Goal: Task Accomplishment & Management: Complete application form

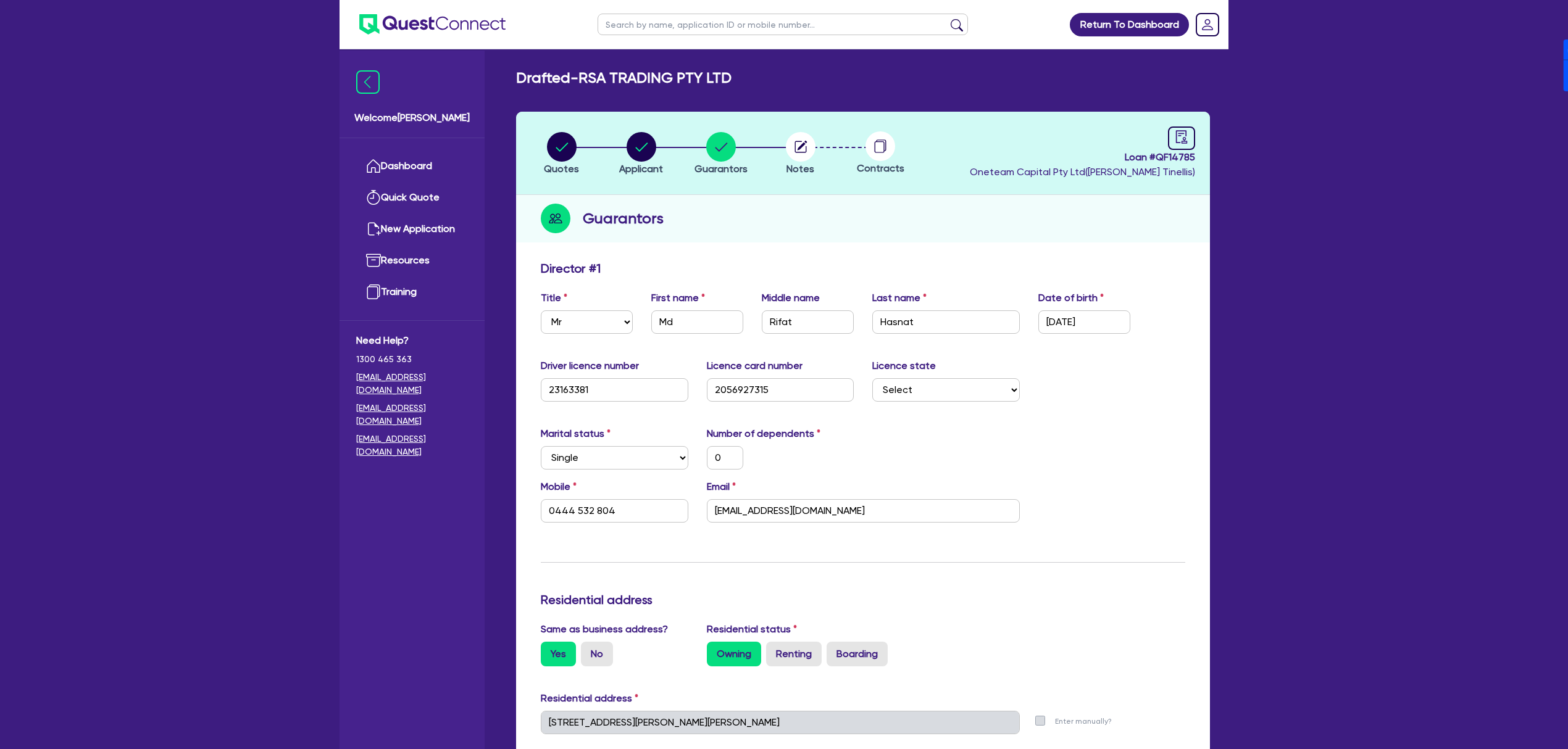
select select "MR"
select select "[GEOGRAPHIC_DATA]"
select select "SINGLE"
select select "MR"
select select "[GEOGRAPHIC_DATA]"
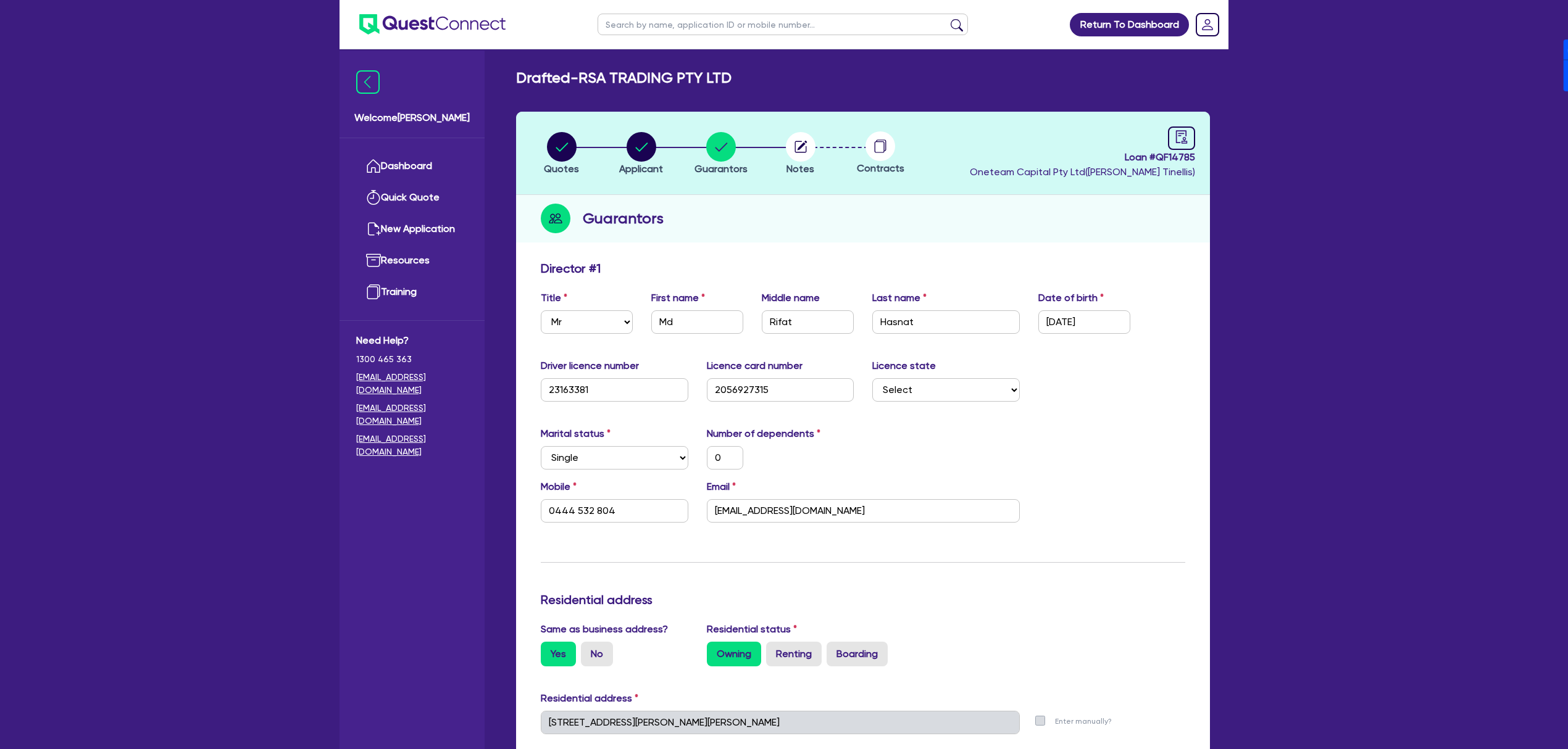
select select "SINGLE"
click at [384, 162] on link "Dashboard" at bounding box center [412, 166] width 112 height 32
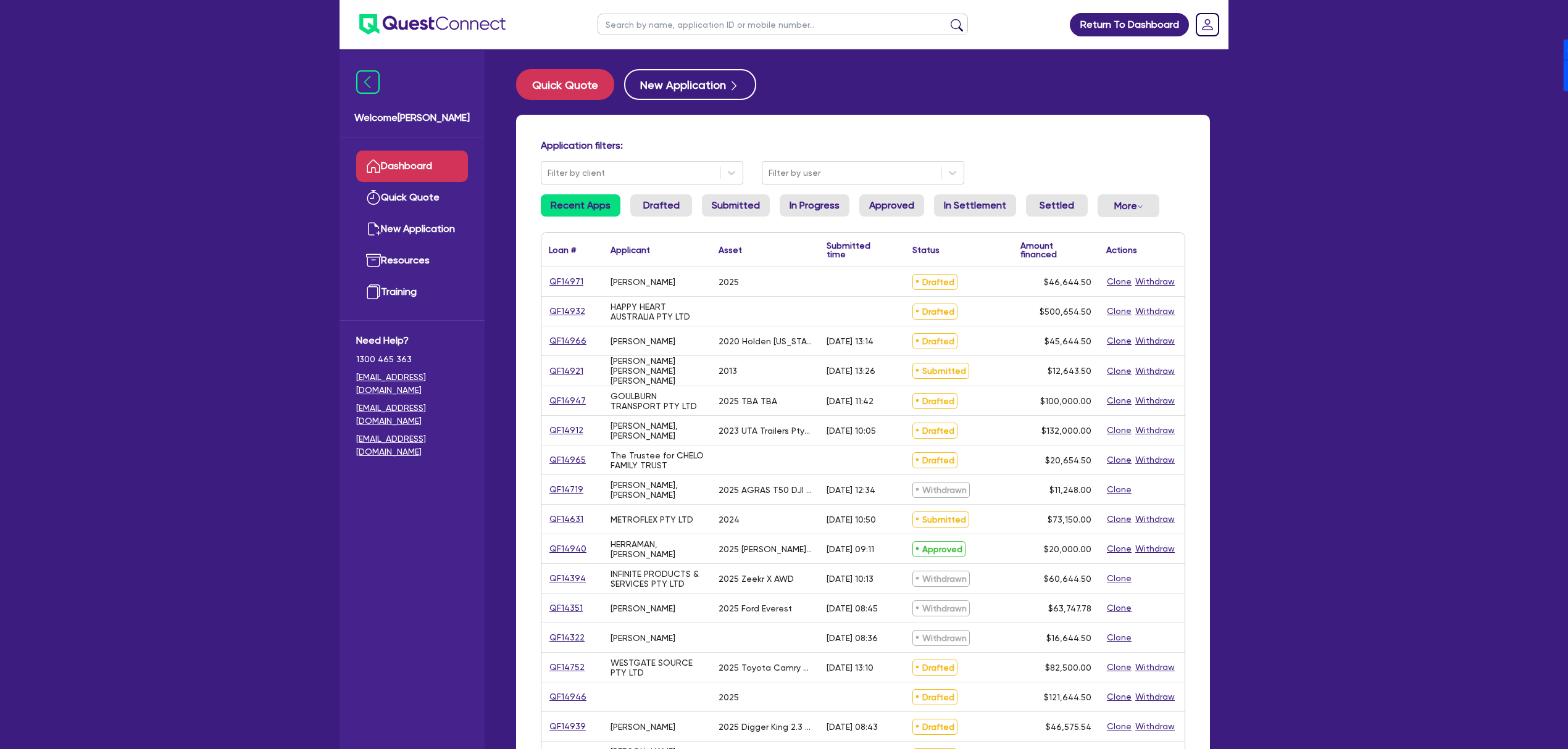
click at [707, 28] on input "text" at bounding box center [783, 24] width 371 height 21
type input "[PERSON_NAME]"
click at [947, 19] on button "submit" at bounding box center [956, 28] width 20 height 17
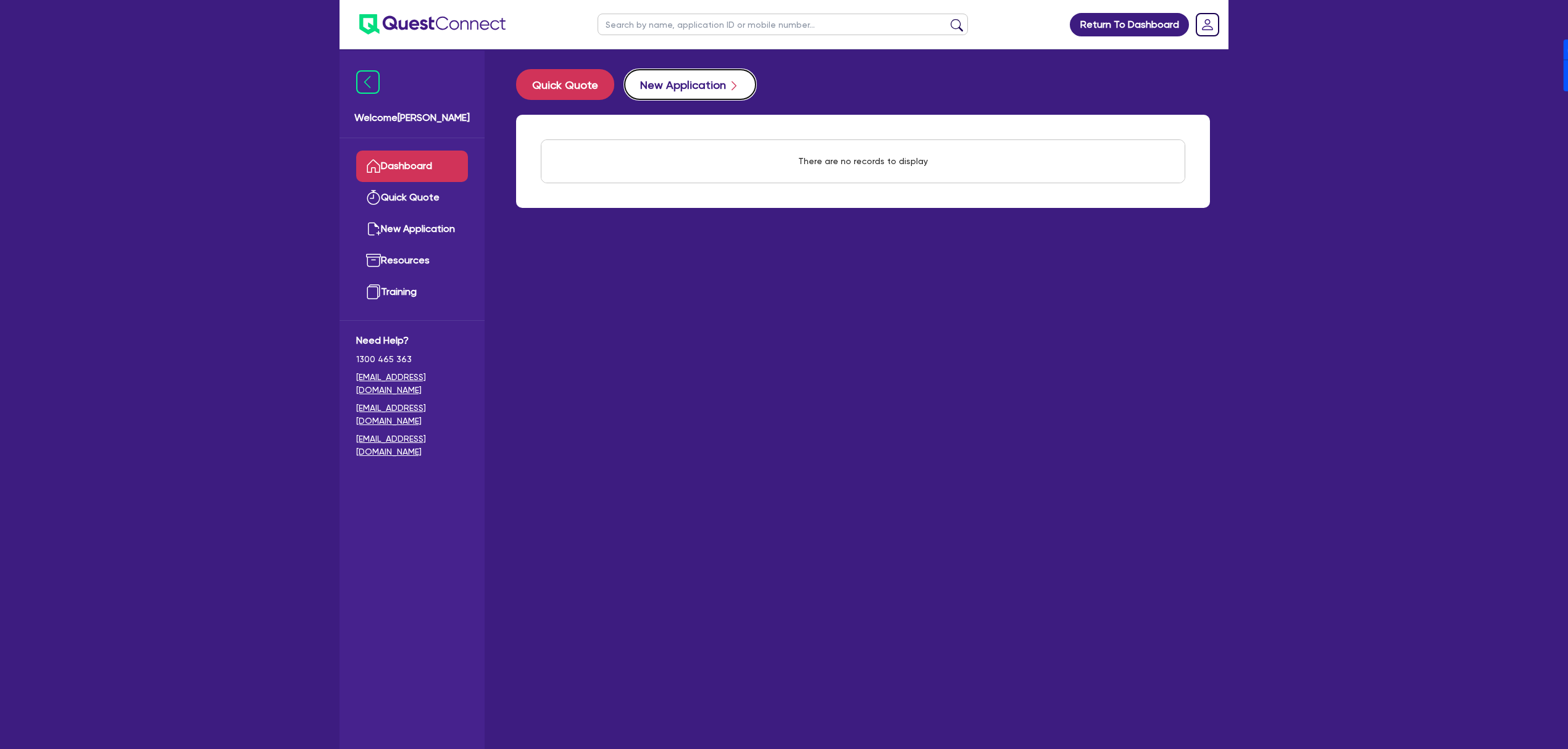
click at [707, 89] on button "New Application" at bounding box center [690, 84] width 132 height 31
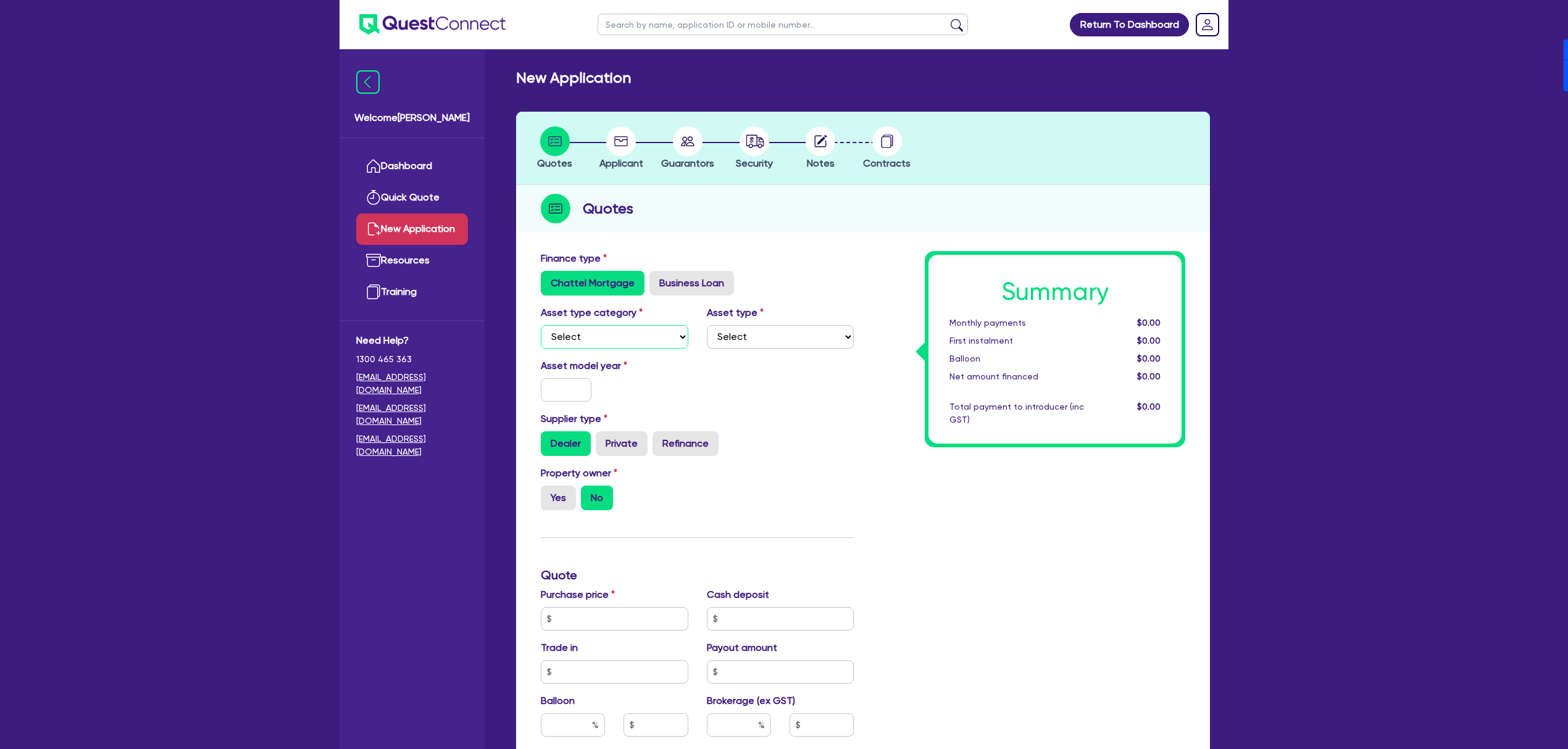
click at [630, 335] on select "Select Cars and light trucks Primary assets Secondary assets Tertiary assets" at bounding box center [615, 336] width 148 height 23
select select "CARS_AND_LIGHT_TRUCKS"
click at [541, 325] on select "Select Cars and light trucks Primary assets Secondary assets Tertiary assets" at bounding box center [615, 336] width 148 height 23
drag, startPoint x: 790, startPoint y: 326, endPoint x: 772, endPoint y: 344, distance: 25.5
click at [790, 326] on select "Select Passenger vehicles Vans and utes Light trucks up to 4.5 tonne" at bounding box center [781, 336] width 148 height 23
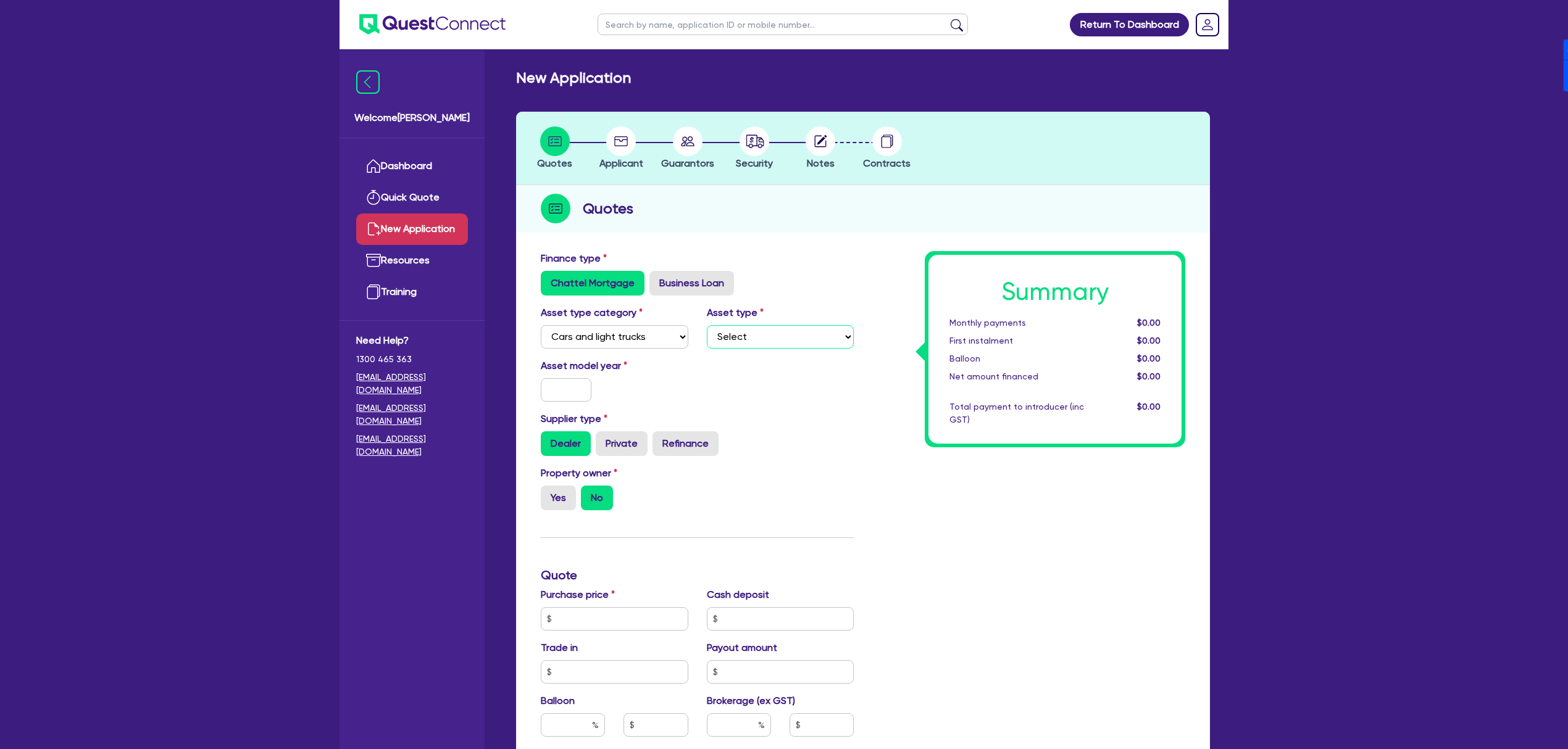
select select "PASSENGER_VEHICLES"
click at [707, 325] on select "Select Passenger vehicles Vans and utes Light trucks up to 4.5 tonne" at bounding box center [781, 336] width 148 height 23
click at [578, 389] on input "text" at bounding box center [566, 390] width 51 height 23
type input "2025"
click at [632, 613] on input "text" at bounding box center [615, 618] width 148 height 23
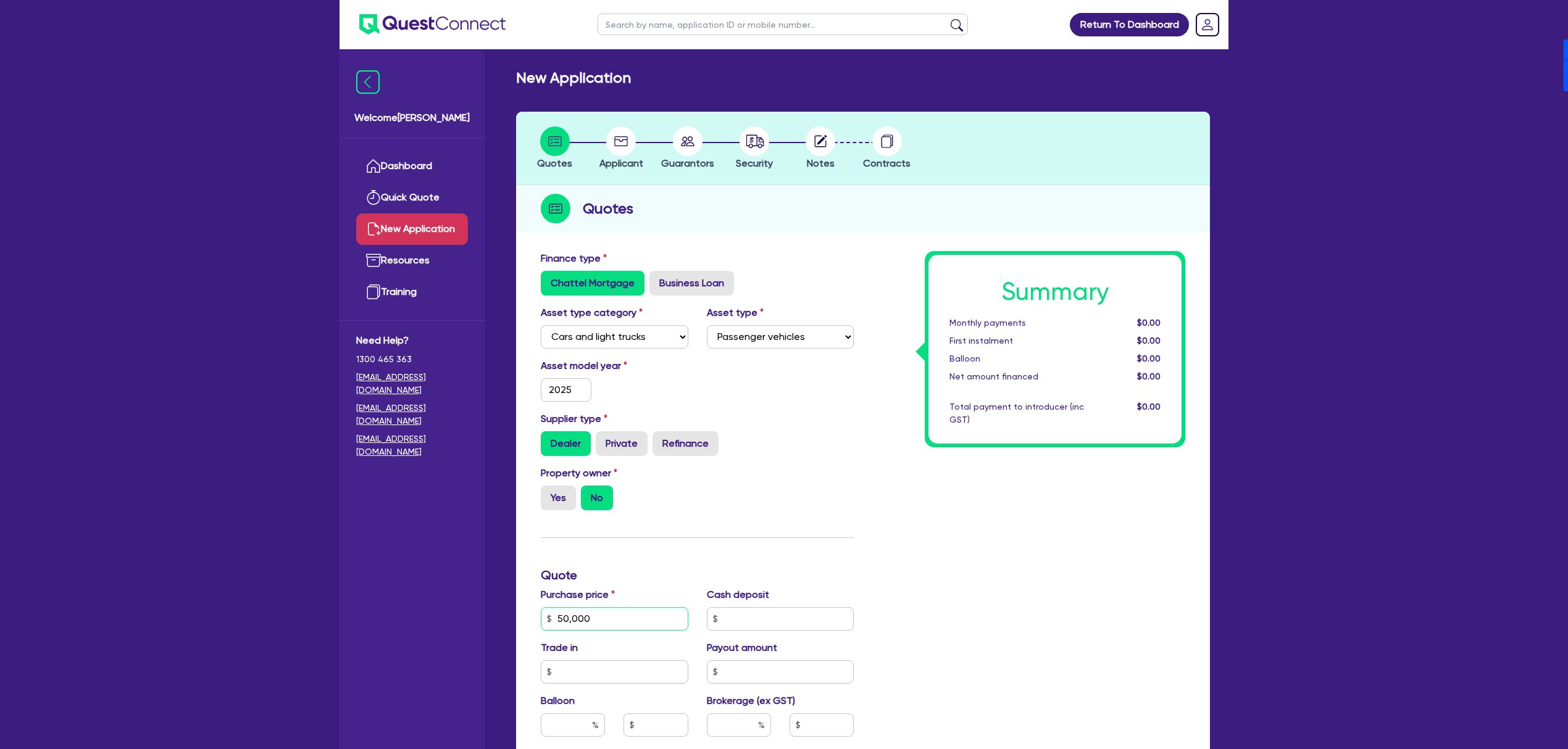
drag, startPoint x: 595, startPoint y: 611, endPoint x: 532, endPoint y: 613, distance: 63.0
click at [532, 613] on div "Purchase price 50,000" at bounding box center [614, 609] width 166 height 43
type input "53,000"
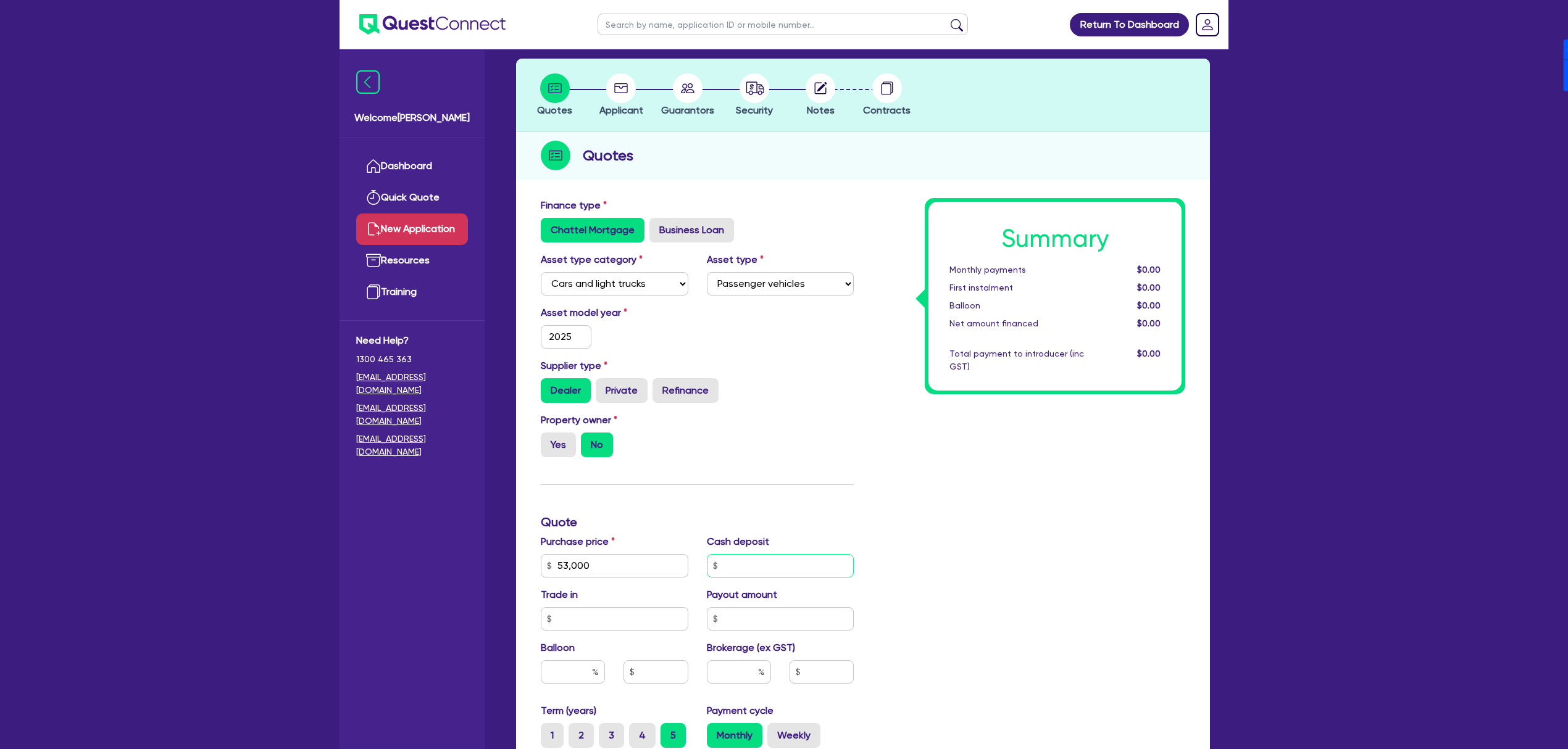
scroll to position [247, 0]
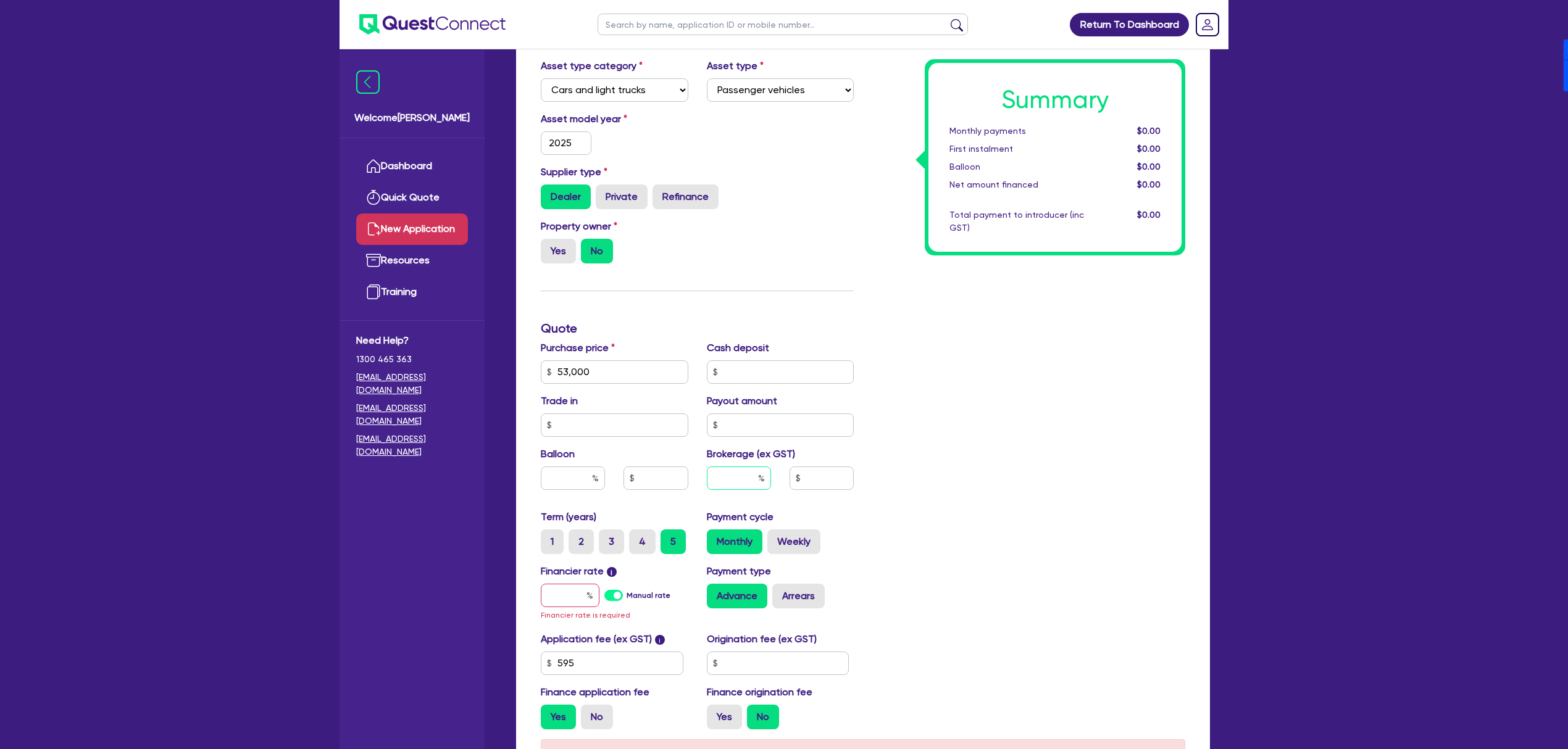
click at [735, 476] on input "text" at bounding box center [739, 478] width 65 height 23
type input "4"
click at [626, 595] on label "Manual rate" at bounding box center [648, 595] width 44 height 11
click at [0, 0] on input "Manual rate" at bounding box center [0, 0] width 0 height 0
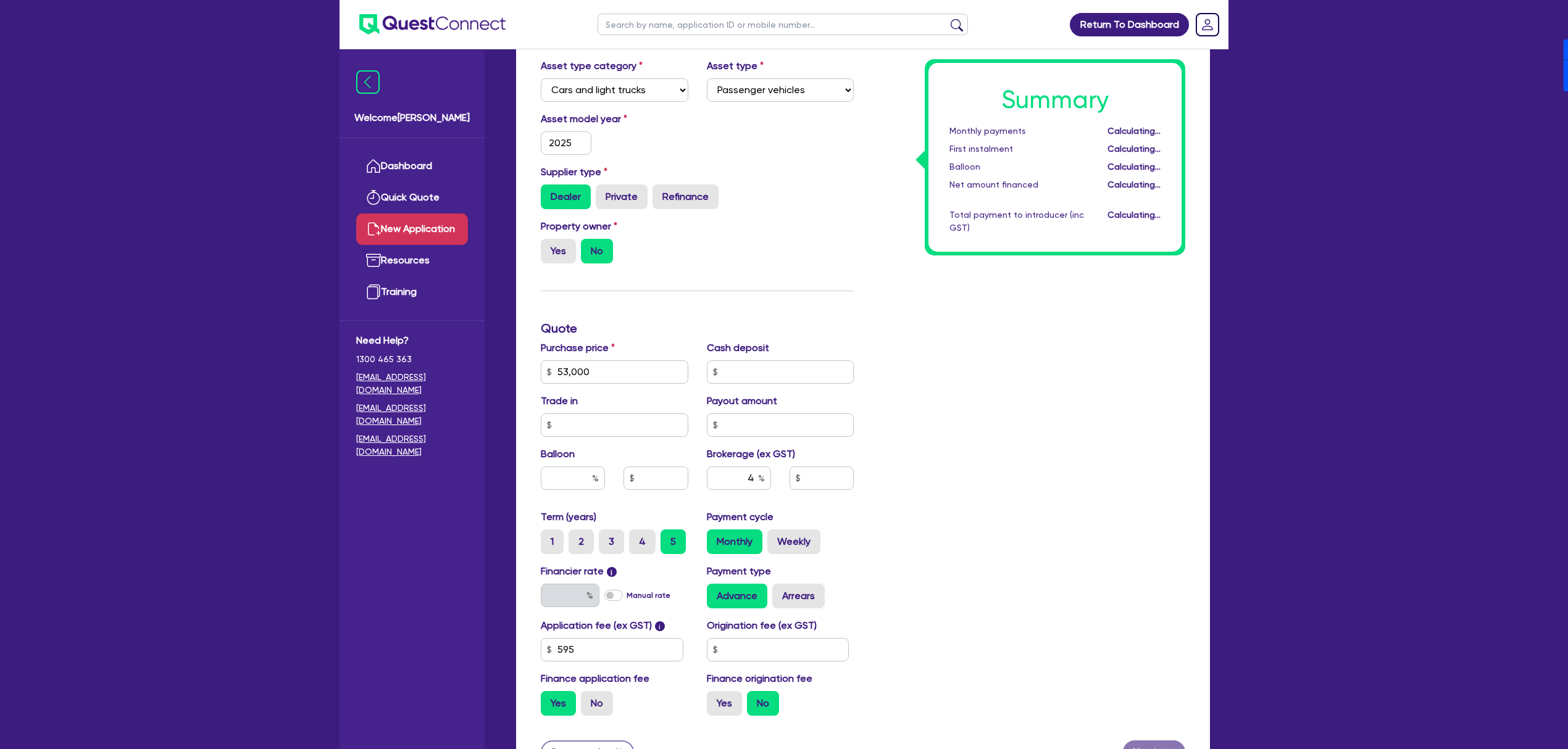
type input "2,146.18"
type input "17"
click at [796, 607] on label "Arrears" at bounding box center [798, 596] width 52 height 25
click at [780, 592] on input "Arrears" at bounding box center [776, 587] width 8 height 8
radio input "true"
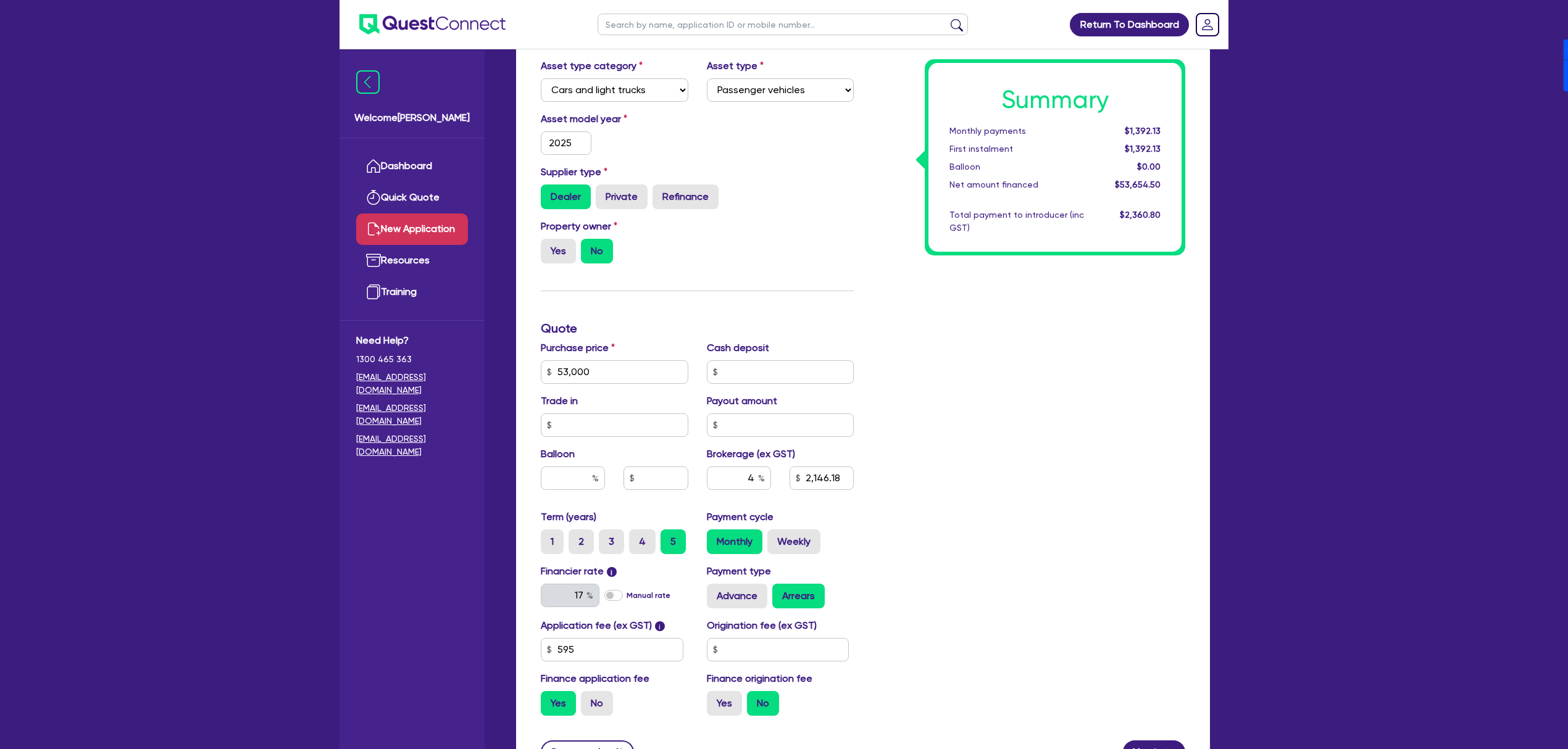
type input "2,146.18"
click at [798, 648] on input "text" at bounding box center [778, 649] width 143 height 23
type input "900"
type input "2,146.18"
click at [724, 698] on label "Yes" at bounding box center [724, 703] width 35 height 25
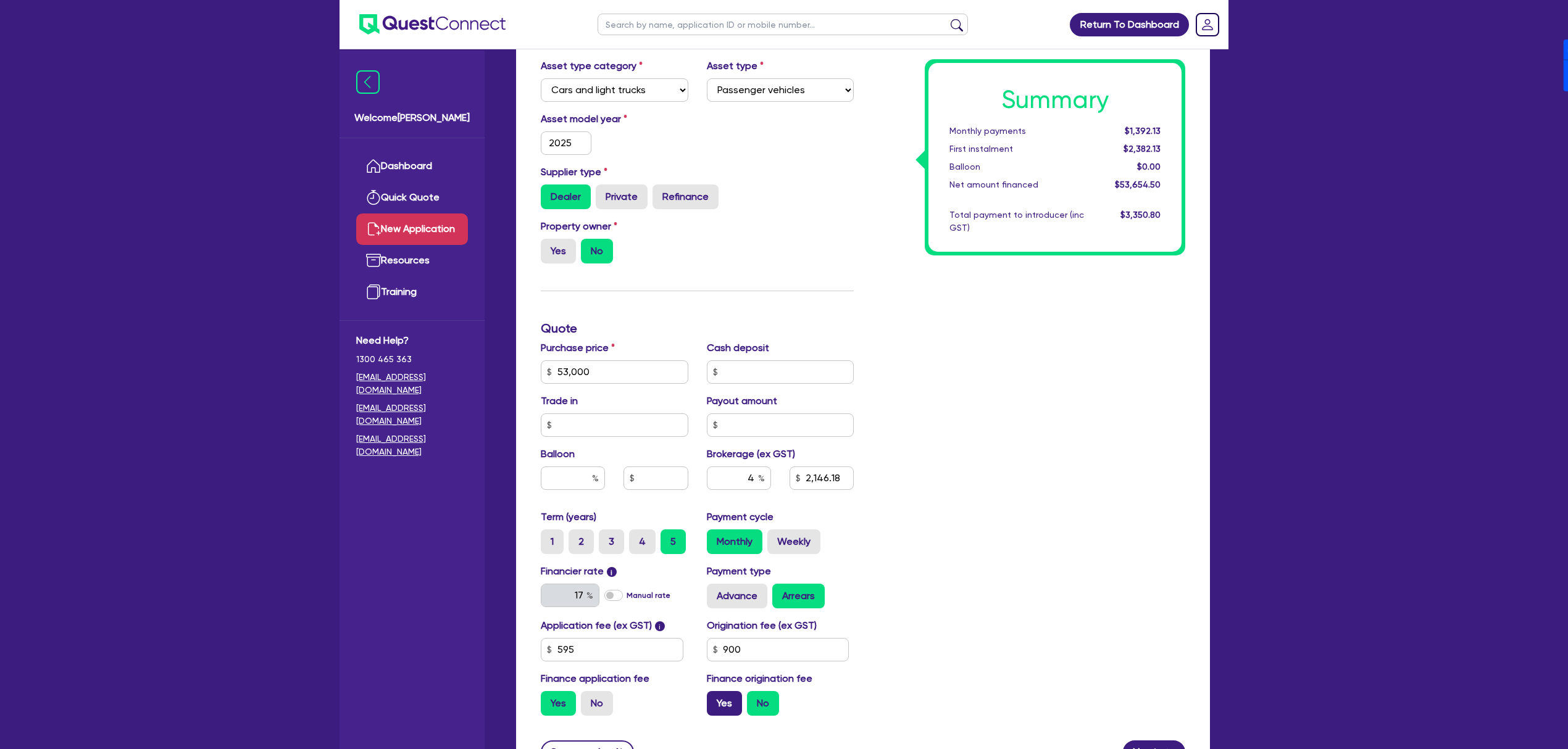
click at [715, 698] on input "Yes" at bounding box center [710, 695] width 8 height 8
radio input "true"
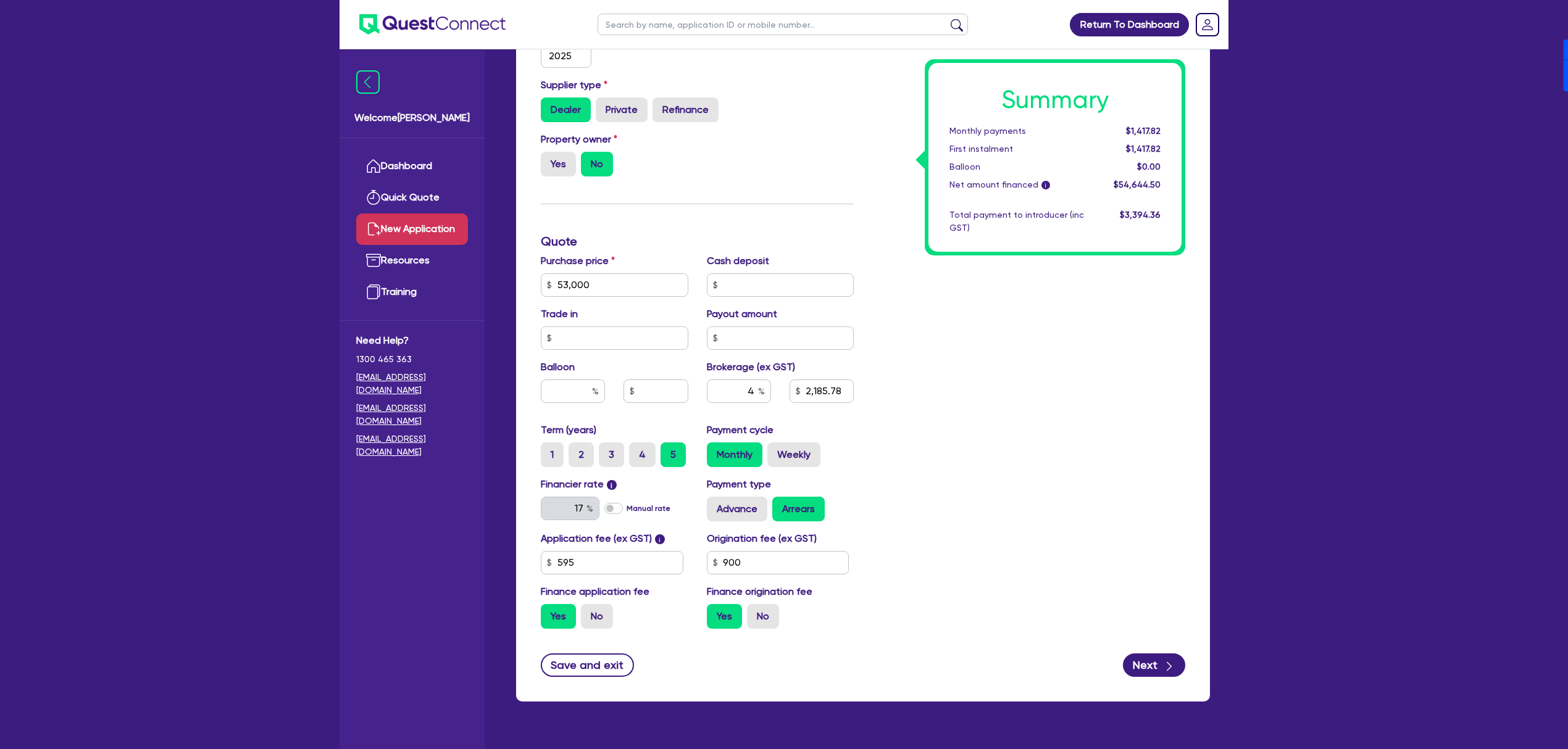
scroll to position [361, 0]
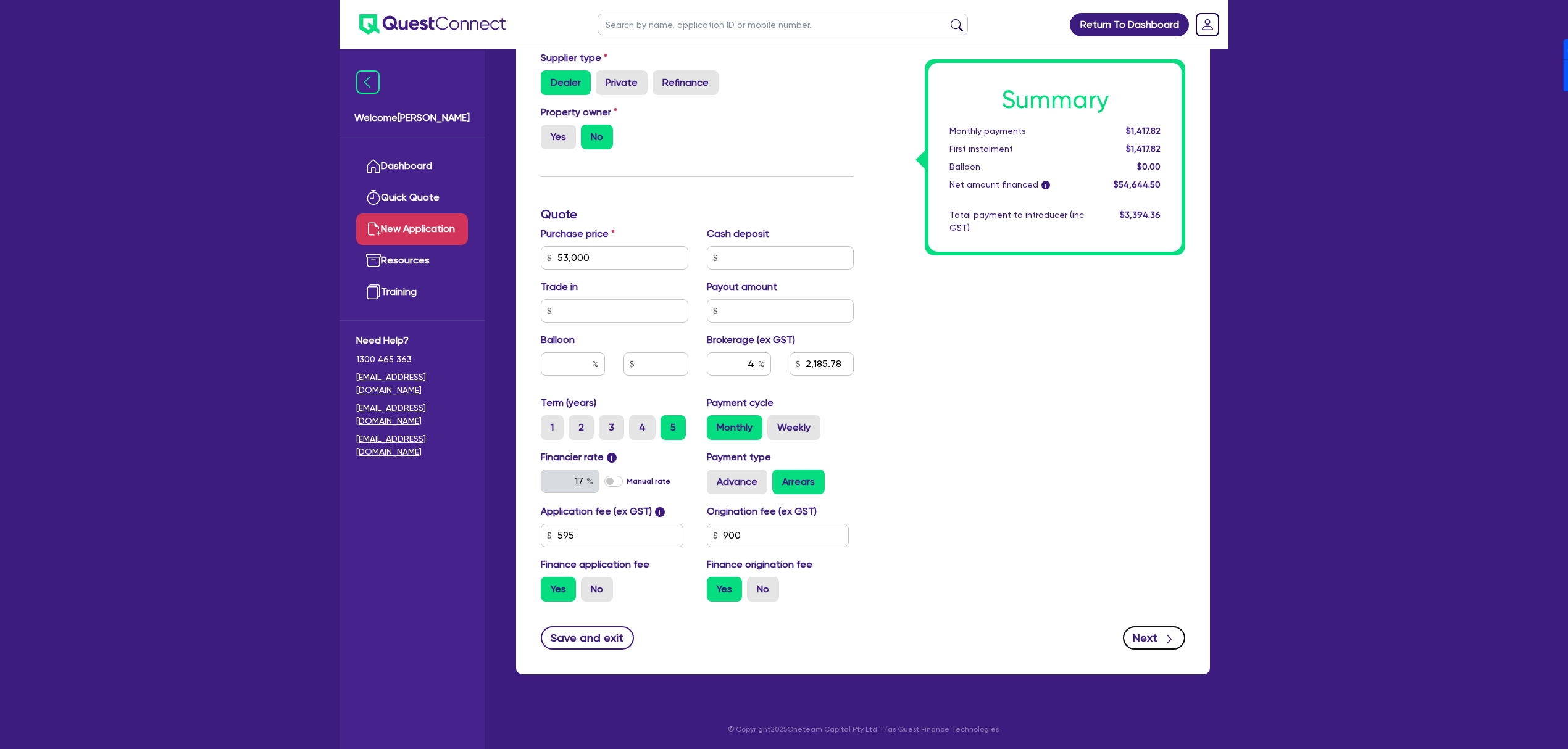
click at [1165, 641] on icon "button" at bounding box center [1169, 639] width 12 height 12
type input "2,185.78"
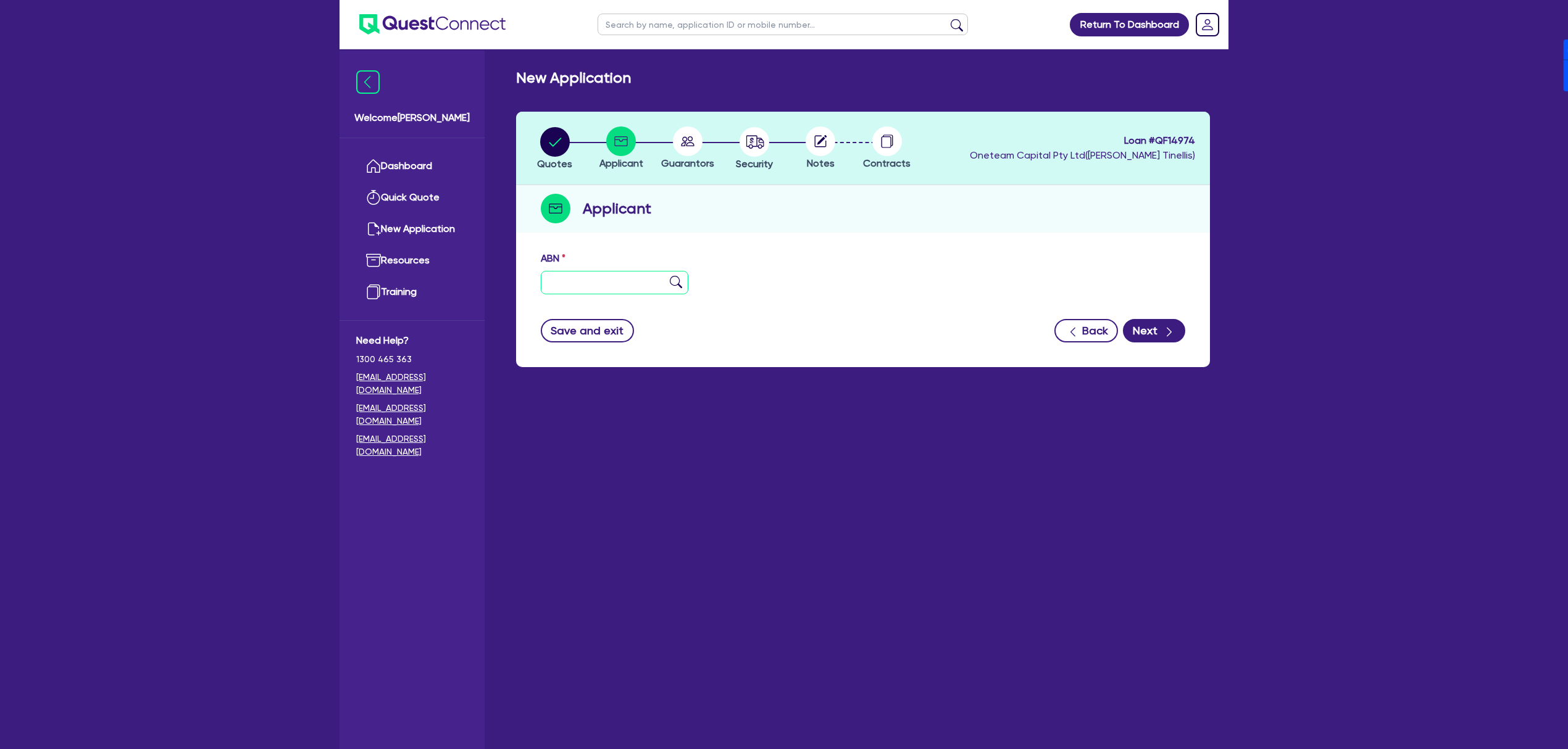
click at [606, 277] on input "text" at bounding box center [615, 282] width 148 height 23
type input "11 111 111 111"
click at [1169, 328] on icon "button" at bounding box center [1169, 332] width 12 height 12
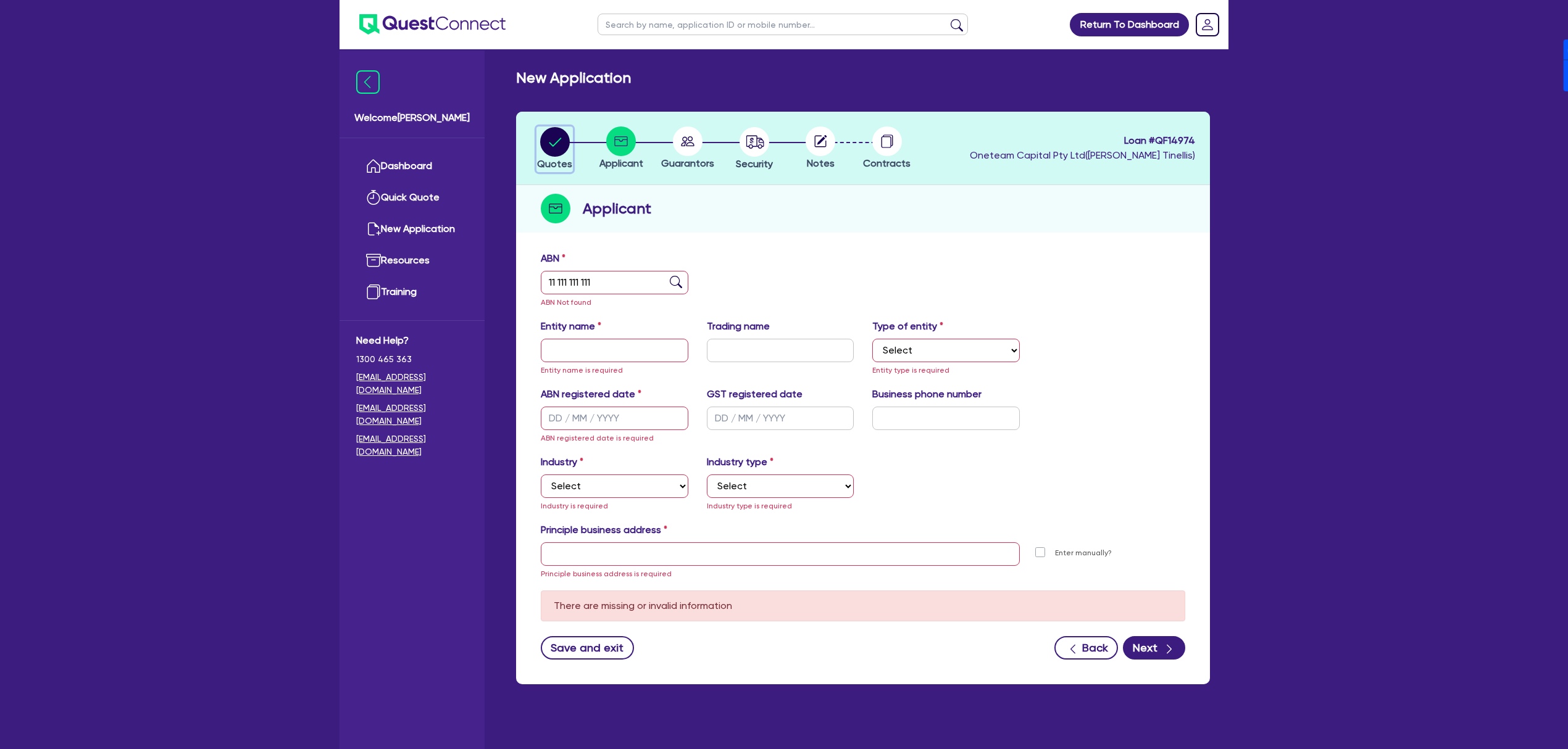
click at [558, 137] on circle "button" at bounding box center [555, 142] width 29 height 29
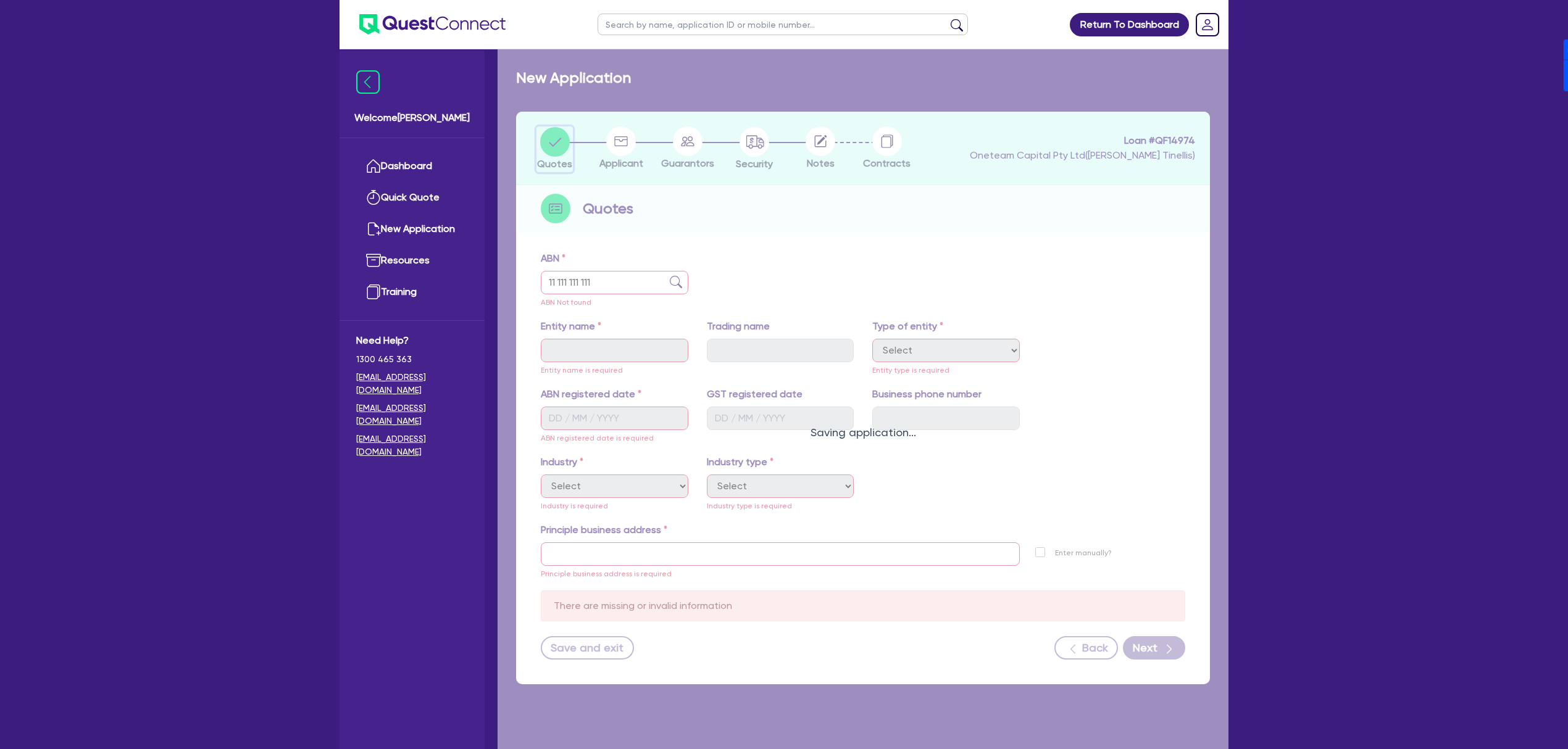
select select "CARS_AND_LIGHT_TRUCKS"
select select "PASSENGER_VEHICLES"
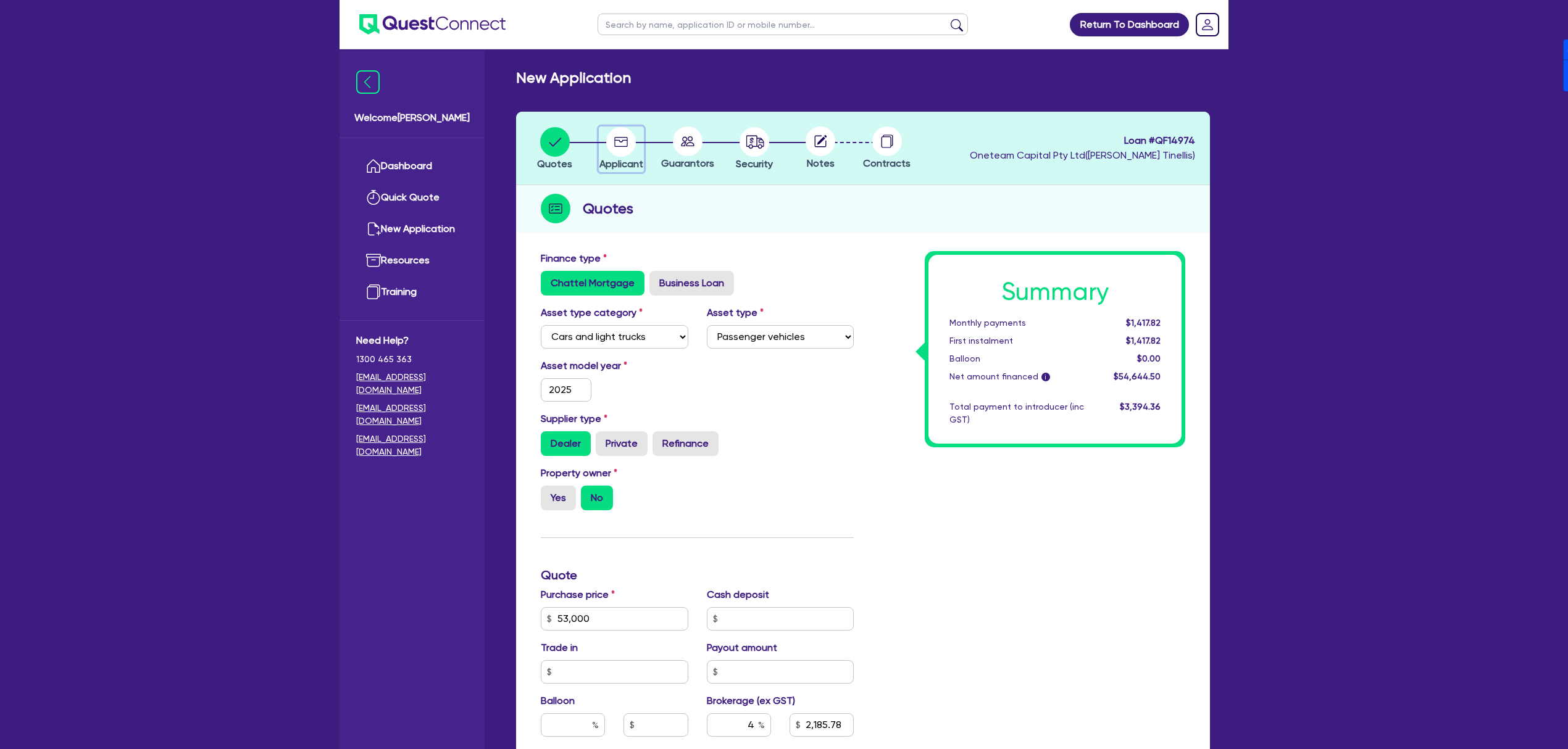
click at [622, 148] on circle "button" at bounding box center [621, 142] width 29 height 29
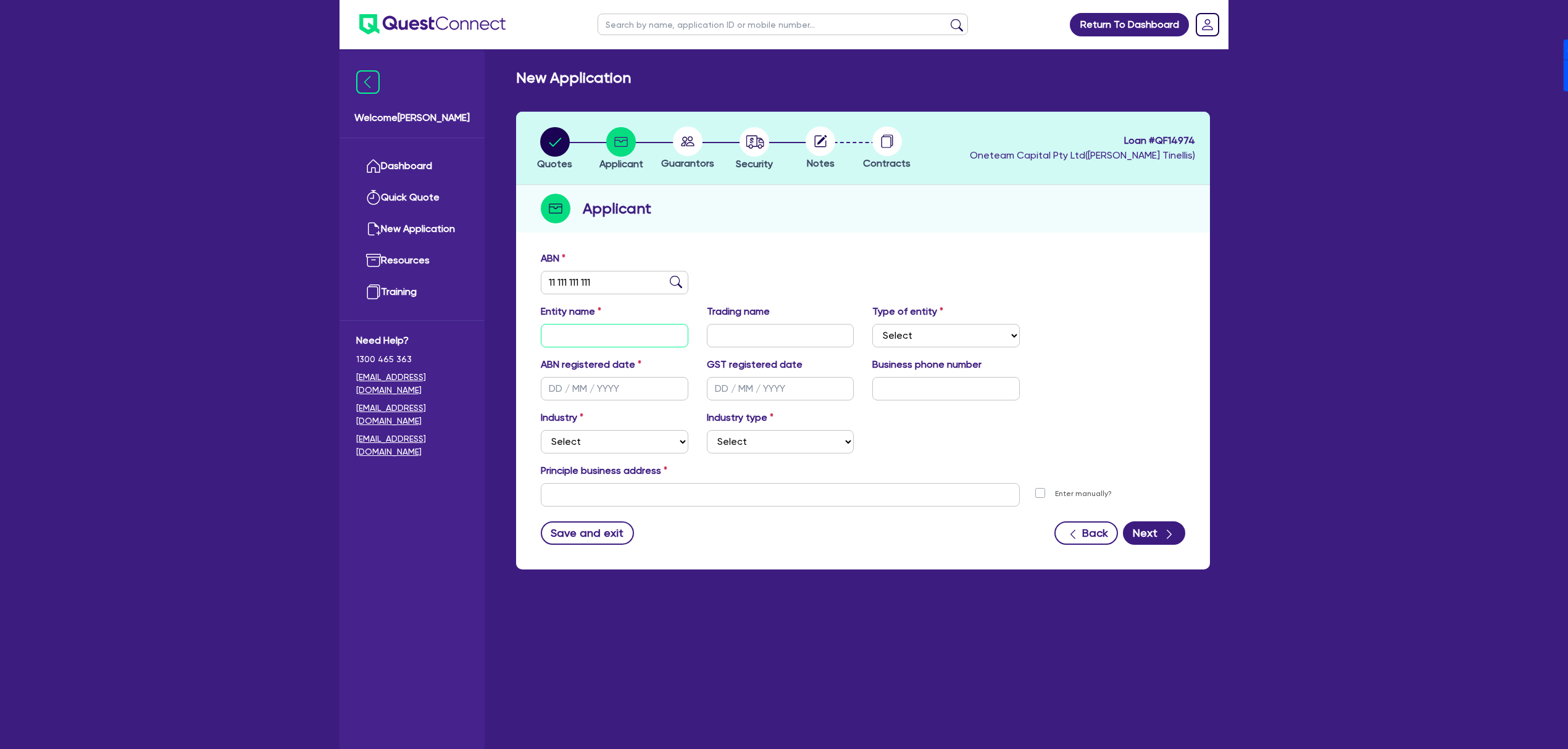
click at [593, 335] on input "text" at bounding box center [615, 335] width 148 height 23
paste input "[PERSON_NAME] Last Name: [PERSON_NAME]"
drag, startPoint x: 637, startPoint y: 335, endPoint x: 576, endPoint y: 332, distance: 61.1
click at [576, 332] on input "[PERSON_NAME] Last Name: [PERSON_NAME]" at bounding box center [615, 335] width 148 height 23
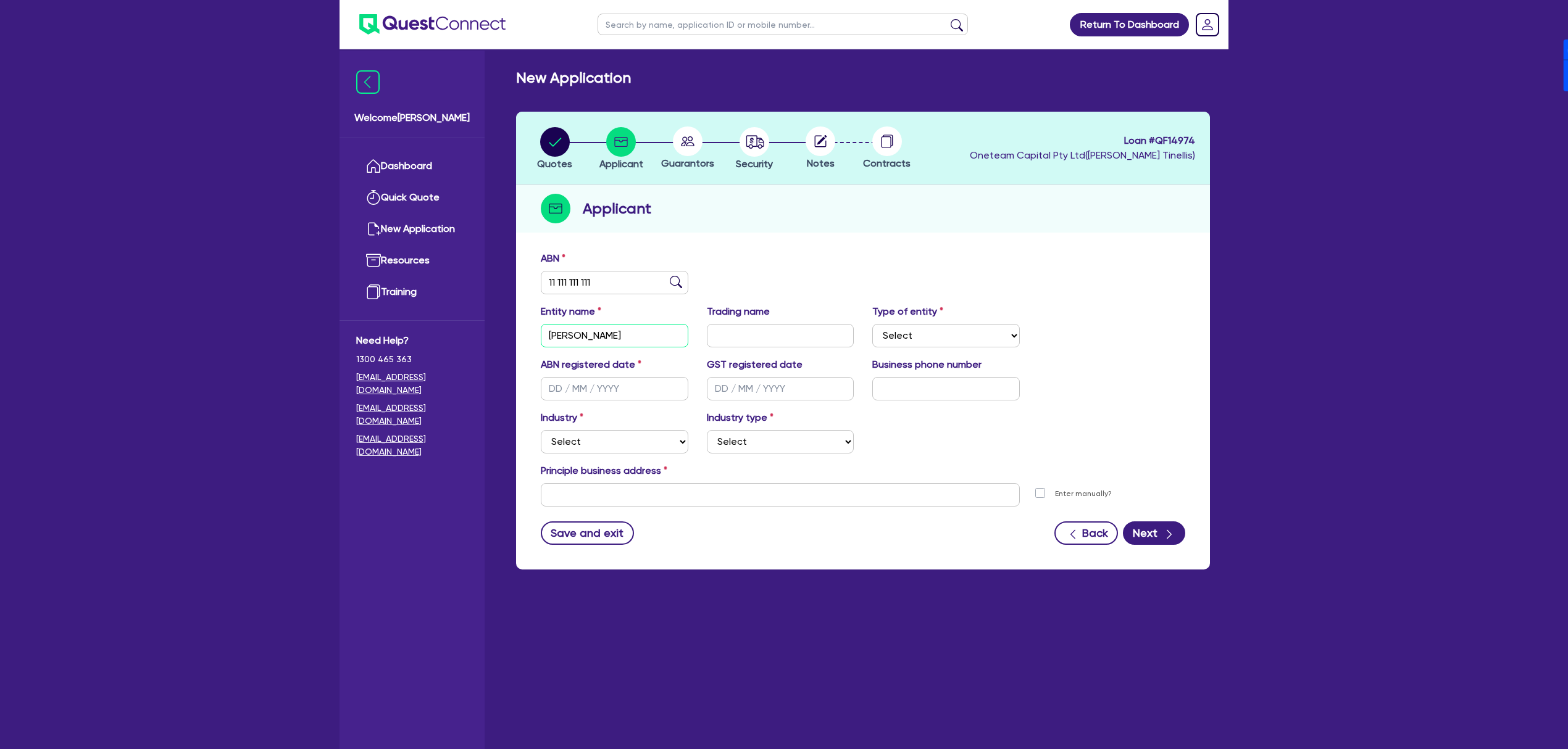
scroll to position [0, 0]
type input "[PERSON_NAME]"
click at [939, 341] on select "Select Sole Trader Company Partnership Trust" at bounding box center [946, 335] width 148 height 23
select select "SOLE_TRADER"
click at [872, 324] on select "Select Sole Trader Company Partnership Trust" at bounding box center [946, 335] width 148 height 23
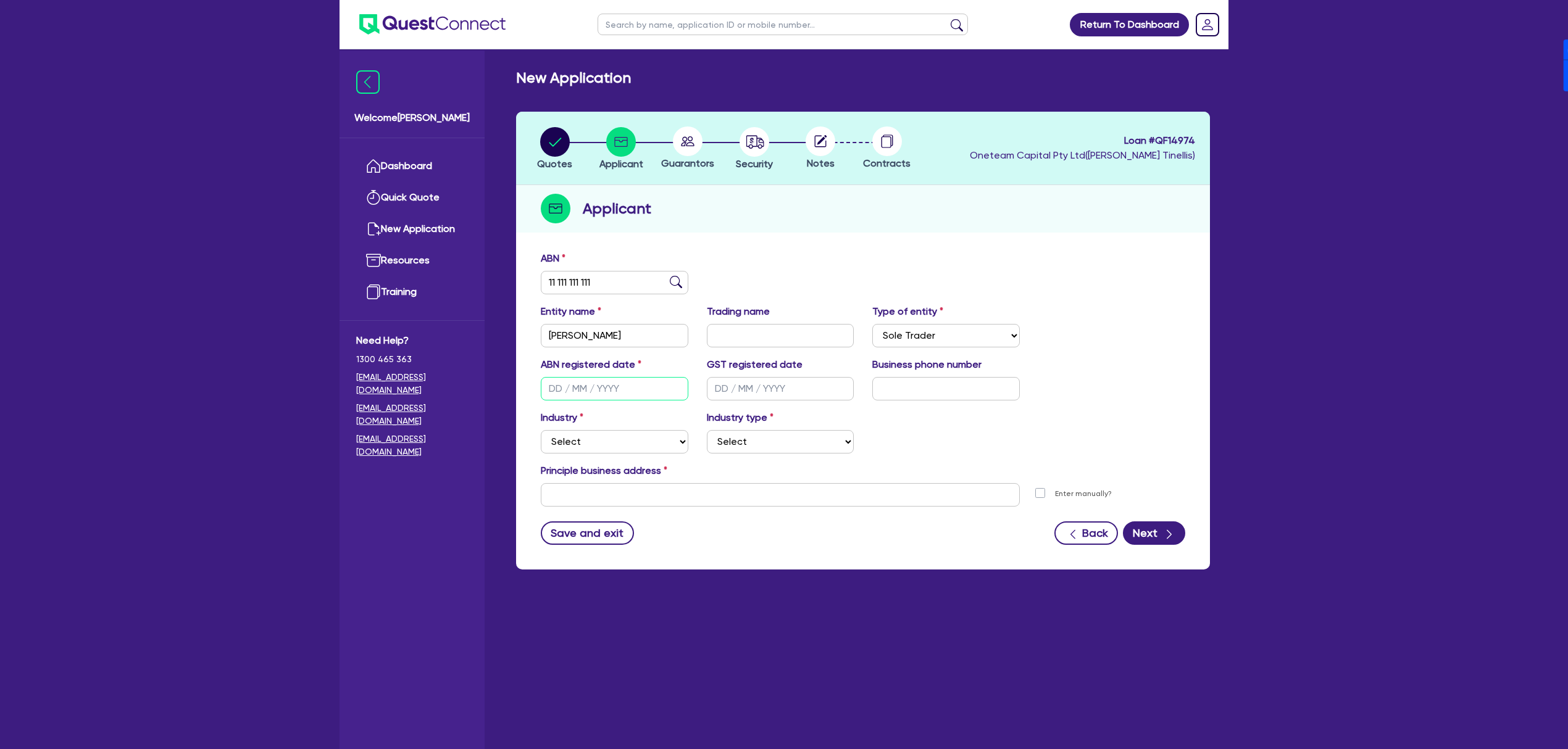
click at [657, 385] on input "text" at bounding box center [615, 388] width 148 height 23
type input "[DATE]"
select select "ACCOMODATION_FOOD"
select select "HOTELS"
type input "[STREET_ADDRESS]"
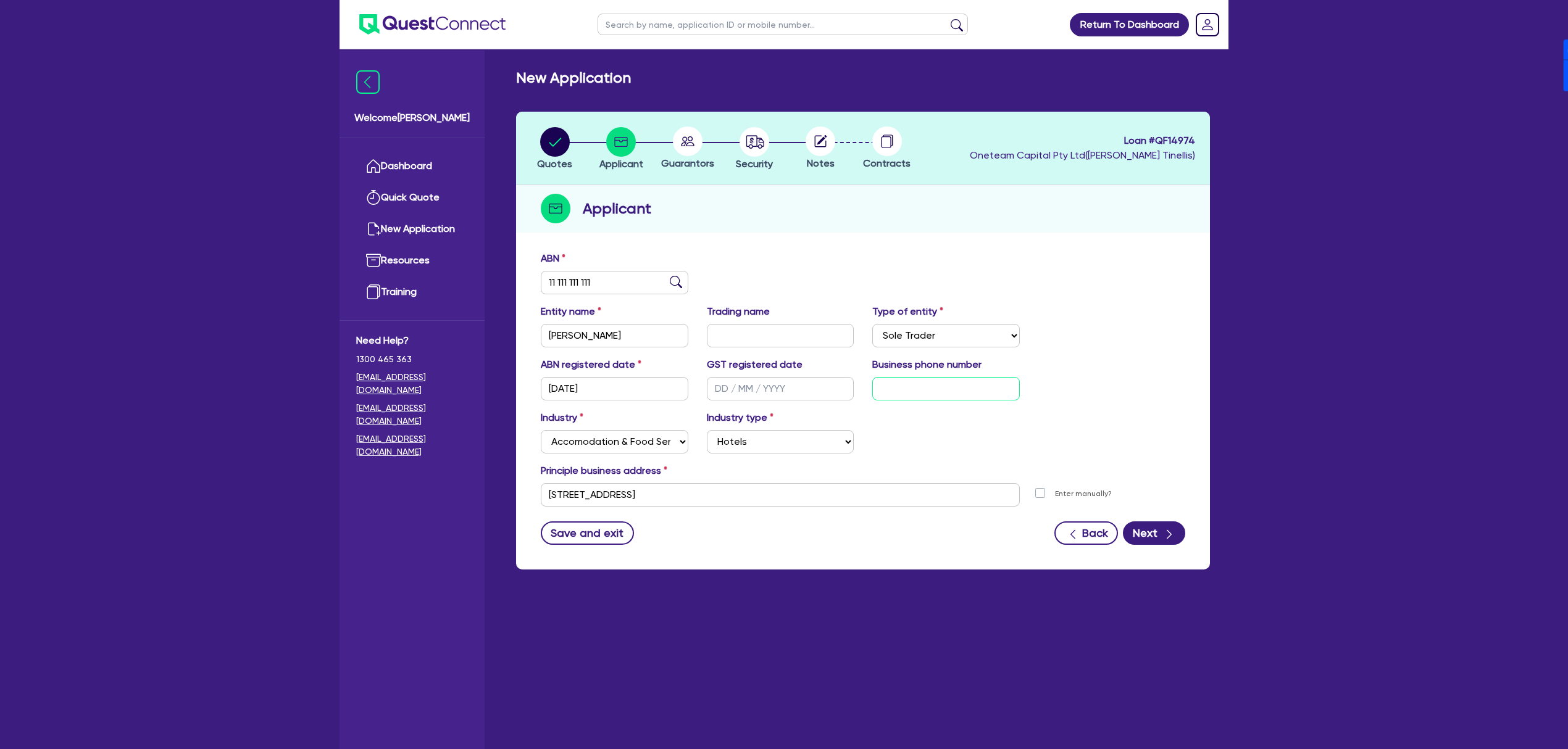
type input "04 5035 5483"
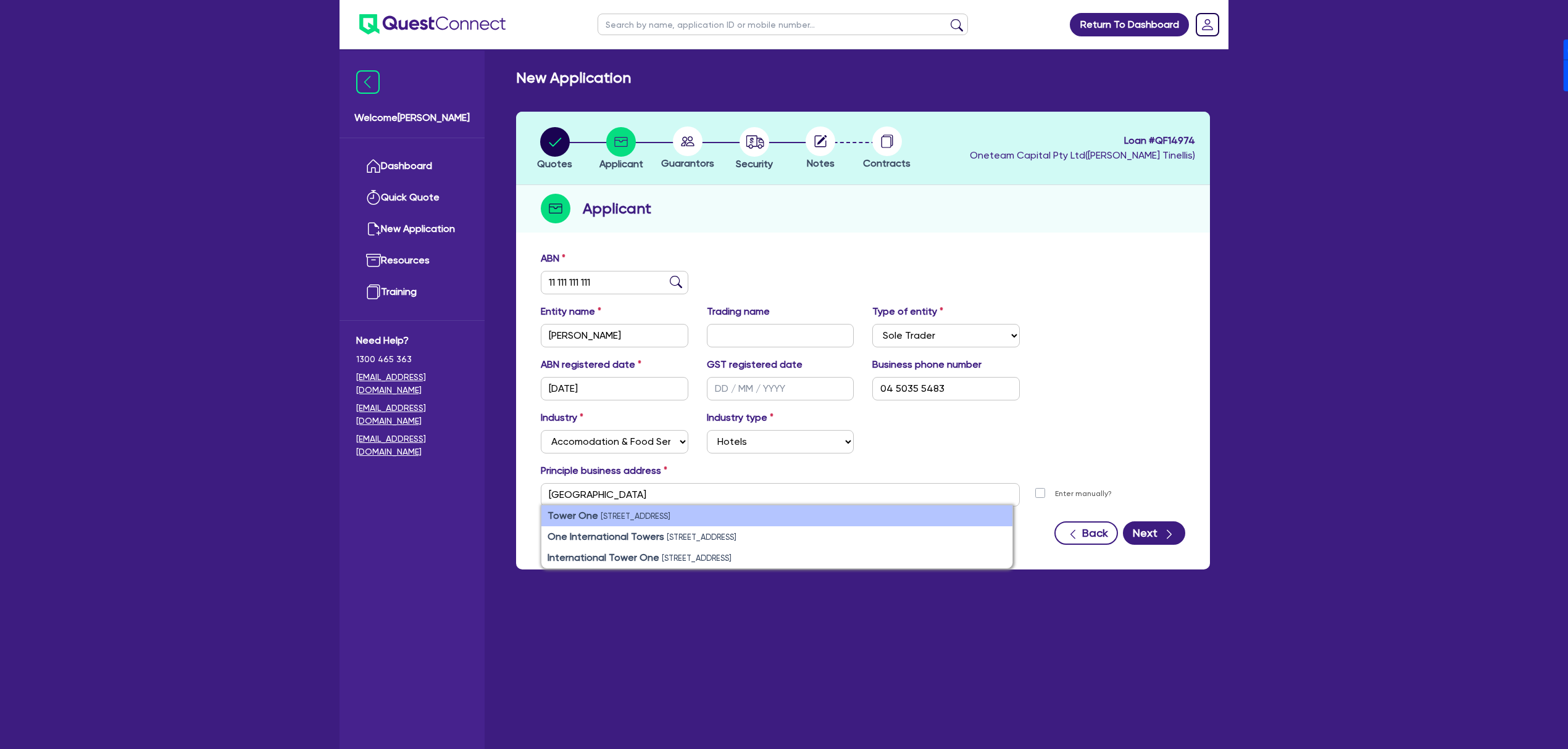
click at [650, 517] on small "[STREET_ADDRESS]" at bounding box center [635, 516] width 70 height 9
type input "[STREET_ADDRESS]"
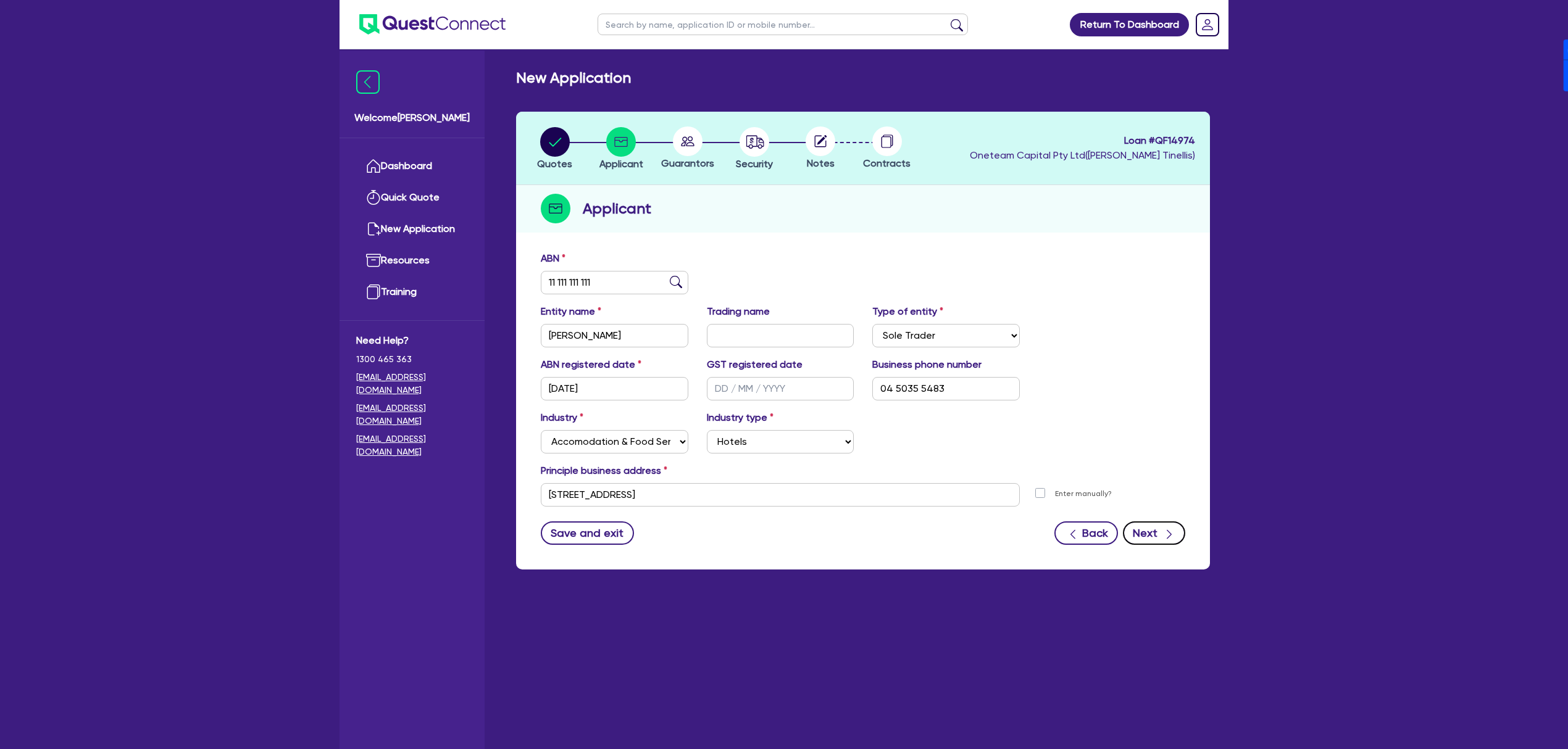
click at [1147, 538] on button "Next" at bounding box center [1153, 532] width 62 height 23
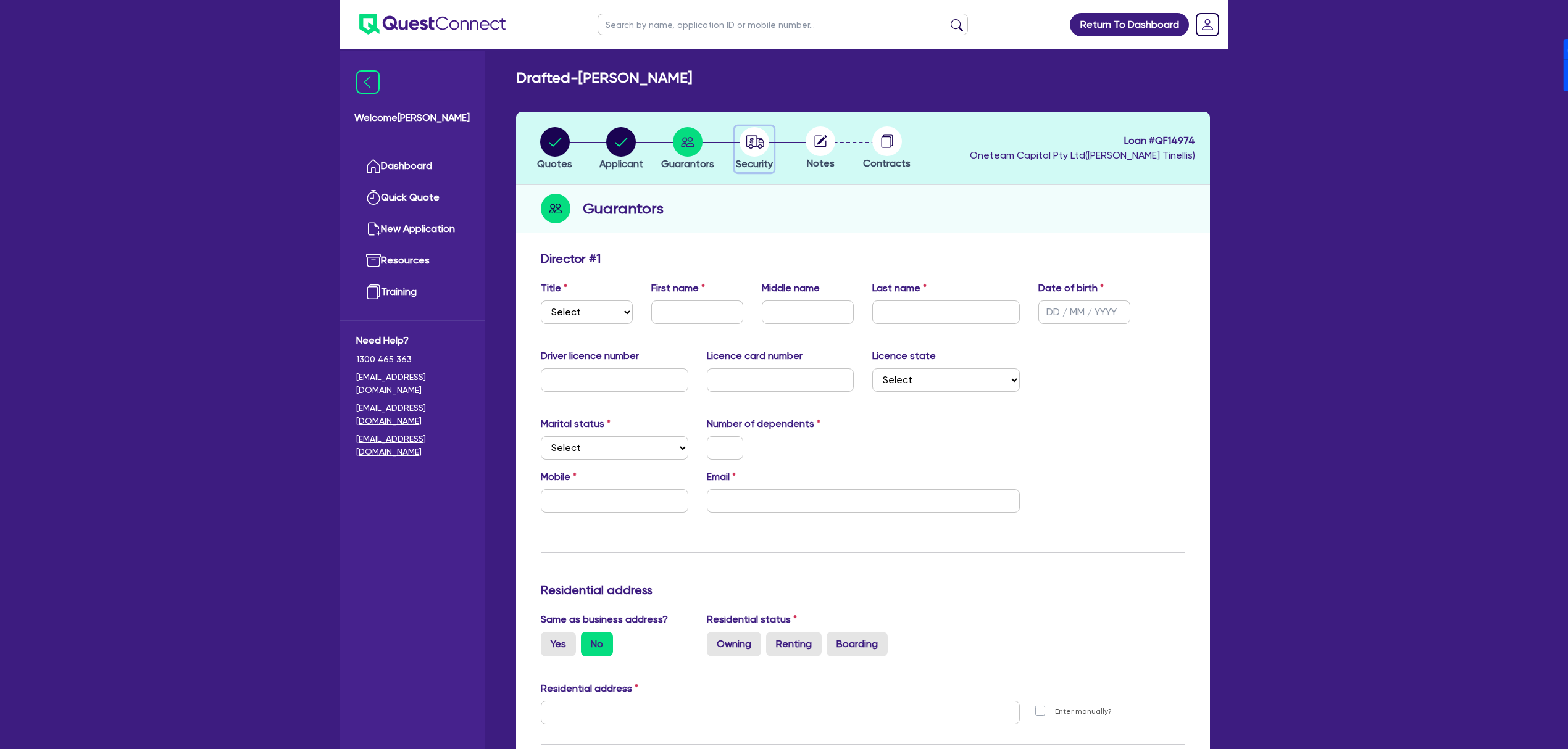
click at [747, 137] on icon "button" at bounding box center [754, 142] width 29 height 29
select select "CARS_AND_LIGHT_TRUCKS"
select select "PASSENGER_VEHICLES"
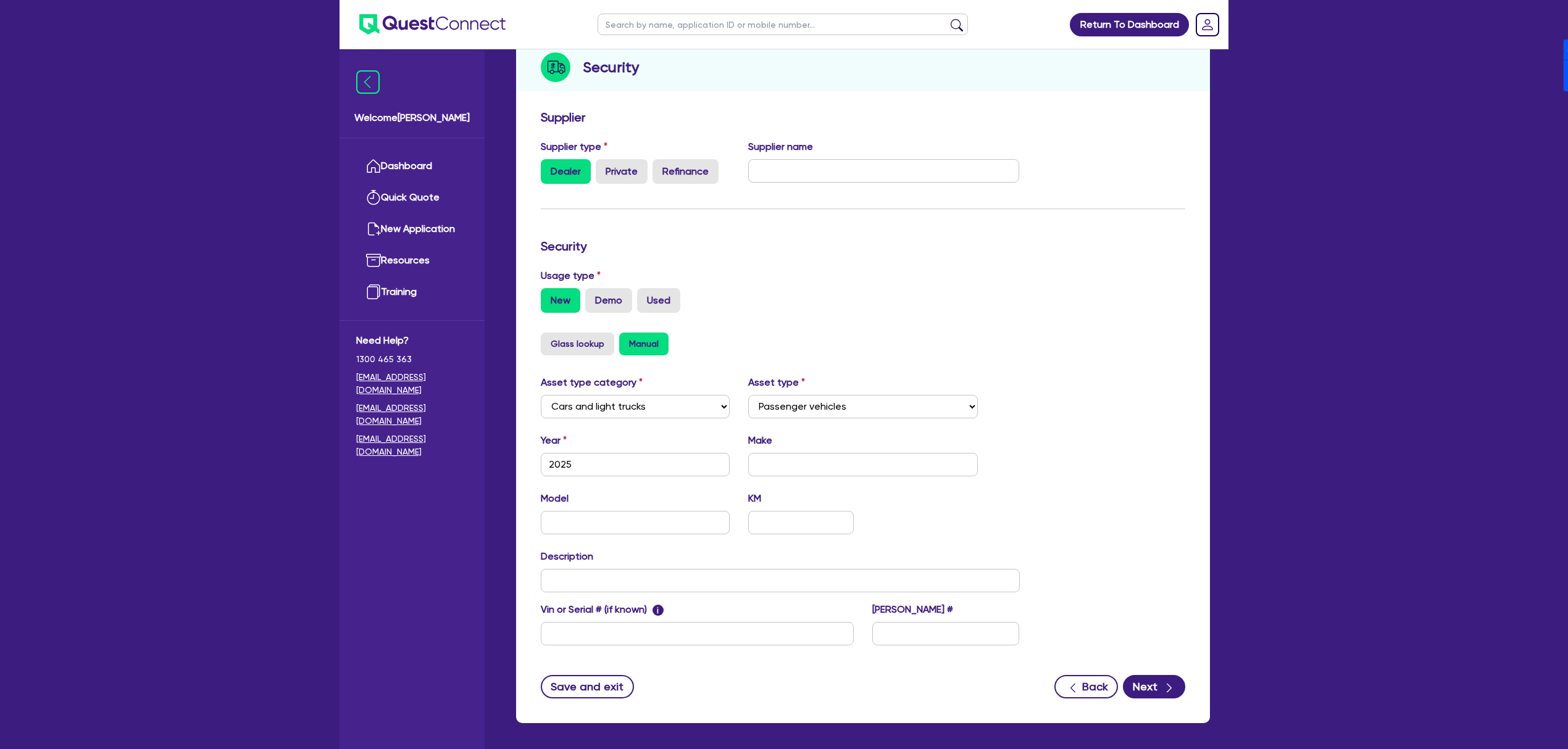
scroll to position [190, 0]
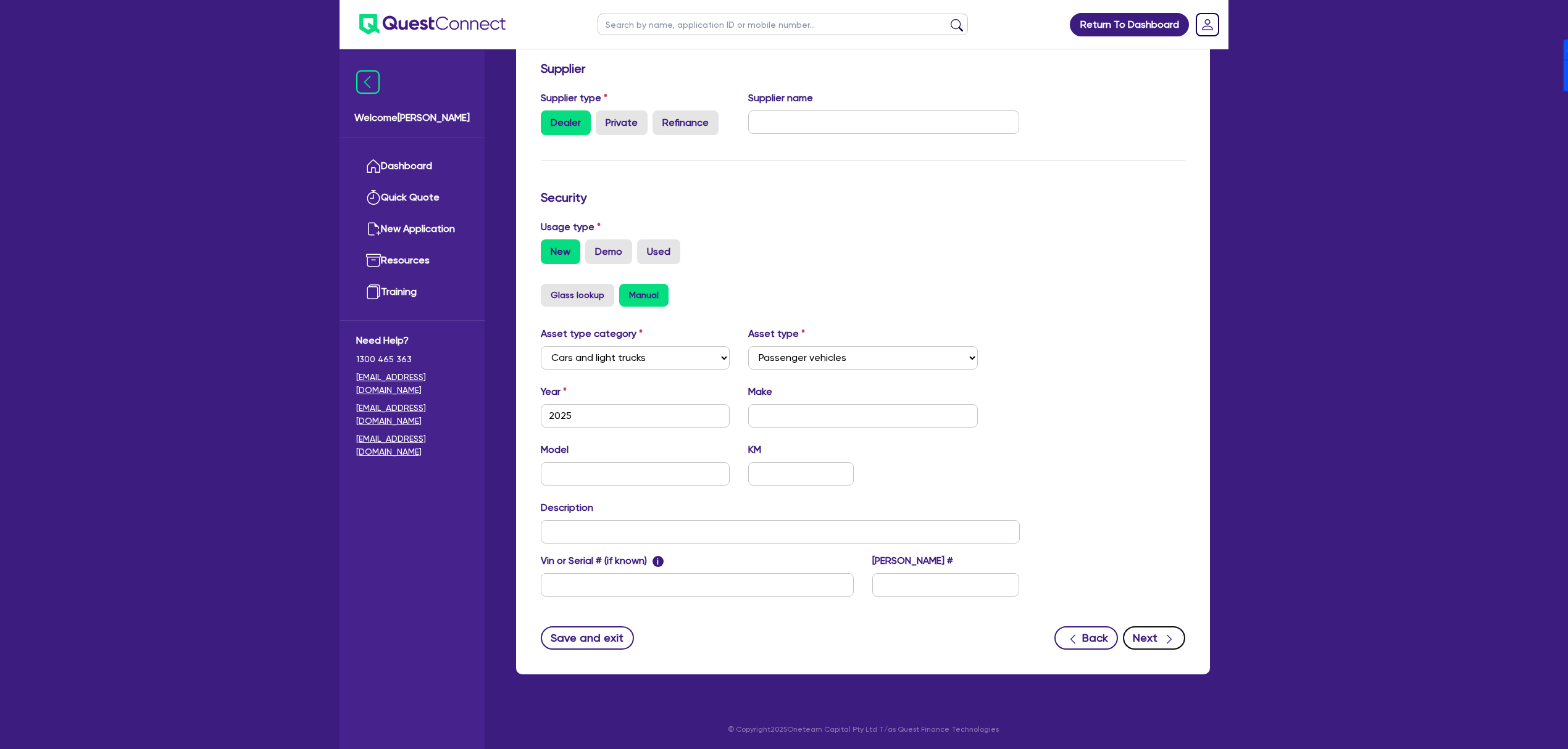
click at [1147, 638] on button "Next" at bounding box center [1153, 637] width 62 height 23
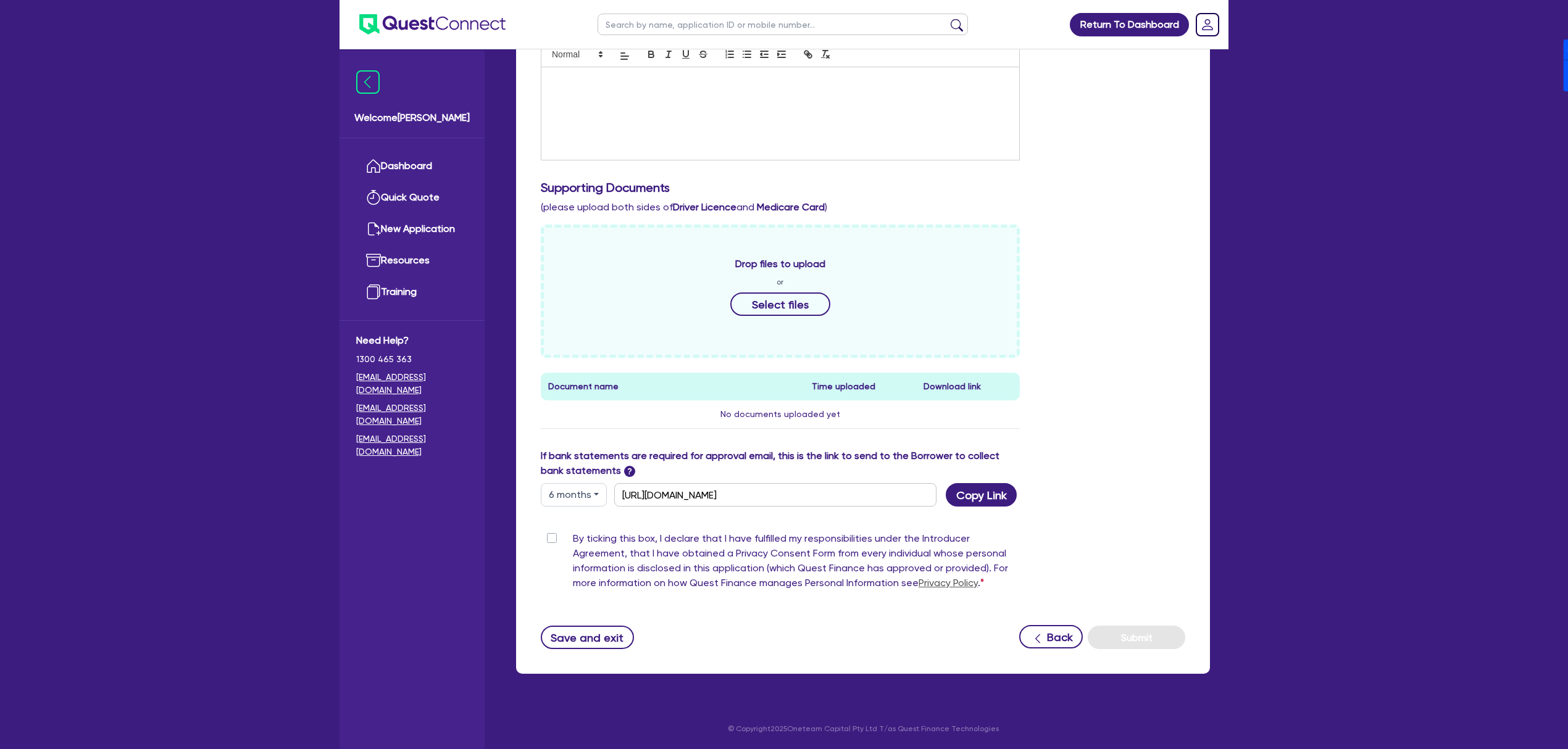
scroll to position [353, 0]
click at [563, 488] on button "6 months" at bounding box center [574, 494] width 66 height 23
click at [576, 521] on link "3 months" at bounding box center [589, 524] width 97 height 23
type input "[URL][DOMAIN_NAME]"
click at [998, 500] on button "Copy Link" at bounding box center [981, 494] width 71 height 23
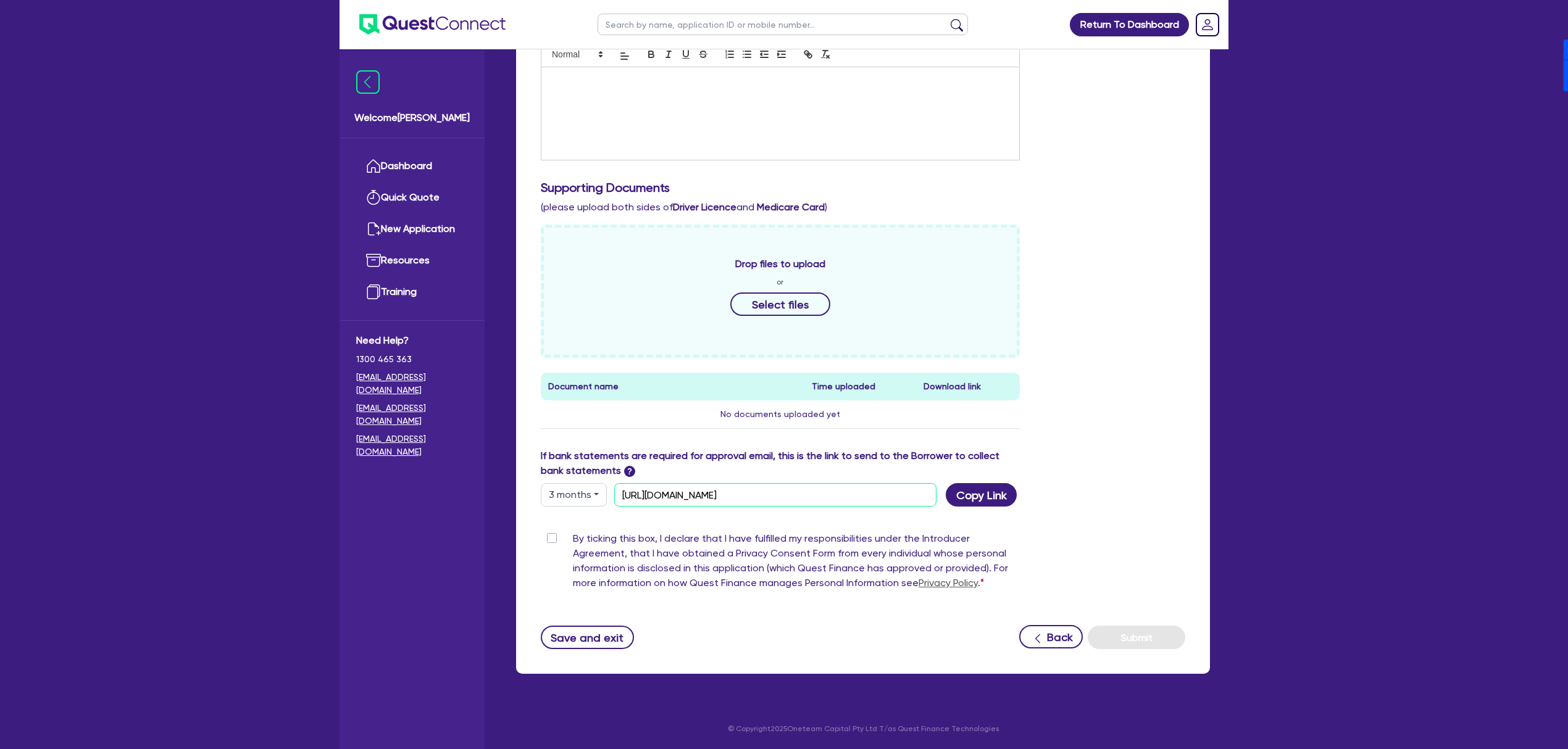
scroll to position [0, 0]
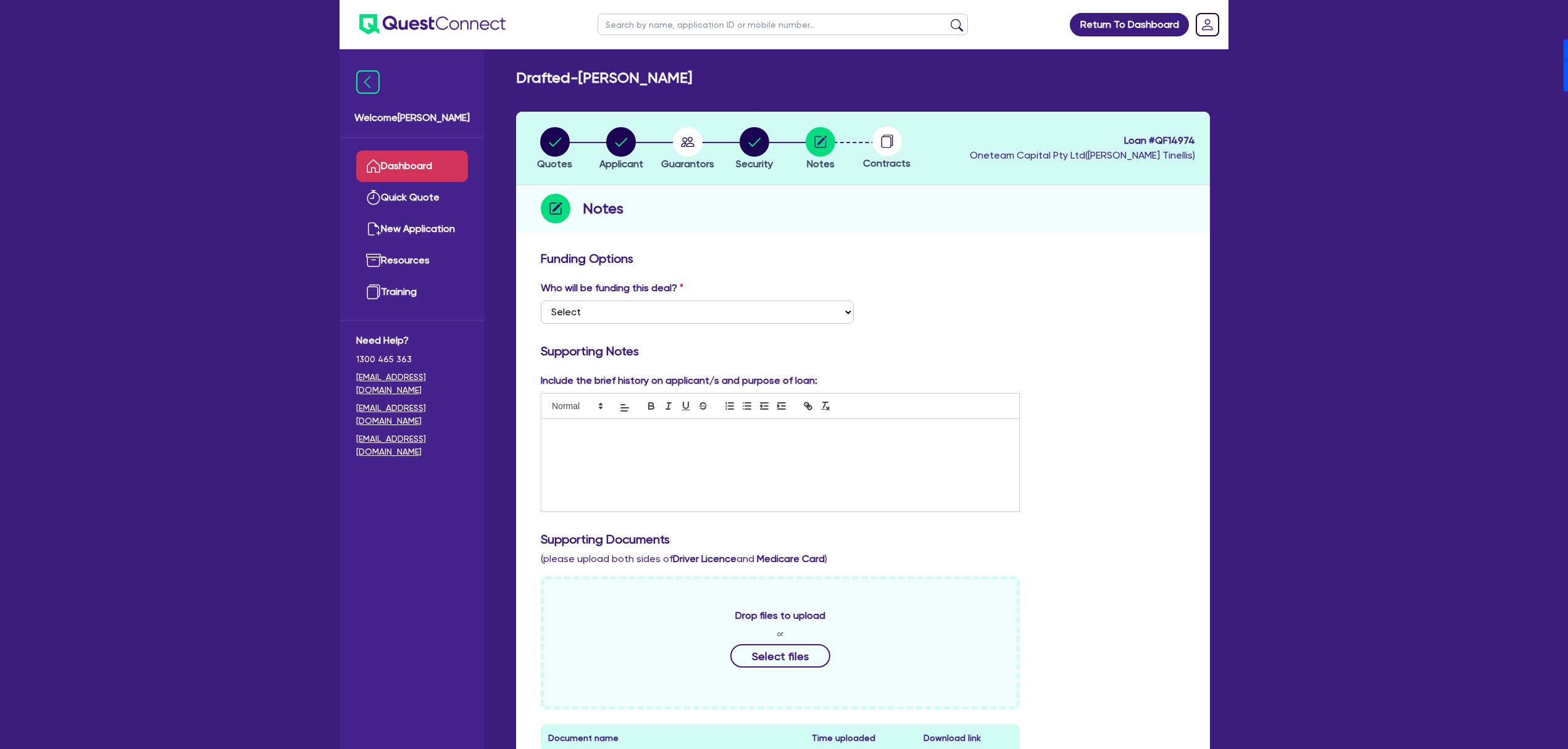
click at [422, 158] on link "Dashboard" at bounding box center [412, 166] width 112 height 32
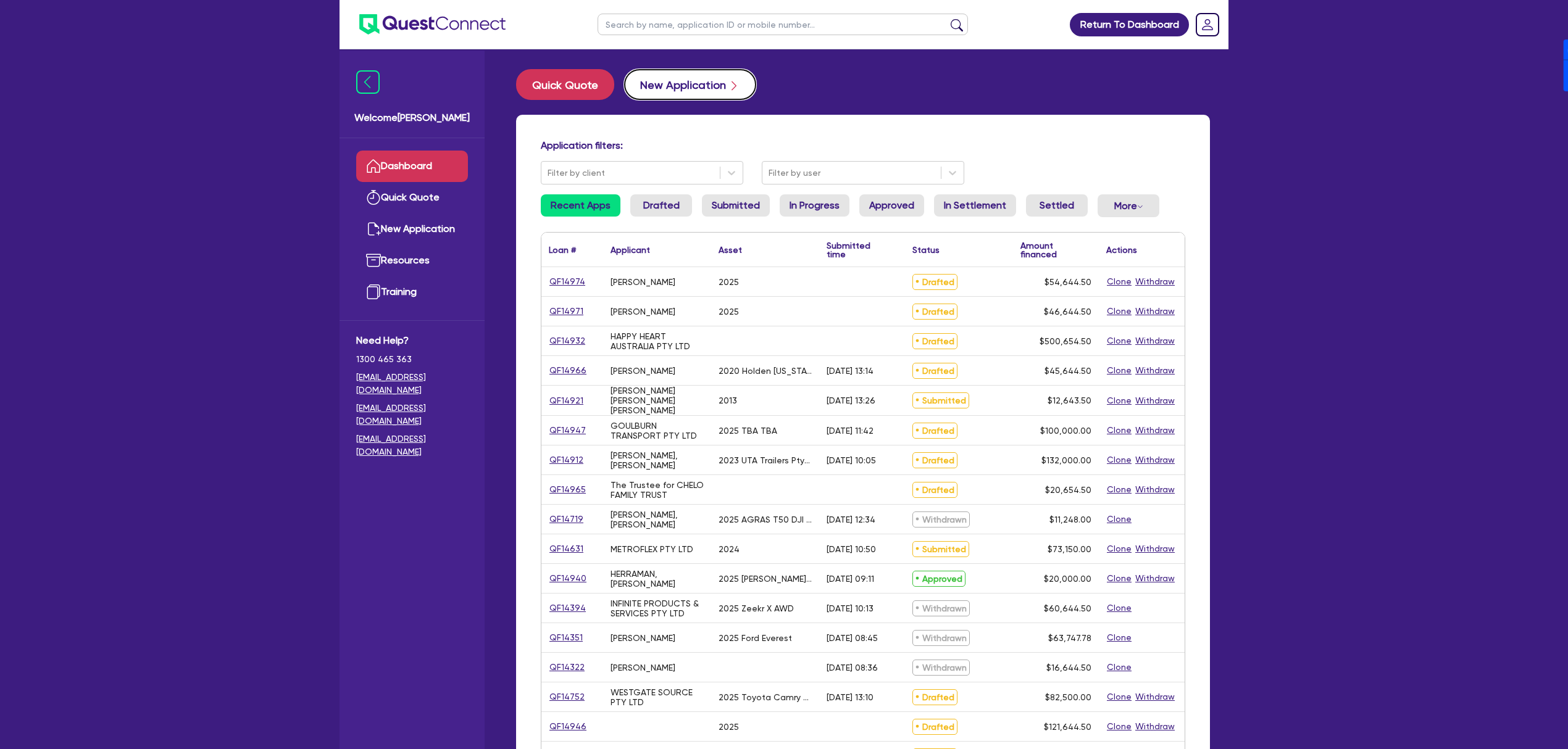
click at [714, 84] on button "New Application" at bounding box center [690, 84] width 132 height 31
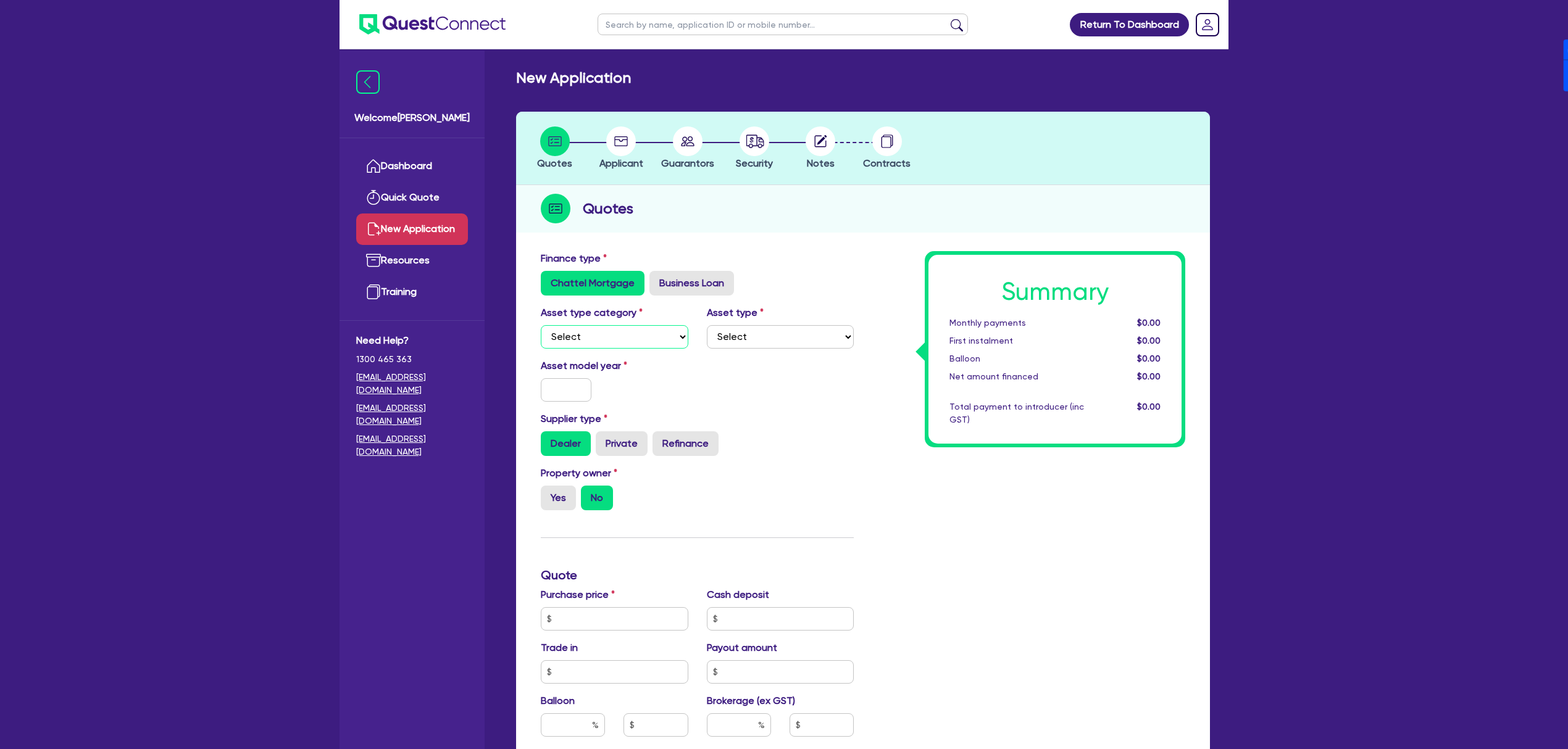
click at [613, 334] on select "Select Cars and light trucks Primary assets Secondary assets Tertiary assets" at bounding box center [615, 336] width 148 height 23
select select "CARS_AND_LIGHT_TRUCKS"
click at [541, 325] on select "Select Cars and light trucks Primary assets Secondary assets Tertiary assets" at bounding box center [615, 336] width 148 height 23
click at [761, 338] on select "Select Passenger vehicles Vans and utes Light trucks up to 4.5 tonne" at bounding box center [781, 336] width 148 height 23
select select "PASSENGER_VEHICLES"
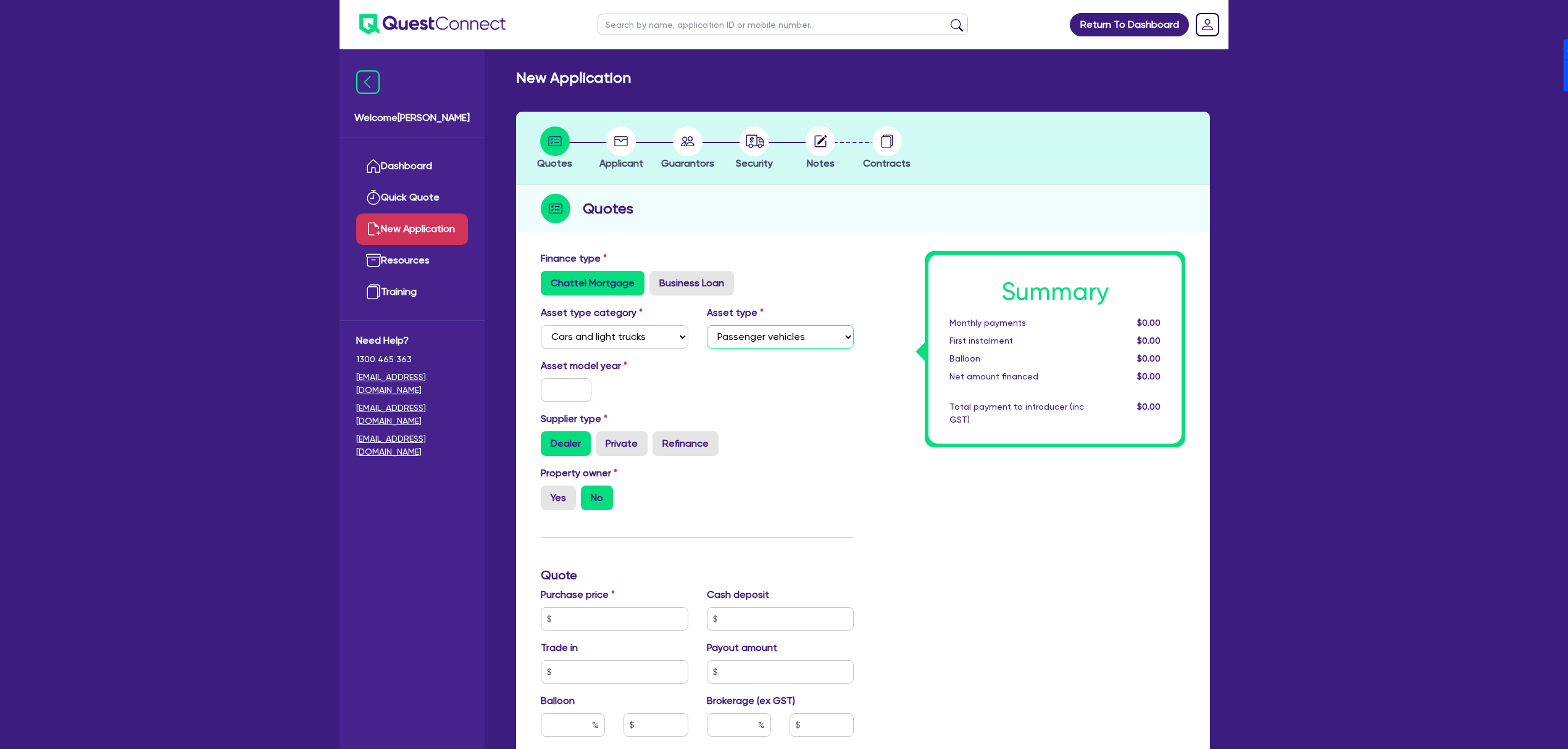
click at [707, 325] on select "Select Passenger vehicles Vans and utes Light trucks up to 4.5 tonne" at bounding box center [781, 336] width 148 height 23
click at [556, 399] on input "text" at bounding box center [566, 390] width 51 height 23
type input "2018"
click at [599, 617] on input "text" at bounding box center [615, 618] width 148 height 23
type input "16,000"
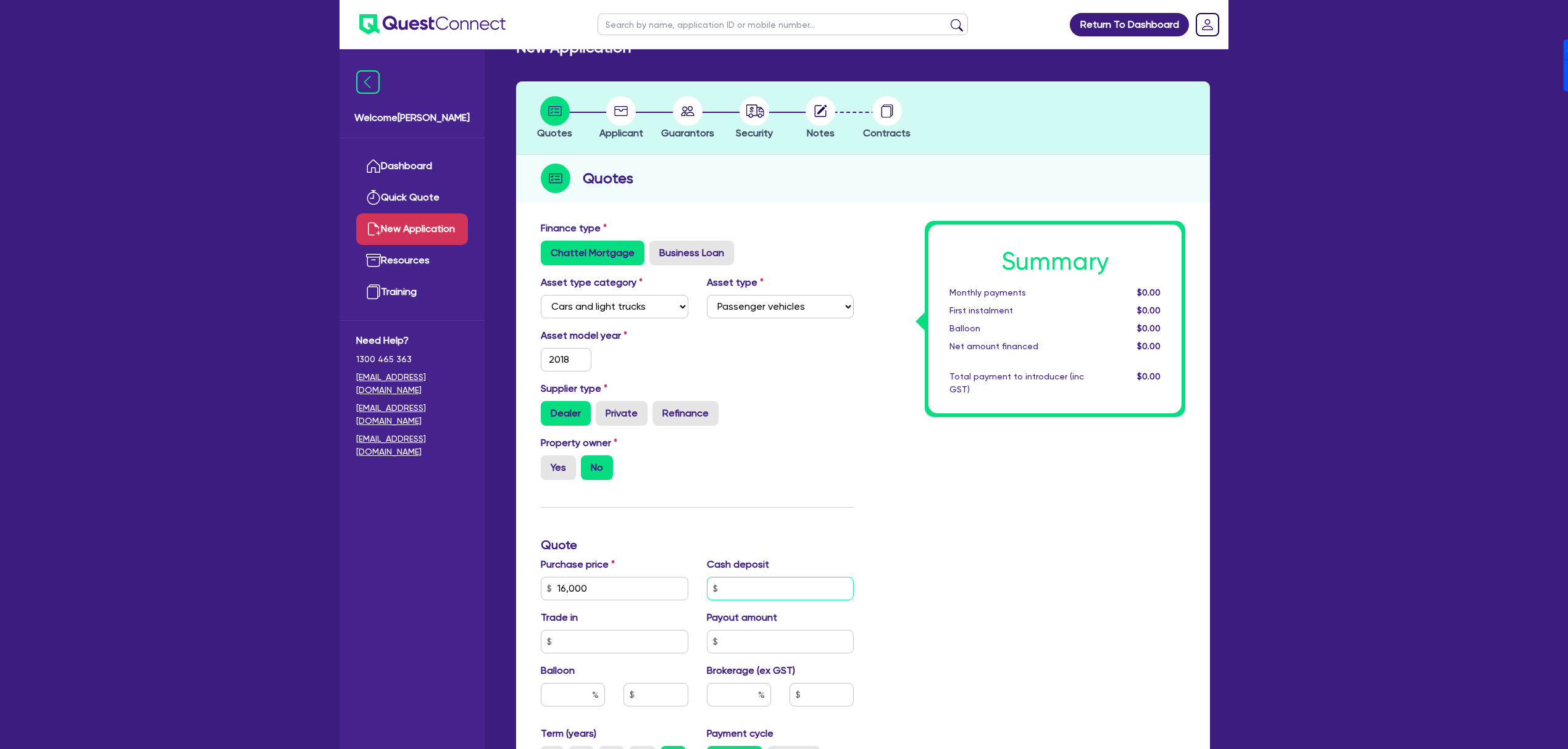
scroll to position [247, 0]
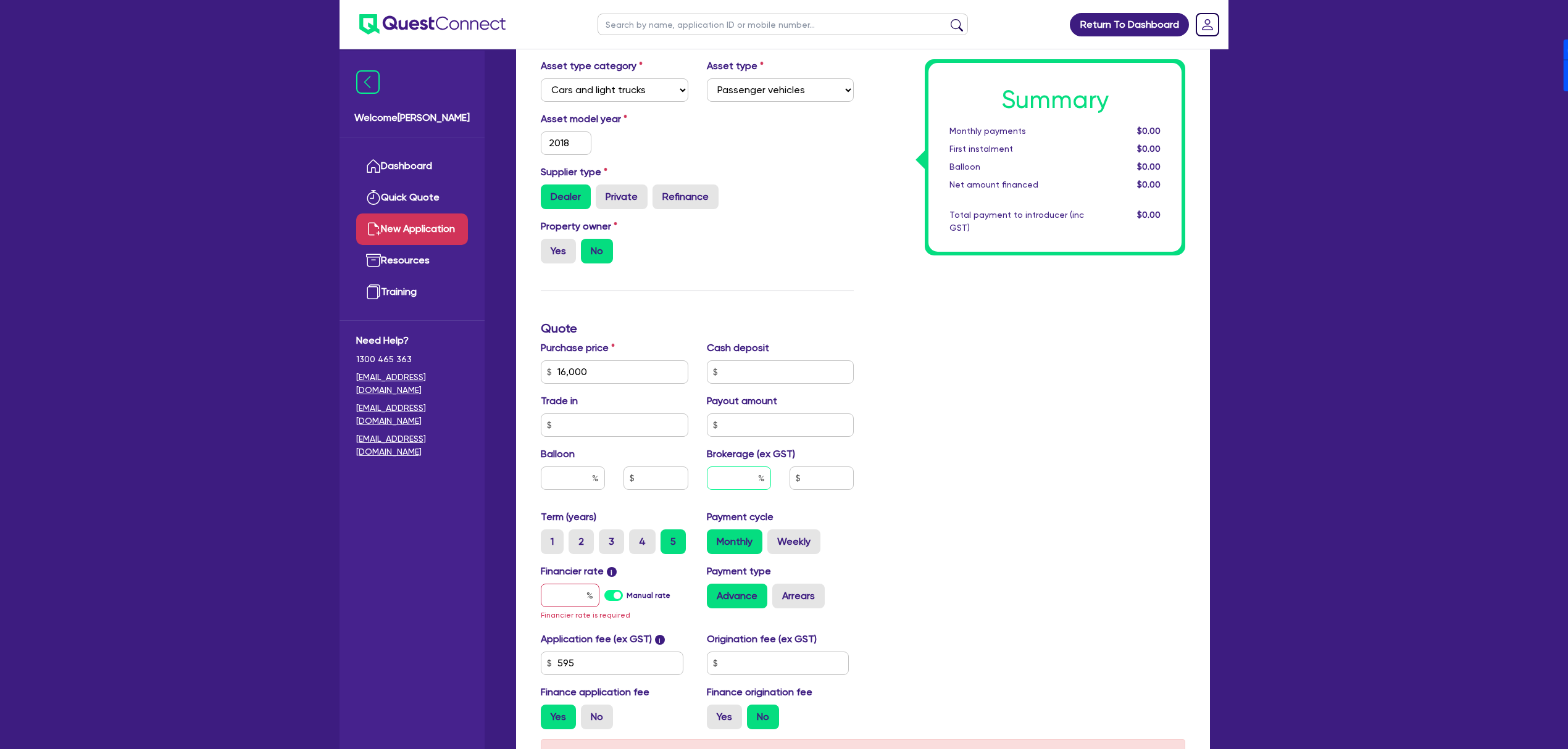
click at [741, 474] on input "text" at bounding box center [739, 478] width 65 height 23
type input "4"
click at [613, 586] on div "Manual rate" at bounding box center [637, 595] width 65 height 23
click at [626, 601] on label "Manual rate" at bounding box center [648, 595] width 44 height 11
click at [0, 0] on input "Manual rate" at bounding box center [0, 0] width 0 height 0
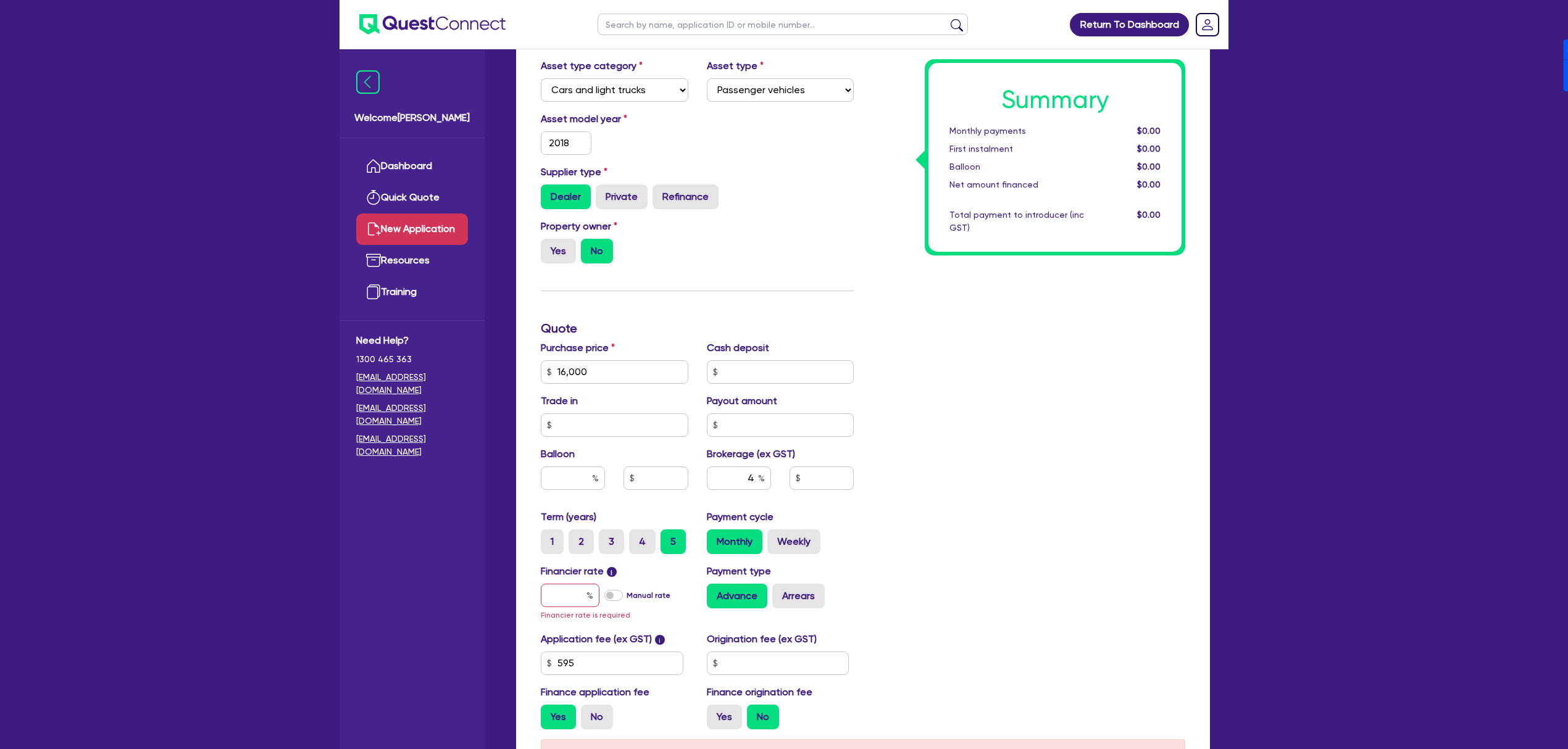
type input "666.18"
type input "17"
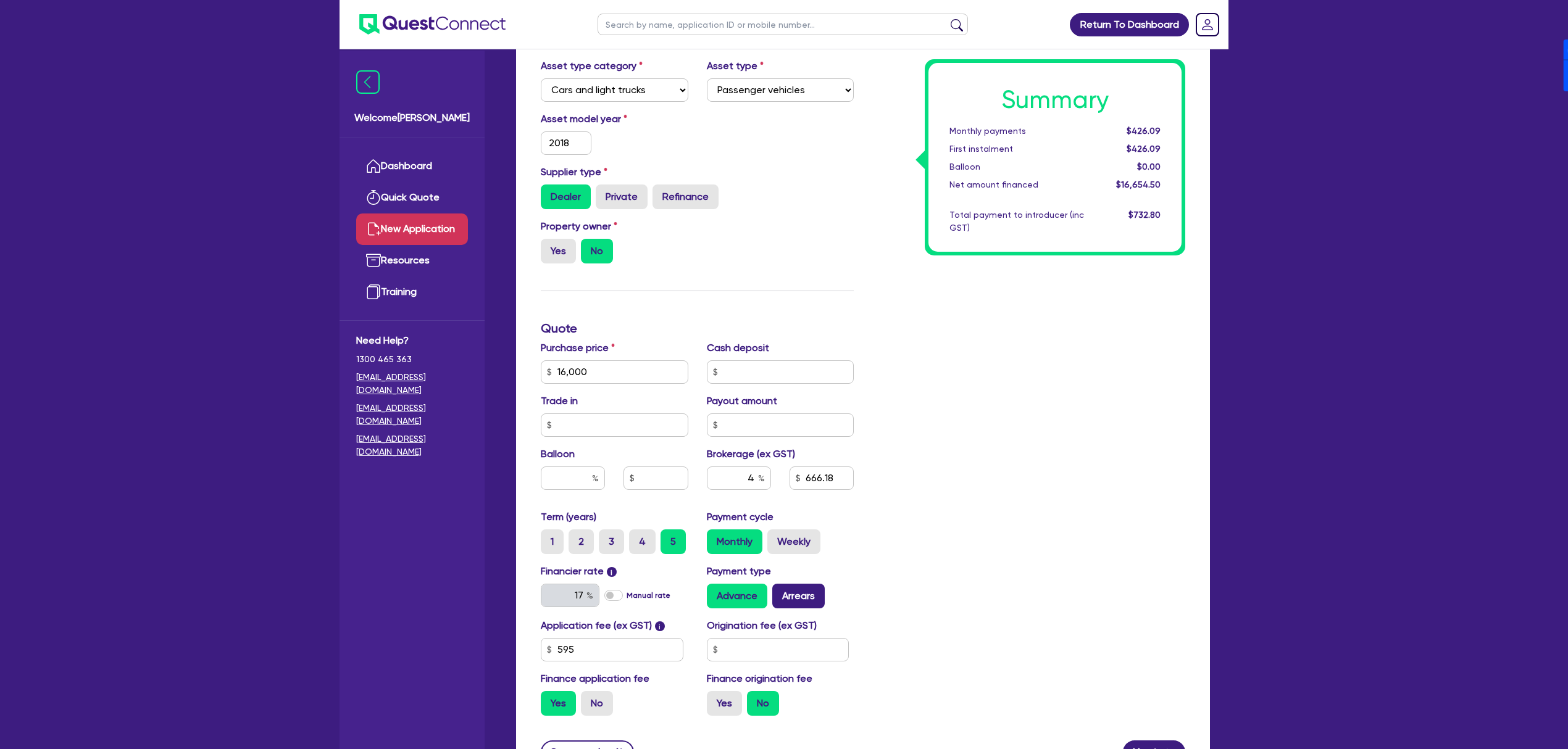
click at [794, 595] on label "Arrears" at bounding box center [798, 596] width 52 height 25
click at [780, 592] on input "Arrears" at bounding box center [776, 587] width 8 height 8
radio input "true"
click at [786, 650] on input "text" at bounding box center [778, 649] width 143 height 23
type input "900"
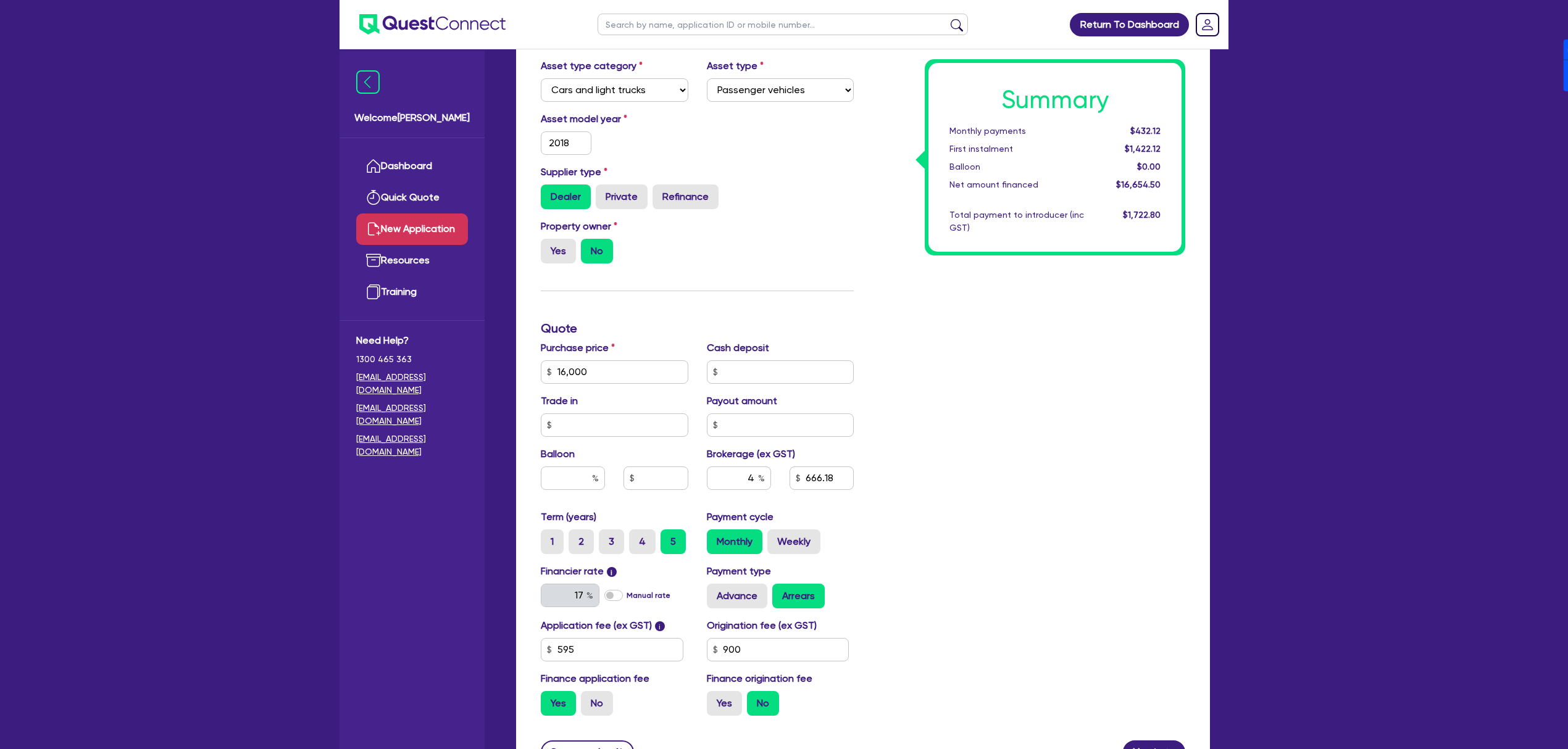
click at [720, 690] on div "Finance origination fee Yes No" at bounding box center [780, 694] width 166 height 45
click at [726, 694] on label "Yes" at bounding box center [724, 703] width 35 height 25
click at [715, 694] on input "Yes" at bounding box center [710, 695] width 8 height 8
radio input "true"
type input "705.78"
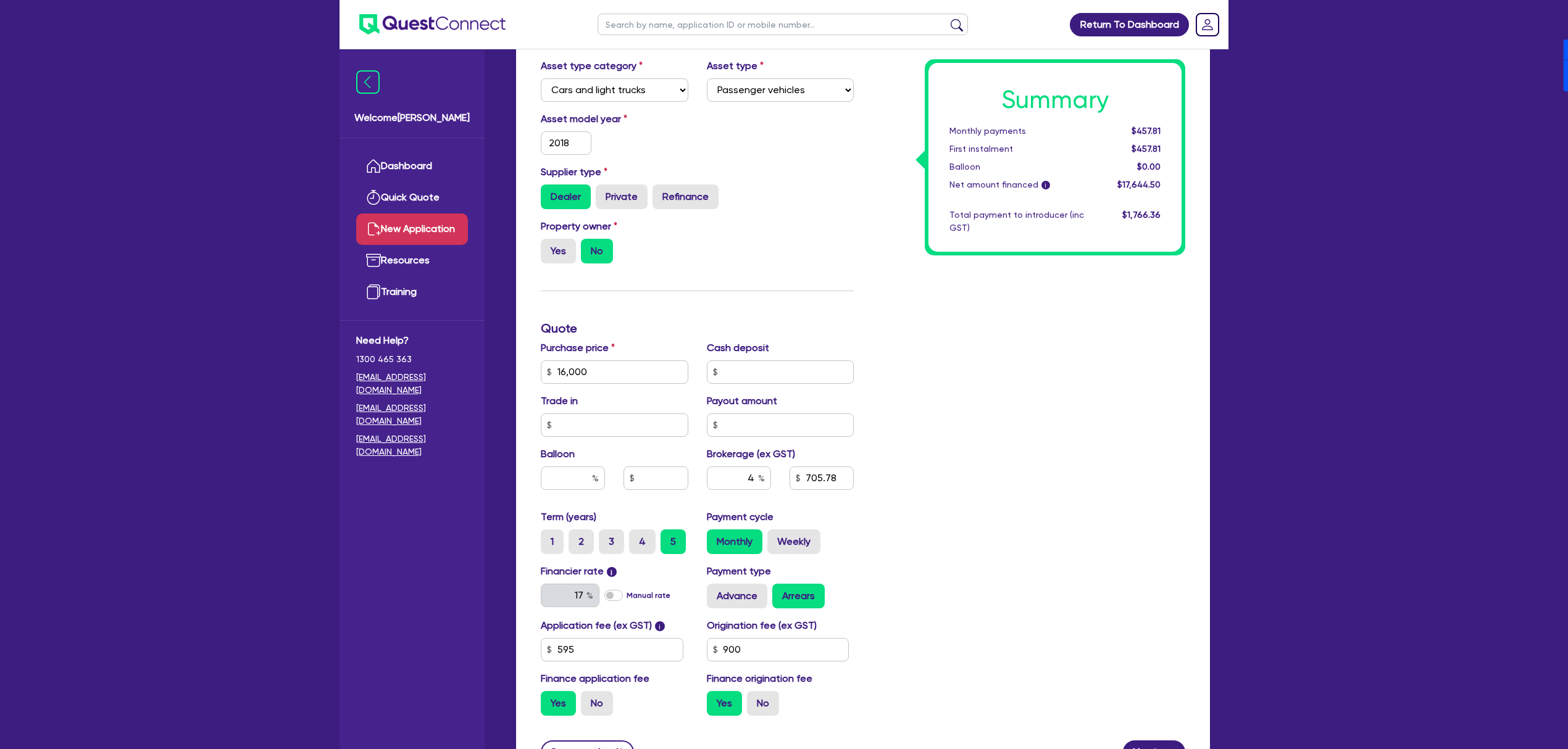
click at [1058, 506] on div "Summary Monthly payments $457.81 First instalment $457.81 Balloon $0.00 Net amo…" at bounding box center [1028, 365] width 331 height 721
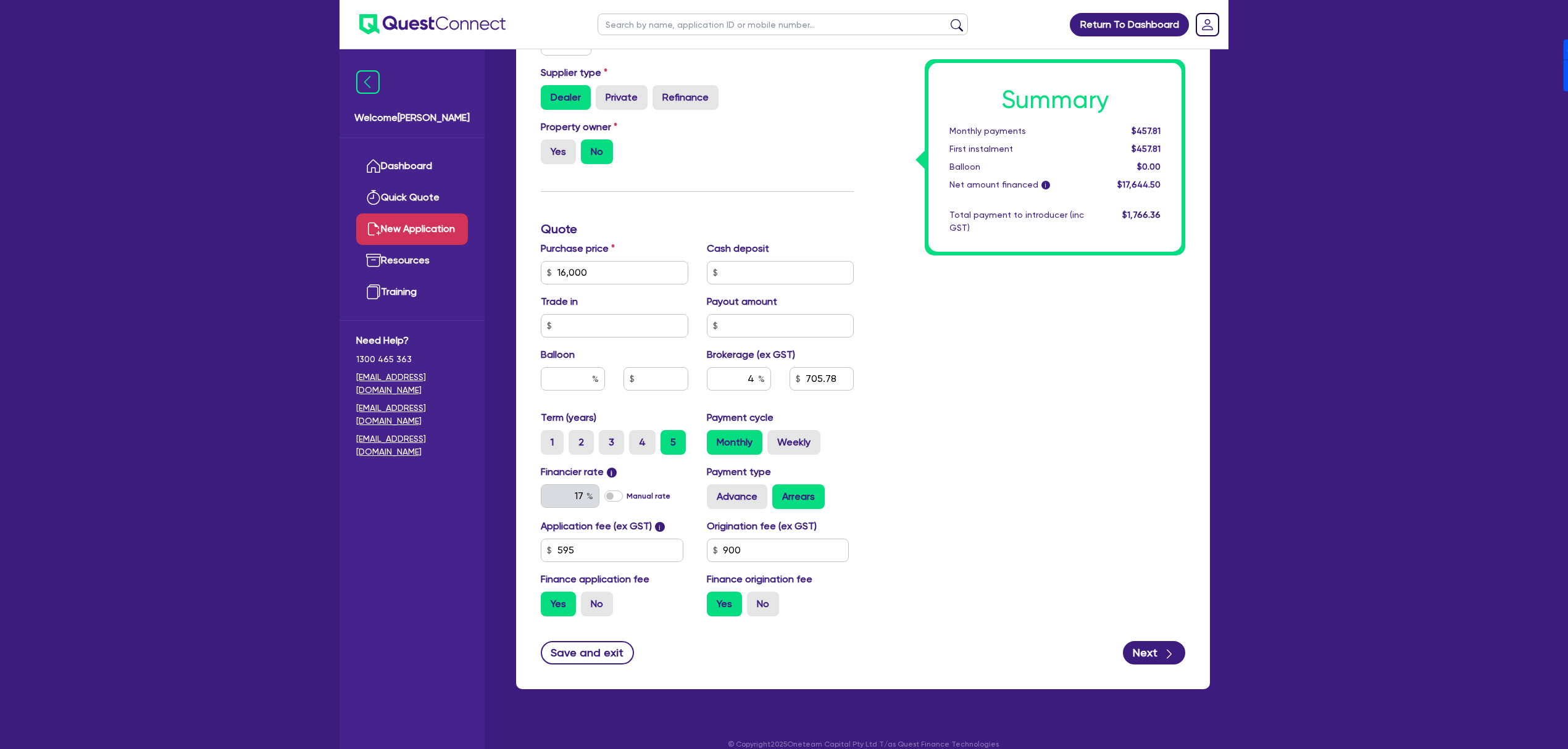
scroll to position [361, 0]
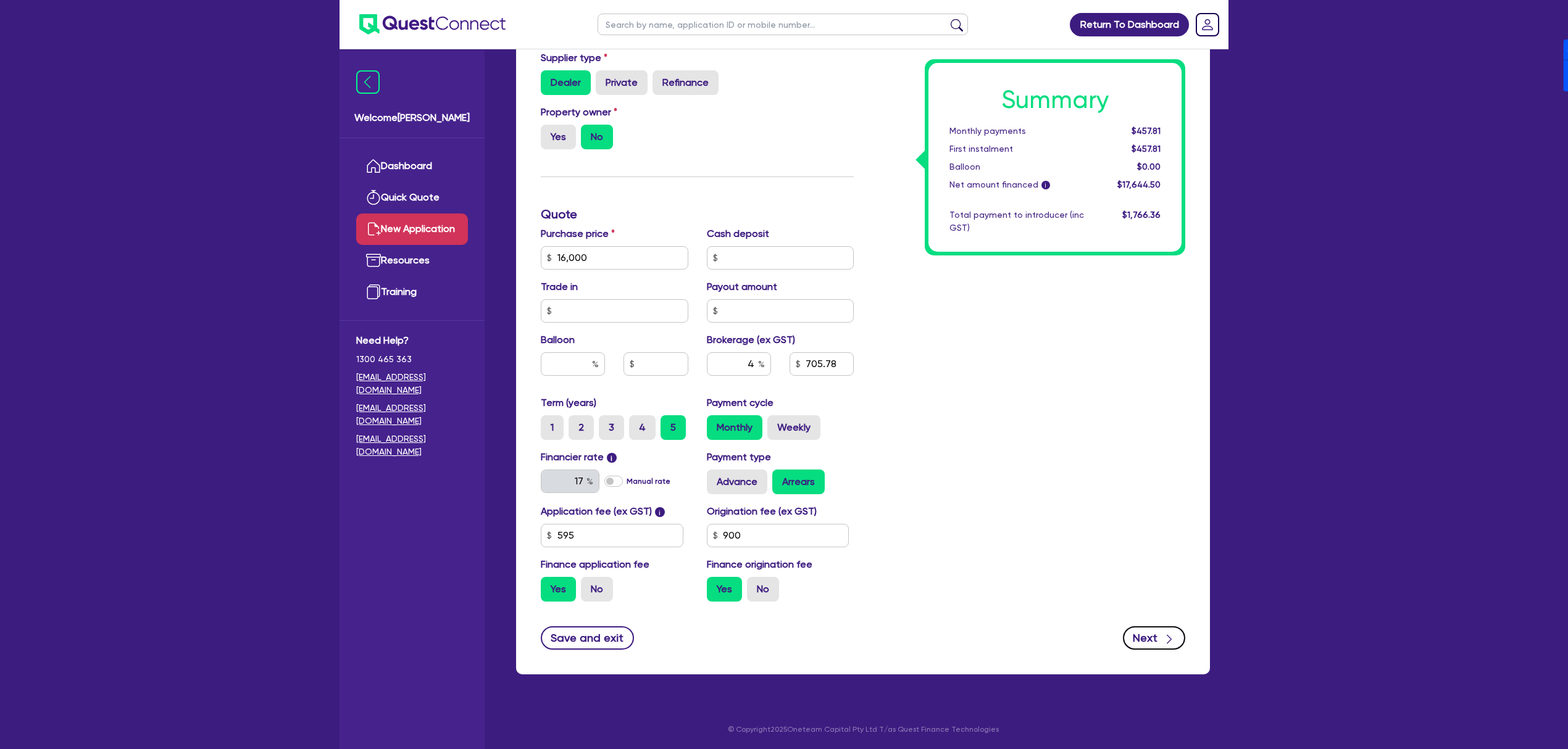
click at [1146, 635] on button "Next" at bounding box center [1153, 637] width 62 height 23
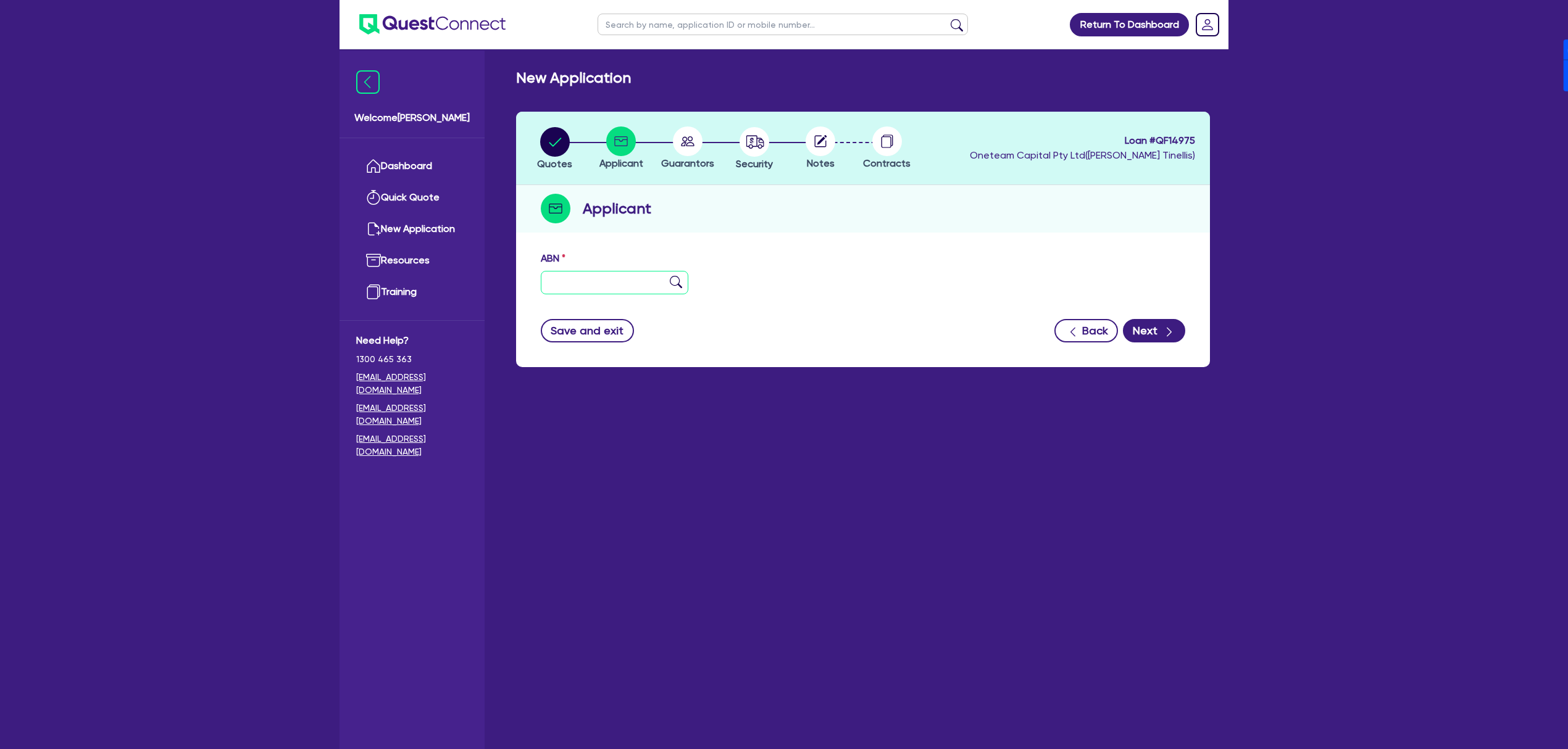
click at [587, 274] on input "text" at bounding box center [615, 282] width 148 height 23
type input "11 111 111 111"
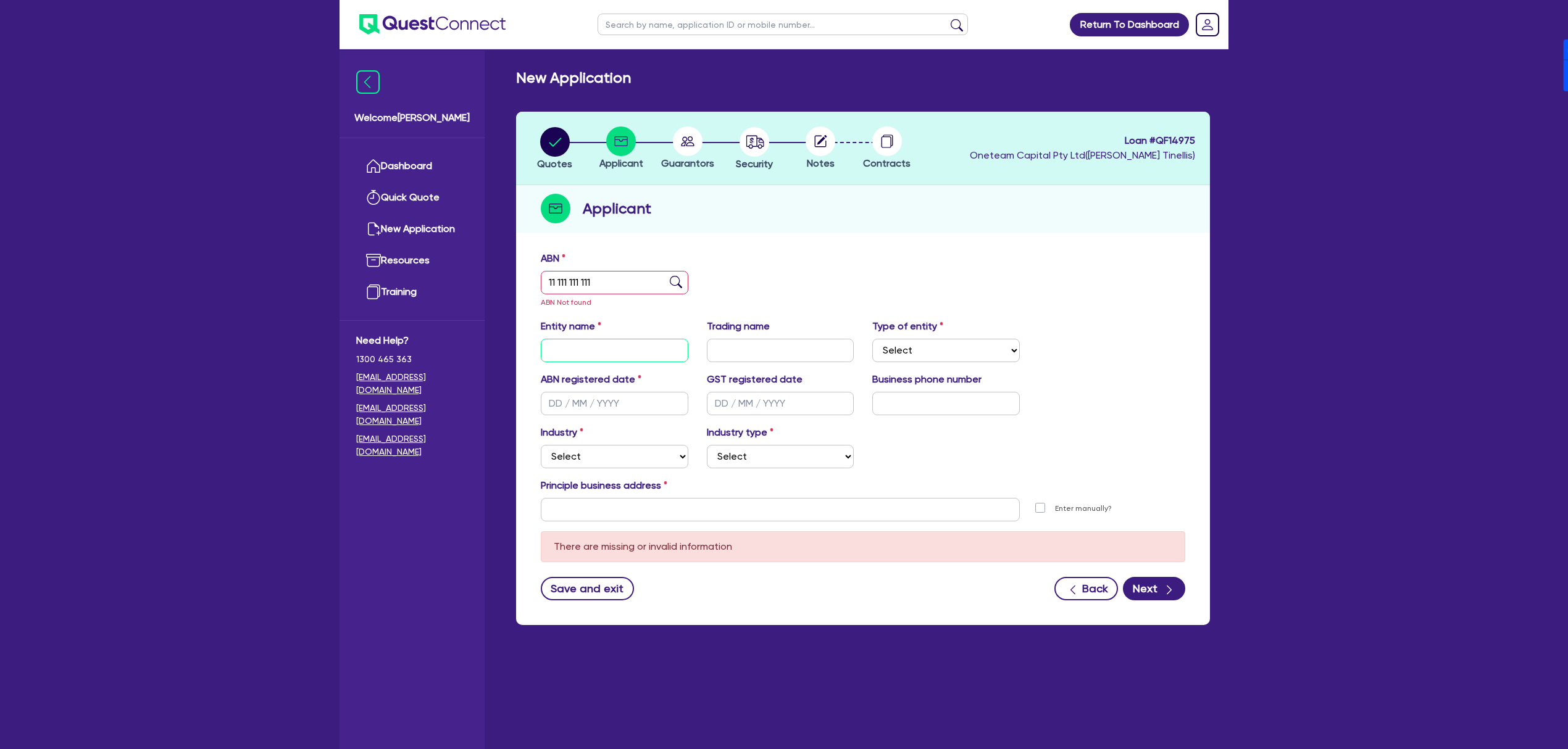
click at [601, 349] on input "text" at bounding box center [615, 350] width 148 height 23
paste input "[PERSON_NAME] Last Name: [PERSON_NAME]"
click at [601, 349] on input "[PERSON_NAME] Last Name: [PERSON_NAME]" at bounding box center [615, 350] width 148 height 23
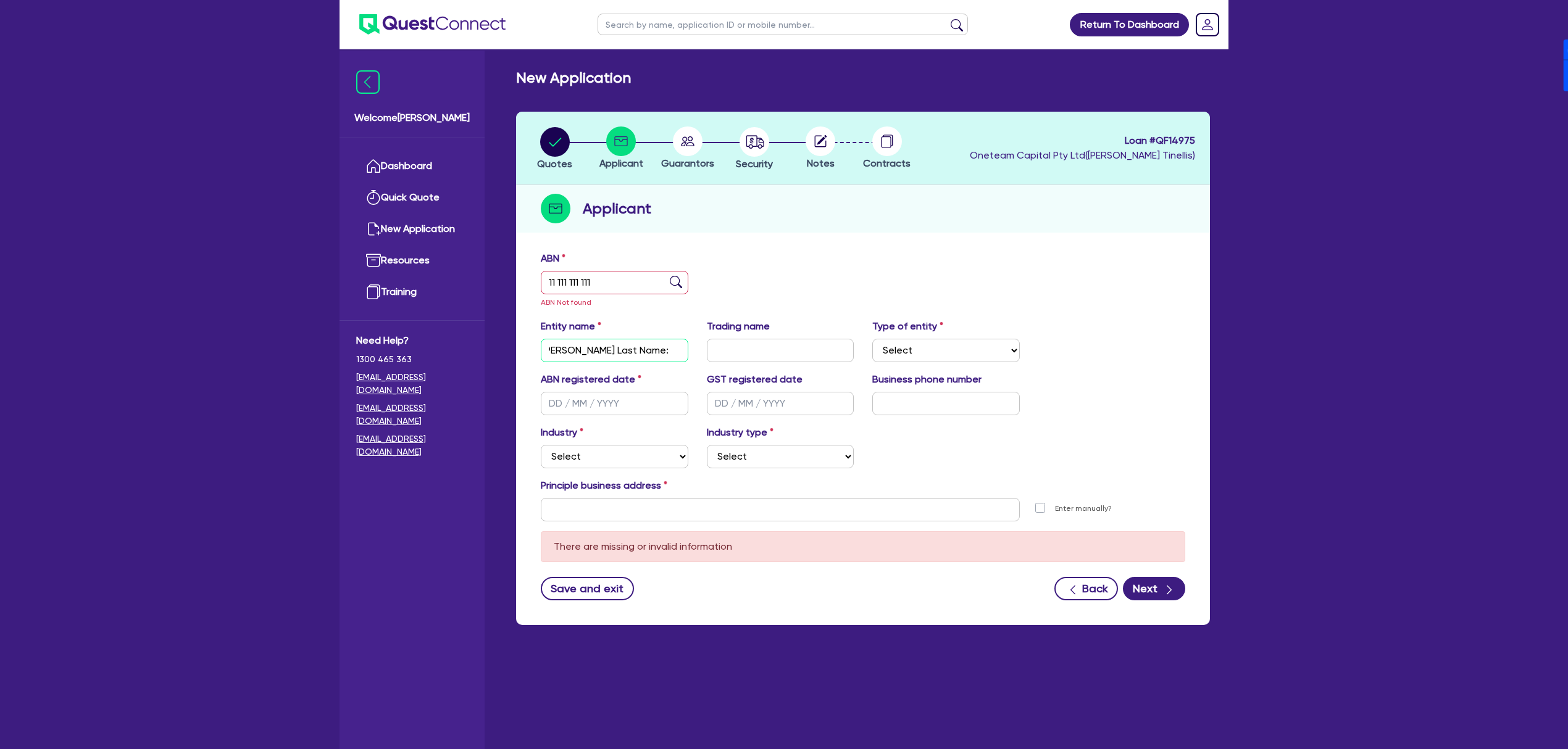
drag, startPoint x: 632, startPoint y: 351, endPoint x: 581, endPoint y: 348, distance: 51.1
click at [581, 348] on input "[PERSON_NAME] Last Name: [PERSON_NAME]" at bounding box center [615, 350] width 148 height 23
type input "[PERSON_NAME]"
click at [936, 353] on select "Select Sole Trader Company Partnership Trust" at bounding box center [946, 350] width 148 height 23
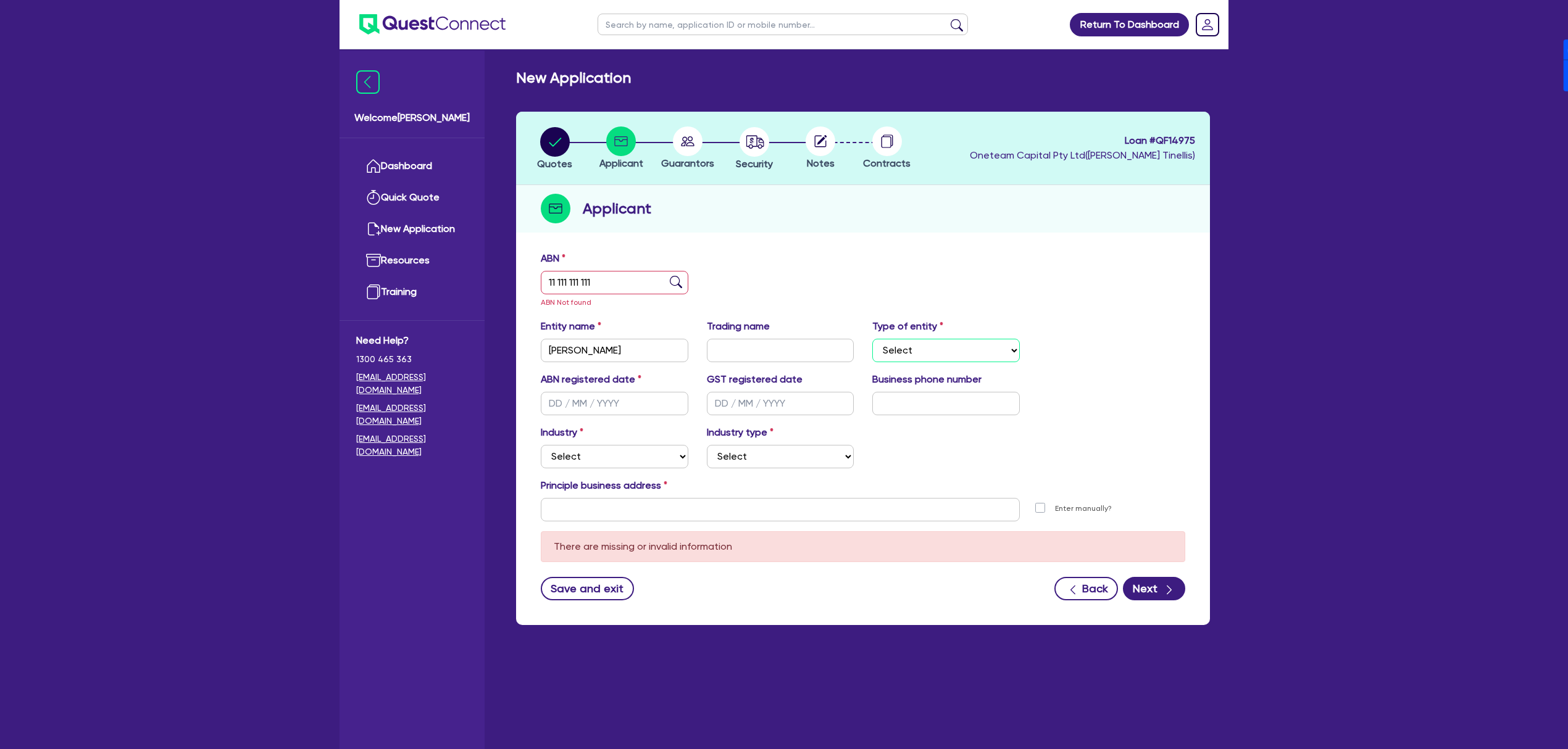
select select "SOLE_TRADER"
click at [872, 339] on select "Select Sole Trader Company Partnership Trust" at bounding box center [946, 350] width 148 height 23
click at [593, 398] on input "text" at bounding box center [615, 403] width 148 height 23
type input "[DATE]"
select select "ACCOMODATION_FOOD"
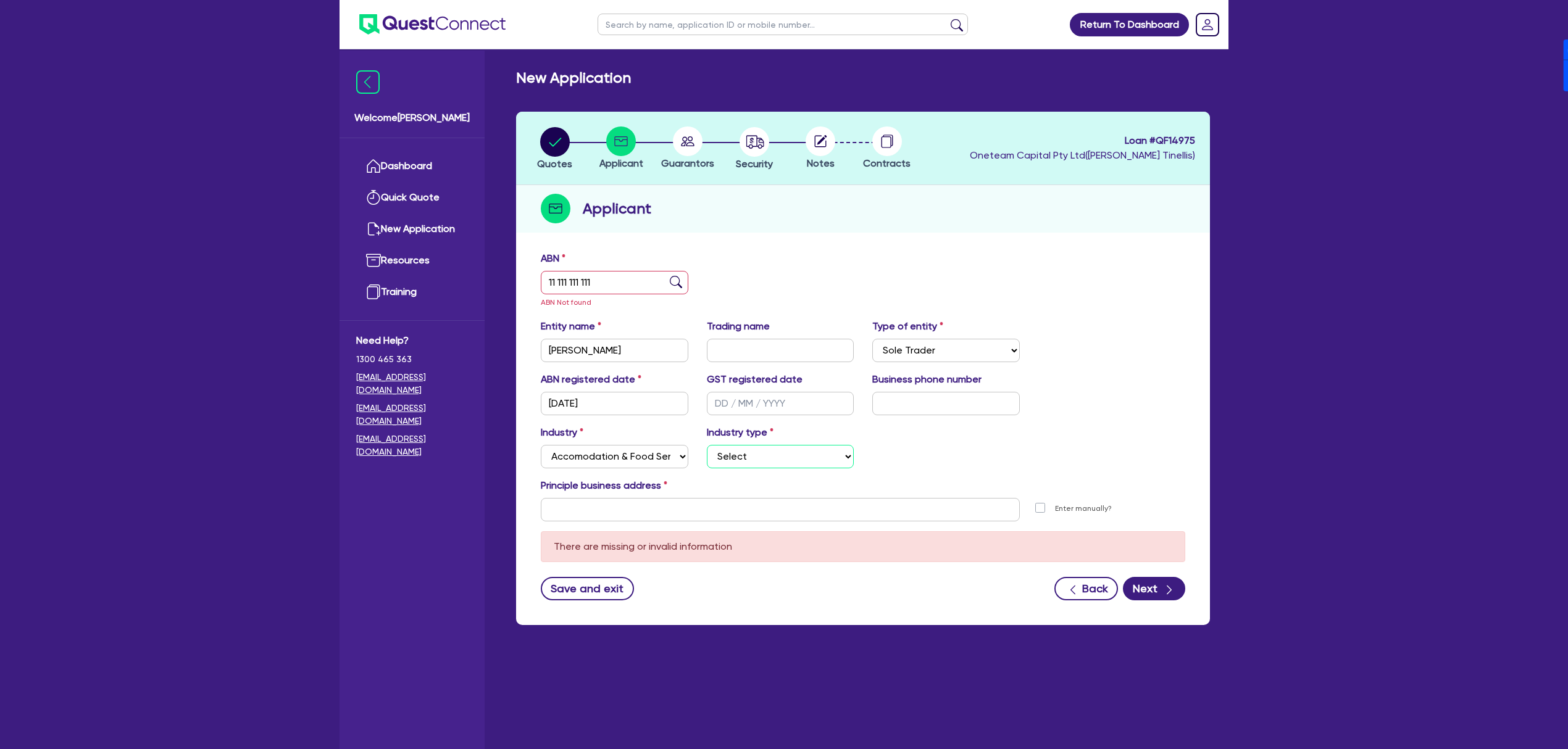
select select "HOTELS"
type input "[STREET_ADDRESS]"
type input "04 5035 5483"
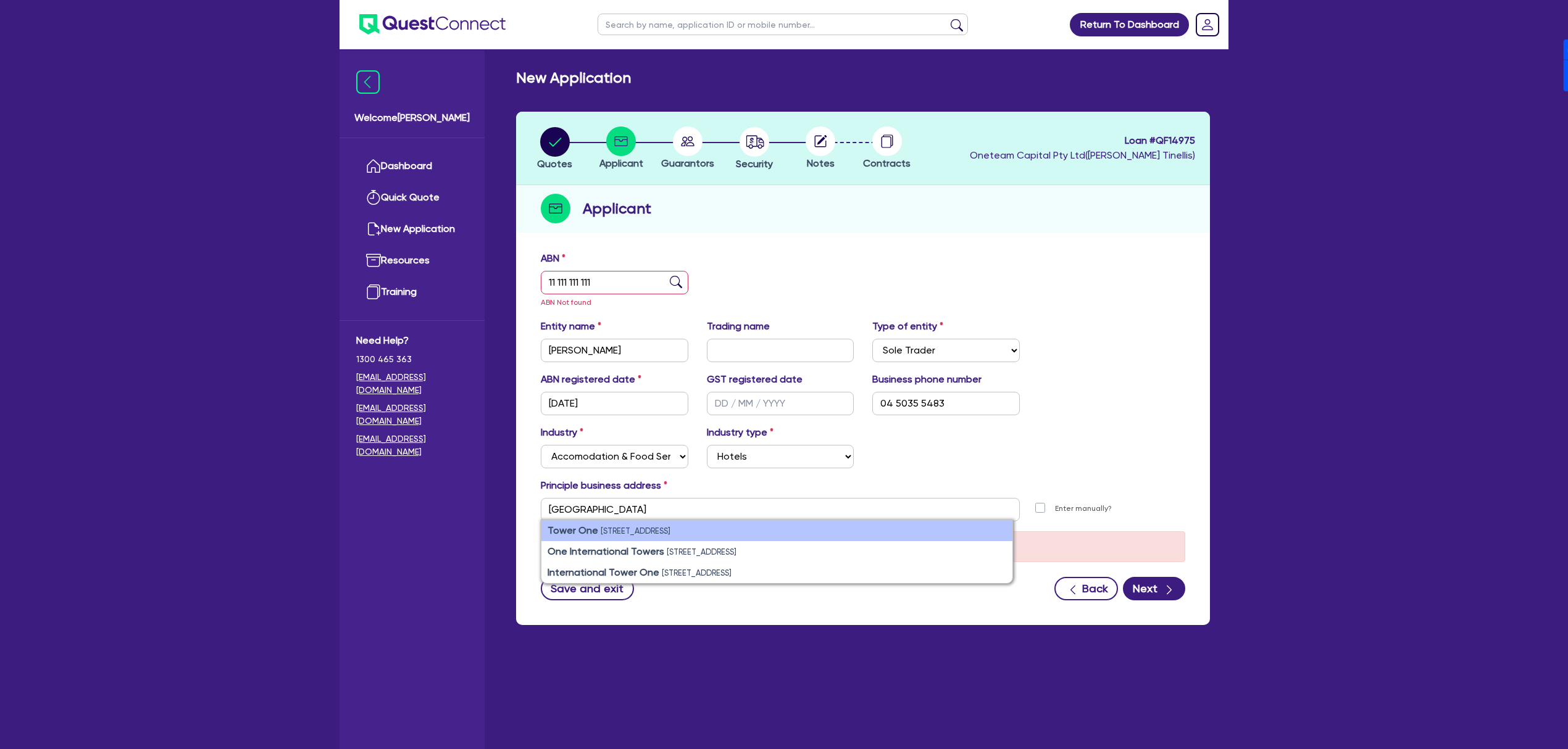
click at [615, 537] on li "Tower One [STREET_ADDRESS]" at bounding box center [777, 531] width 471 height 21
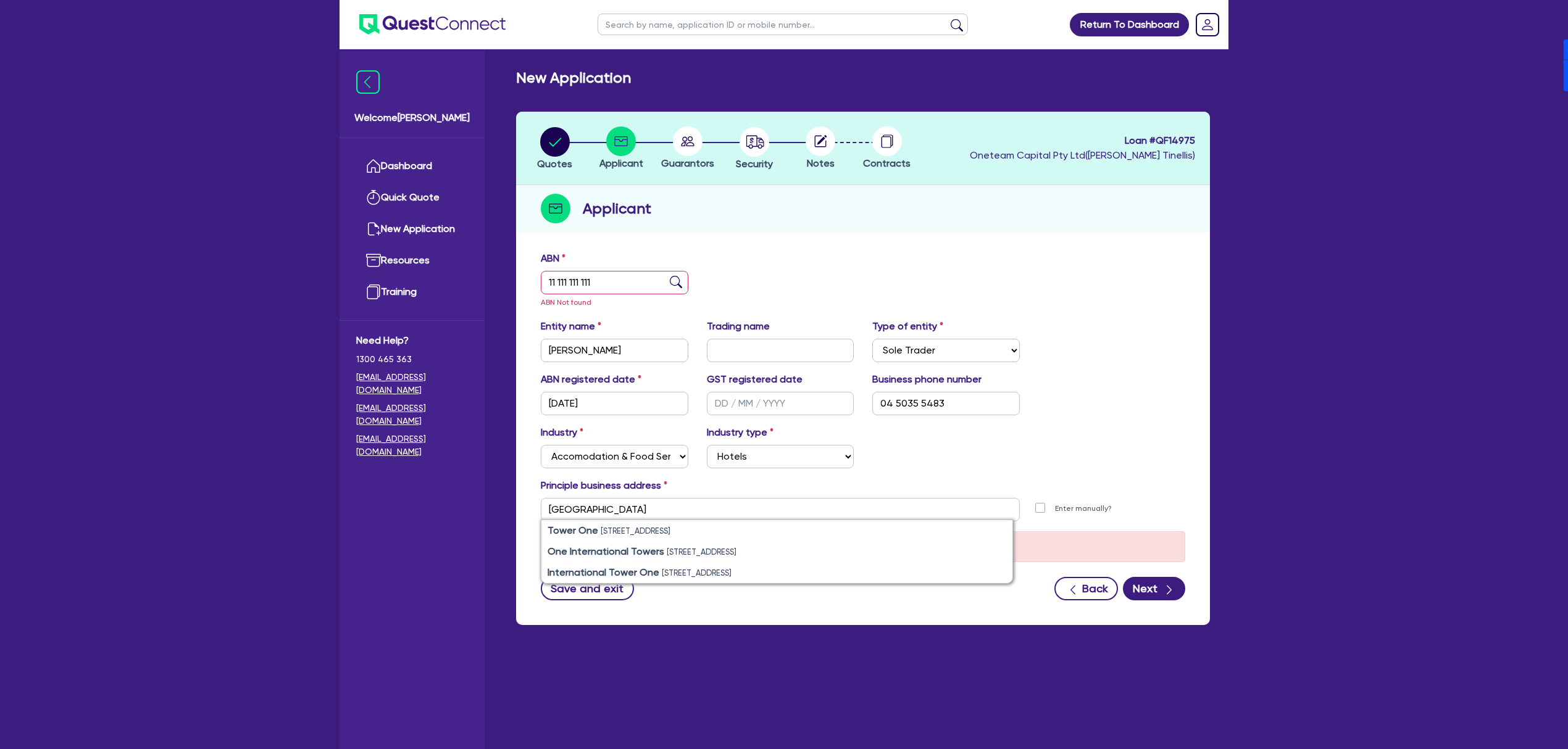
type input "[STREET_ADDRESS]"
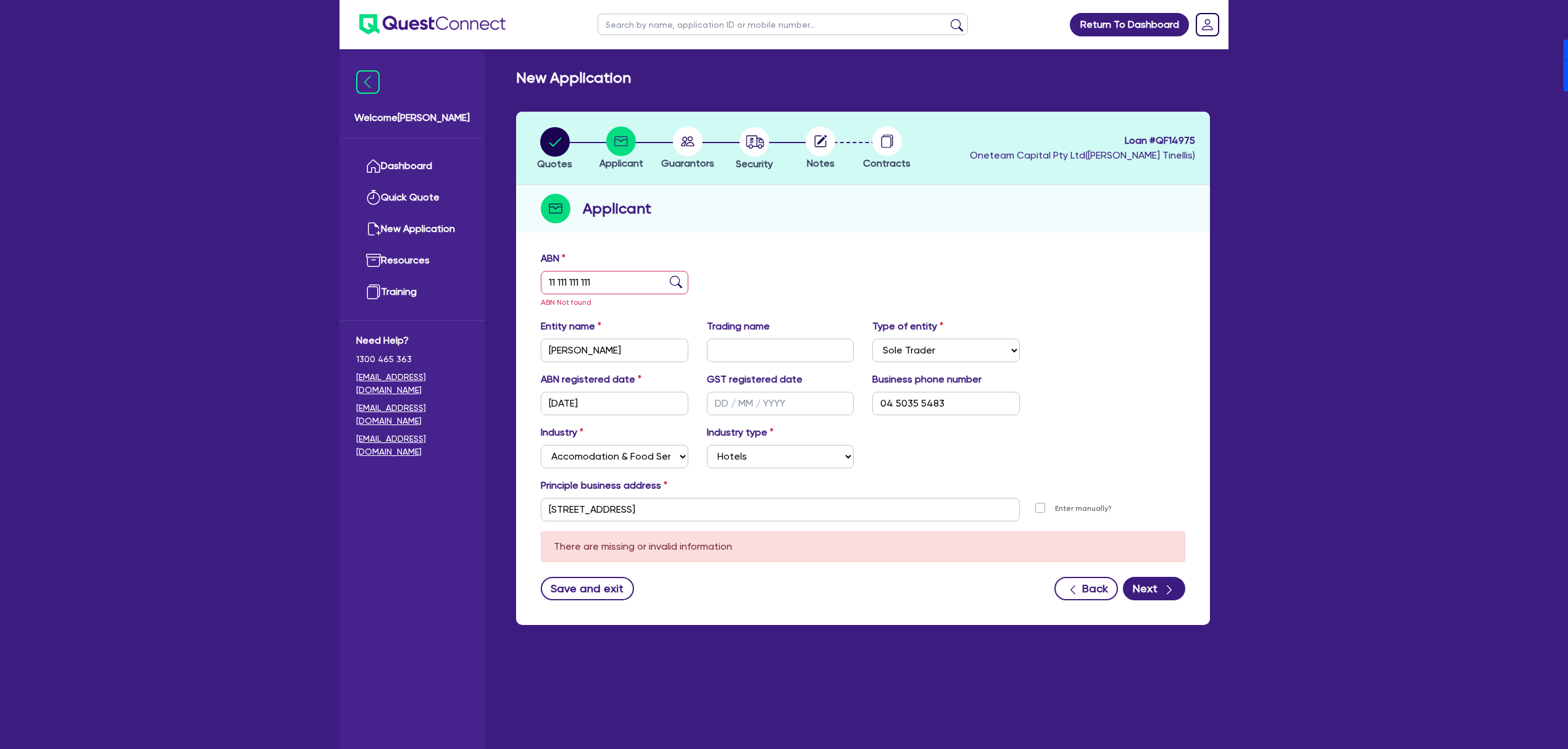
click at [1140, 487] on div "Principle business address" at bounding box center [863, 488] width 663 height 20
click at [1146, 590] on button "Next" at bounding box center [1153, 588] width 62 height 23
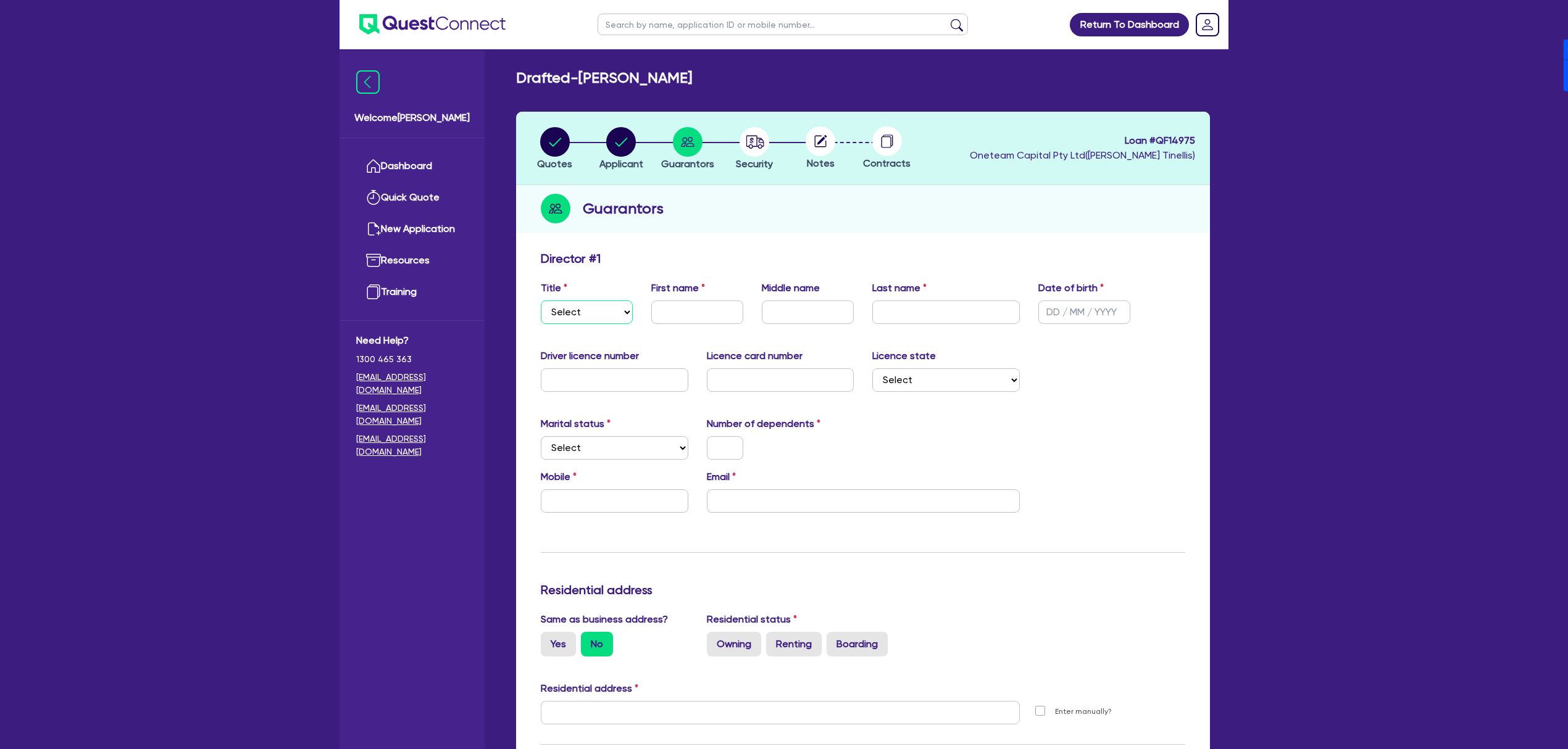
drag, startPoint x: 606, startPoint y: 303, endPoint x: 599, endPoint y: 318, distance: 16.6
click at [606, 303] on select "Select Mr Mrs Ms Miss Dr" at bounding box center [587, 311] width 92 height 23
click at [541, 300] on select "Select Mr Mrs Ms Miss Dr" at bounding box center [587, 311] width 92 height 23
click at [606, 295] on div "Title Select Mr Mrs Ms Miss Dr" at bounding box center [587, 303] width 110 height 43
click at [593, 306] on select "Select Mr Mrs Ms Miss Dr" at bounding box center [587, 311] width 92 height 23
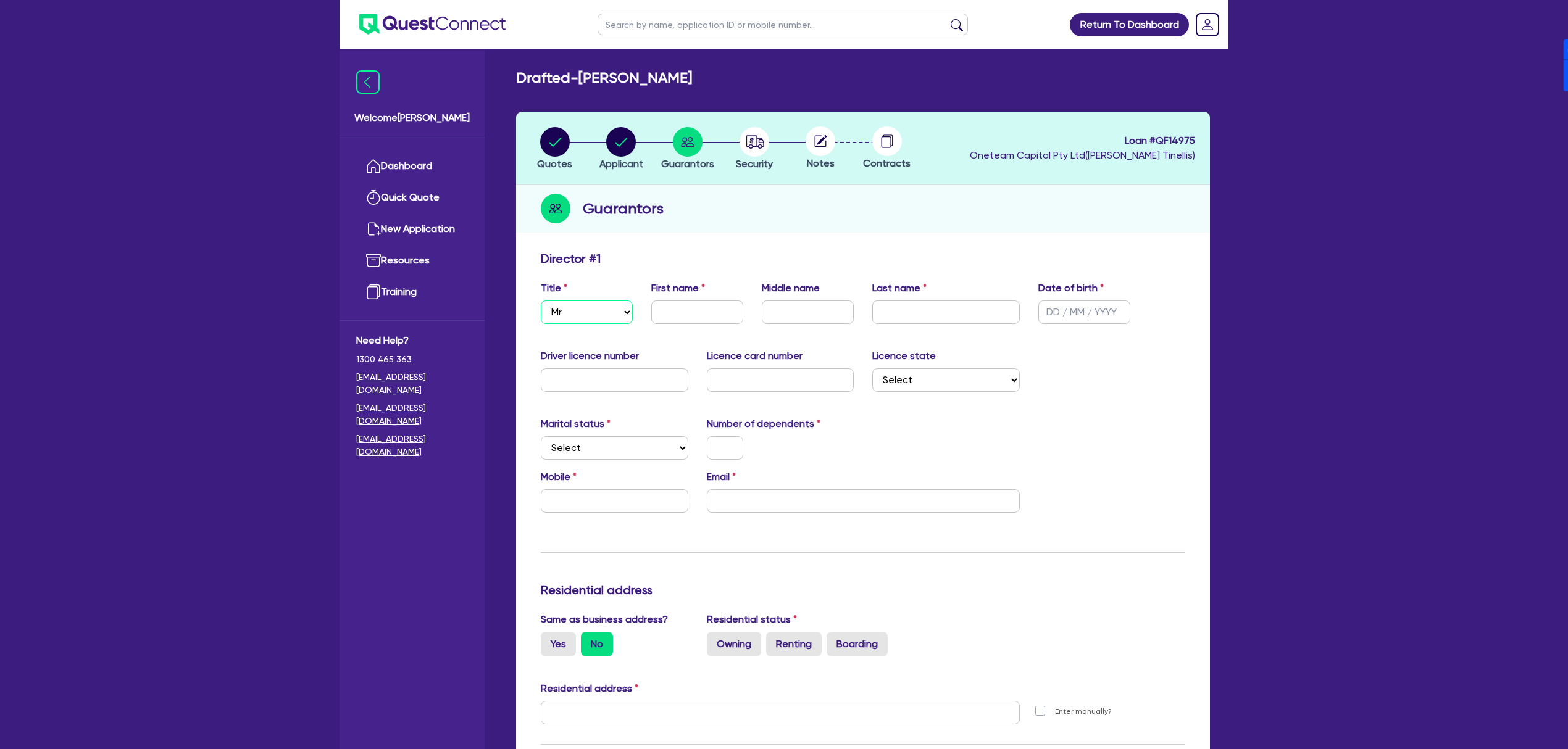
select select "MRS"
click at [541, 300] on select "Select Mr Mrs Ms Miss Dr" at bounding box center [587, 311] width 92 height 23
drag, startPoint x: 584, startPoint y: 73, endPoint x: 736, endPoint y: 82, distance: 152.3
click at [736, 82] on div "Drafted - [PERSON_NAME]" at bounding box center [863, 77] width 712 height 18
copy h2 "[PERSON_NAME]"
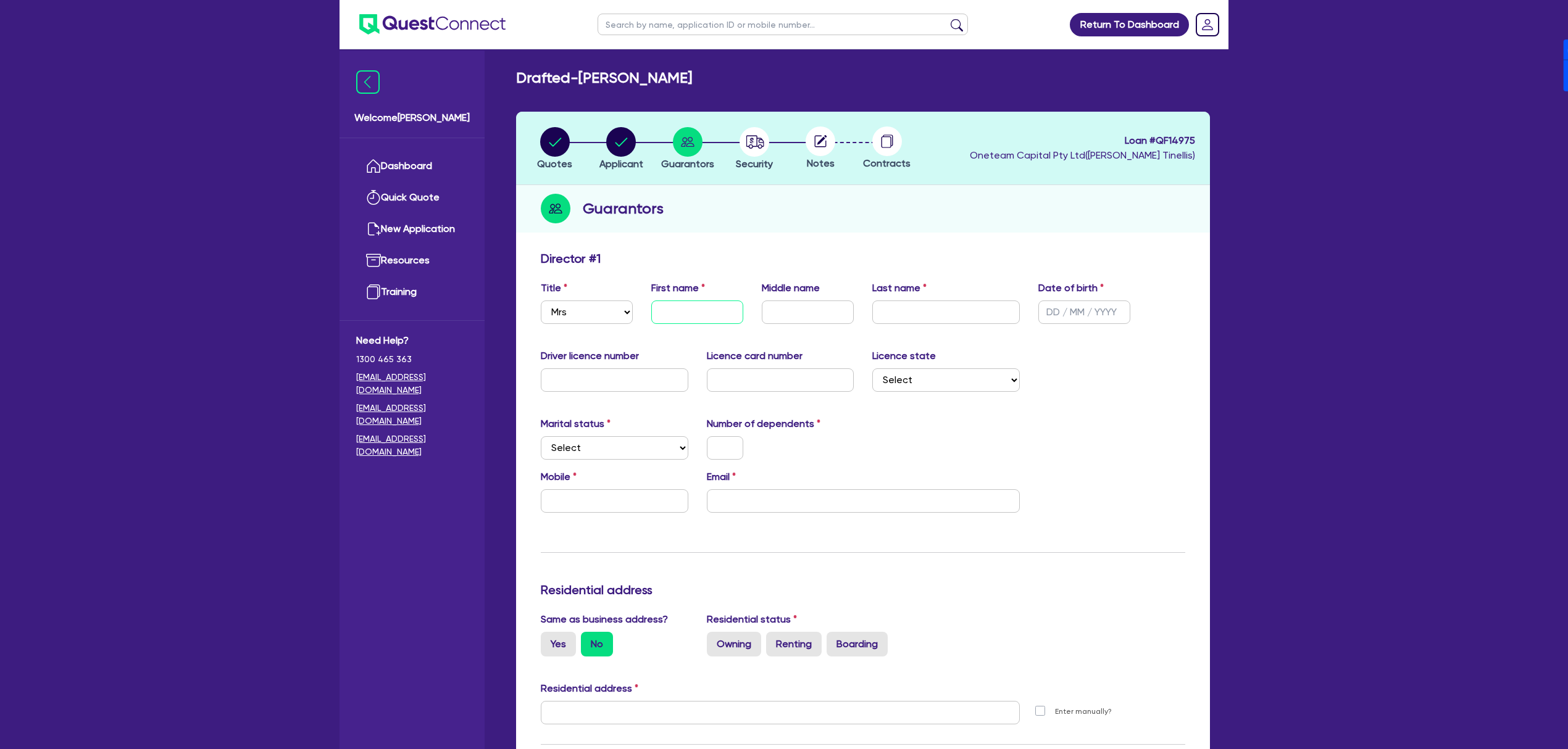
click at [682, 314] on input "text" at bounding box center [697, 311] width 92 height 23
paste input "[PERSON_NAME]"
click at [700, 314] on input "[PERSON_NAME]" at bounding box center [697, 311] width 92 height 23
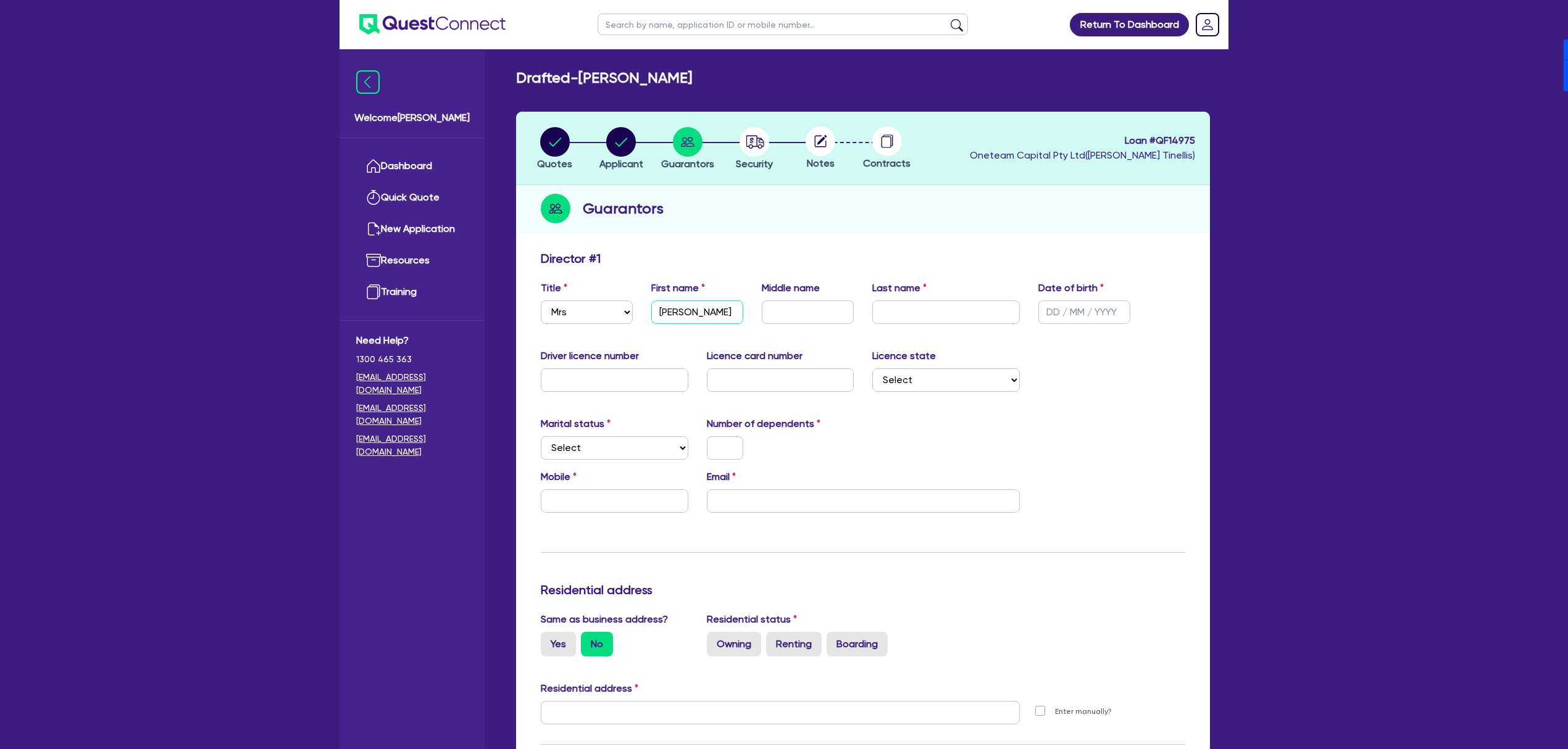
scroll to position [0, 0]
type input "[PERSON_NAME]"
click at [895, 311] on input "text" at bounding box center [946, 311] width 148 height 23
paste input "[PERSON_NAME]"
type input "[PERSON_NAME]"
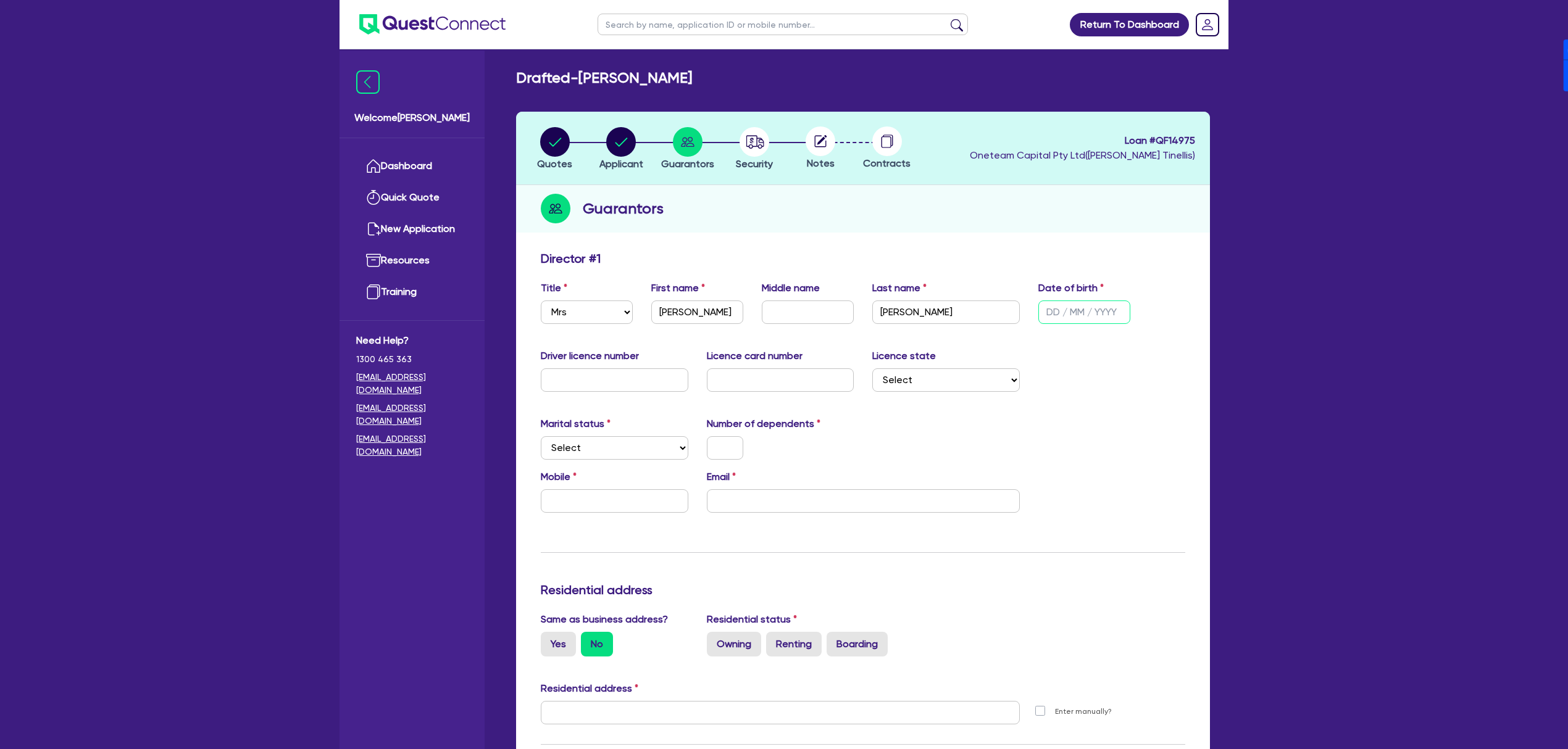
click at [1061, 307] on input "text" at bounding box center [1084, 311] width 92 height 23
type input "[DATE]"
select select "[GEOGRAPHIC_DATA]"
select select "SINGLE"
paste input "6143 399 522"
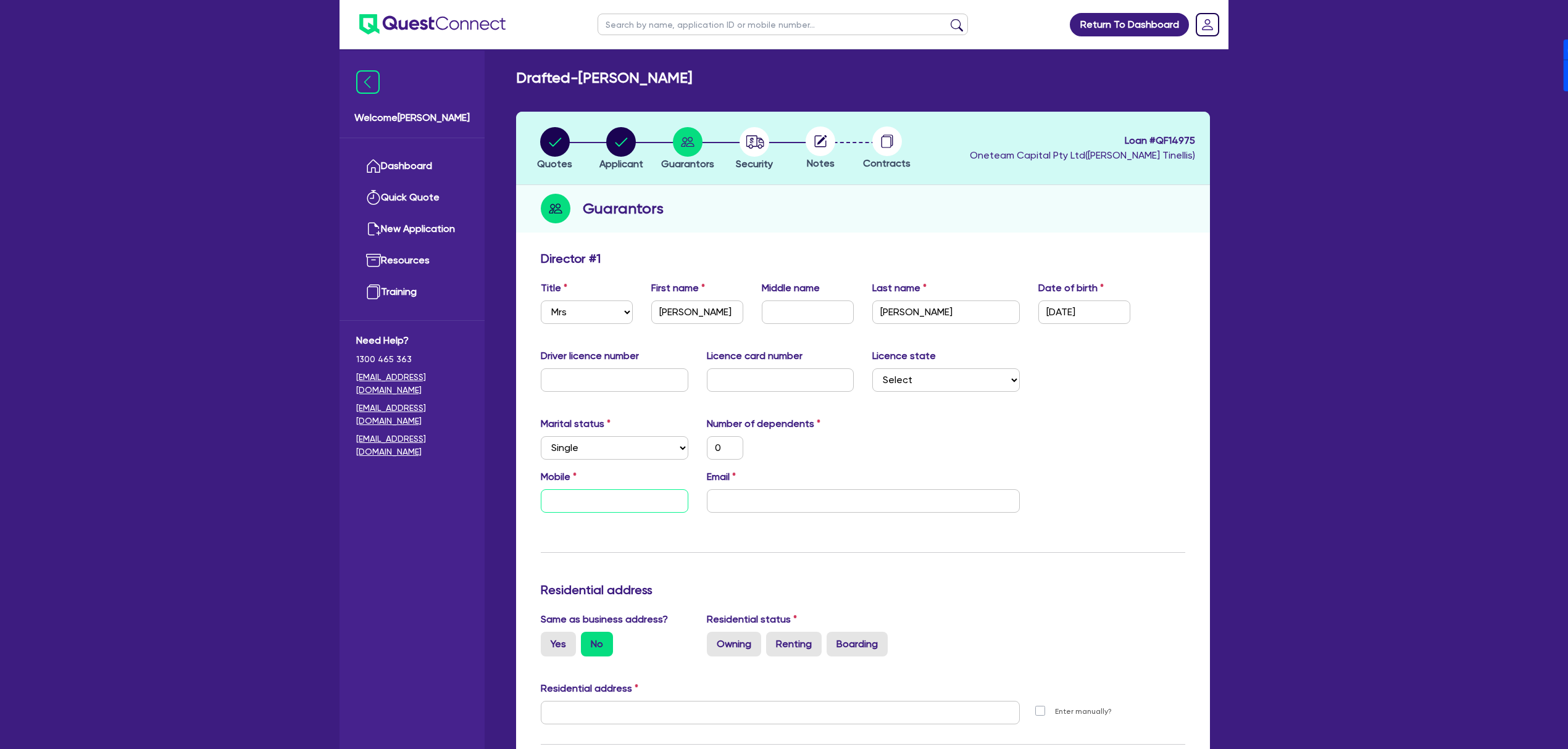
type input "0"
type input "6143 399 522"
drag, startPoint x: 556, startPoint y: 501, endPoint x: 527, endPoint y: 494, distance: 29.8
type input "0"
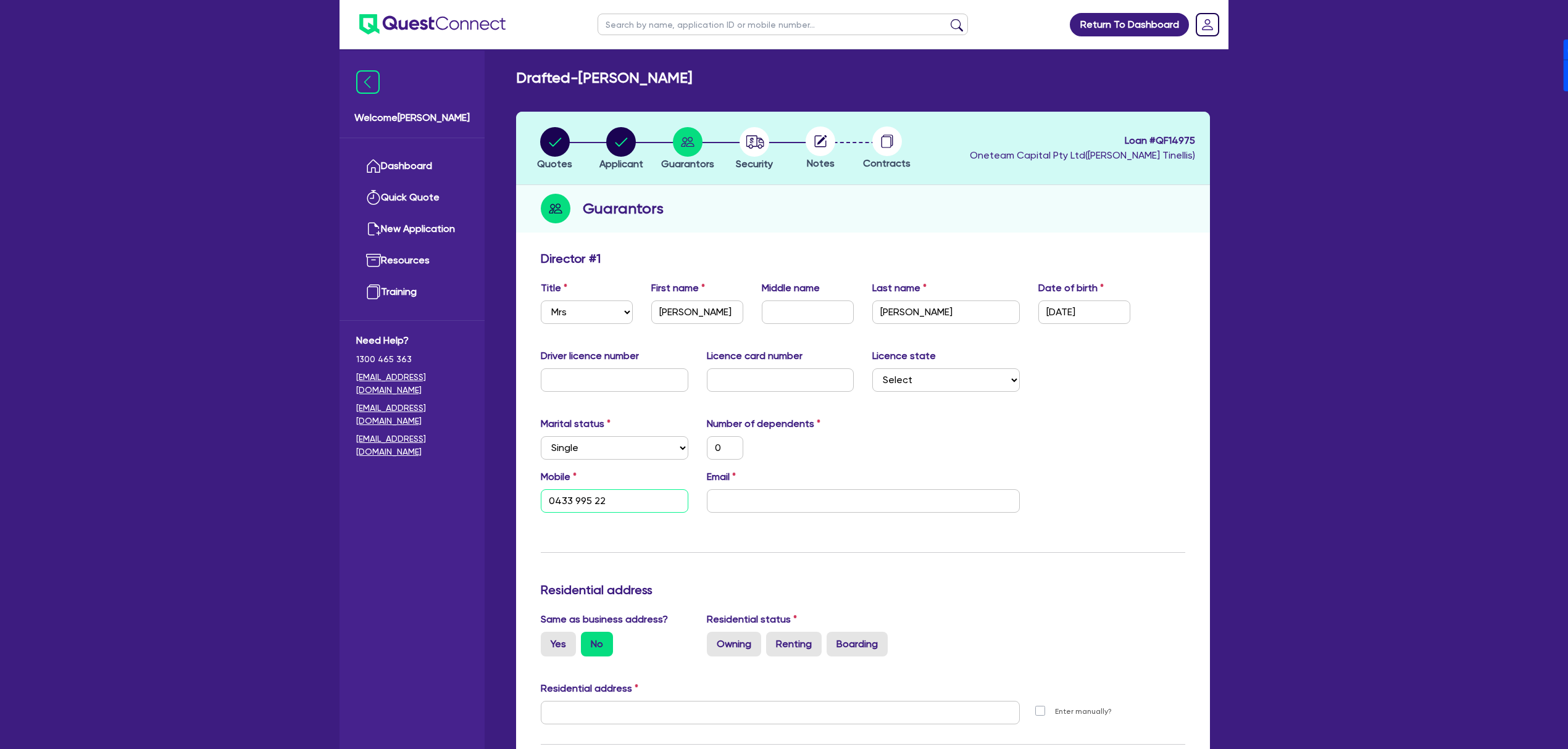
type input "0433 995 22"
type input "0"
type input "0433 995 227"
paste input "[EMAIL_ADDRESS][DOMAIN_NAME]"
type input "0"
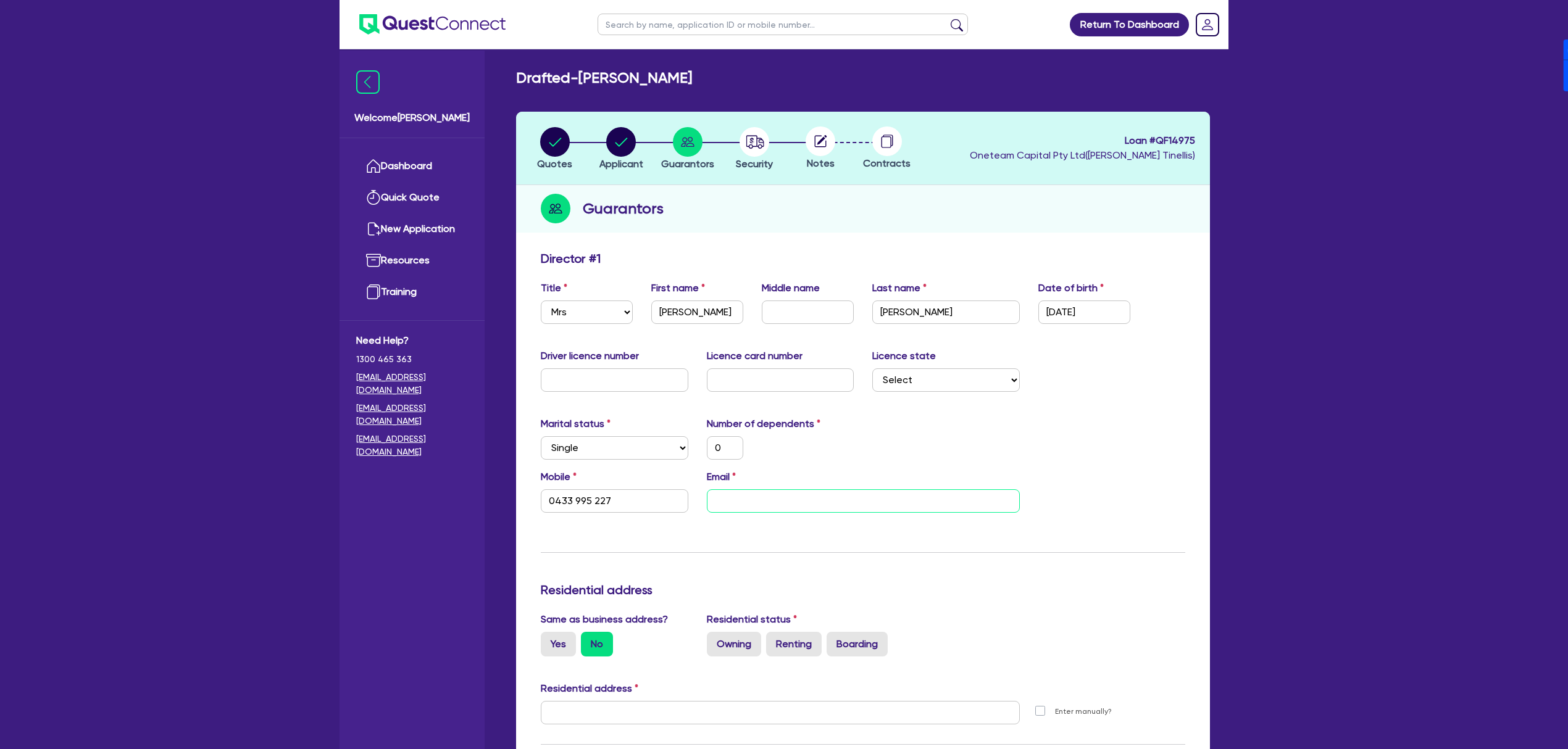
type input "0433 995 227"
type input "[EMAIL_ADDRESS][DOMAIN_NAME]"
click at [564, 643] on label "Yes" at bounding box center [558, 644] width 35 height 25
click at [549, 640] on input "Yes" at bounding box center [544, 635] width 8 height 8
radio input "true"
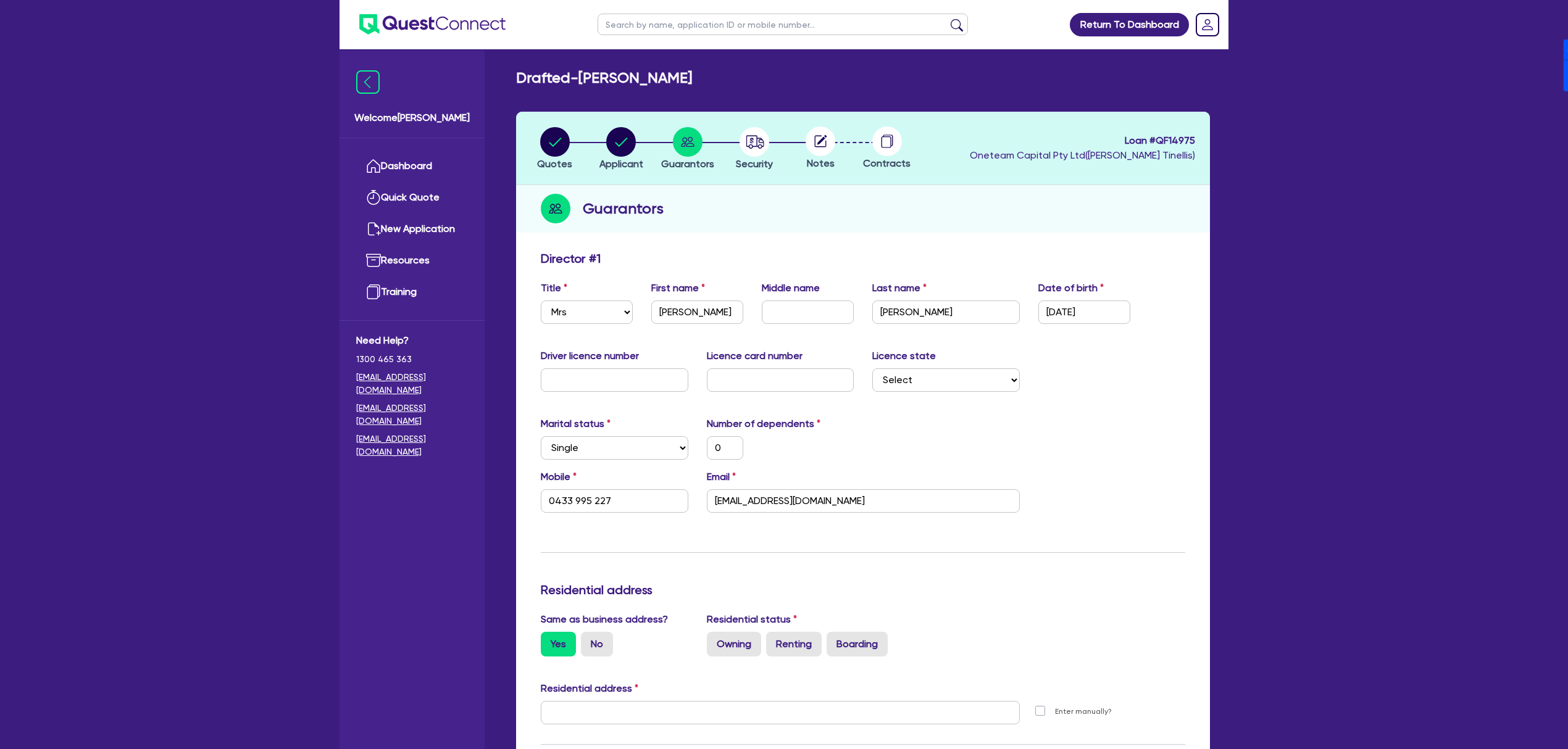
type input "0"
type input "0433 995 227"
type input "[STREET_ADDRESS]"
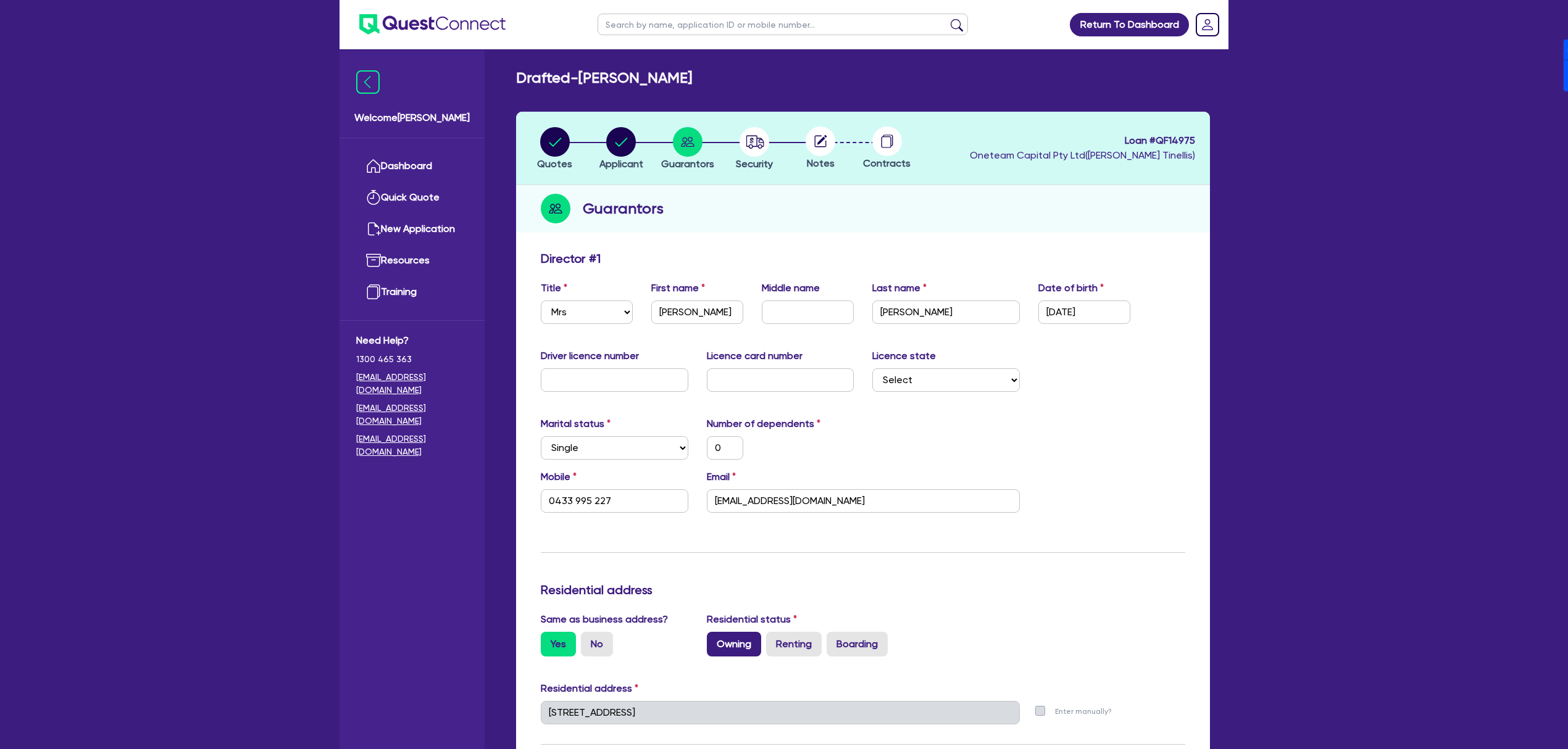
click at [727, 641] on label "Owning" at bounding box center [734, 644] width 54 height 25
click at [715, 640] on input "Owning" at bounding box center [710, 635] width 8 height 8
radio input "true"
type input "0"
type input "0433 995 227"
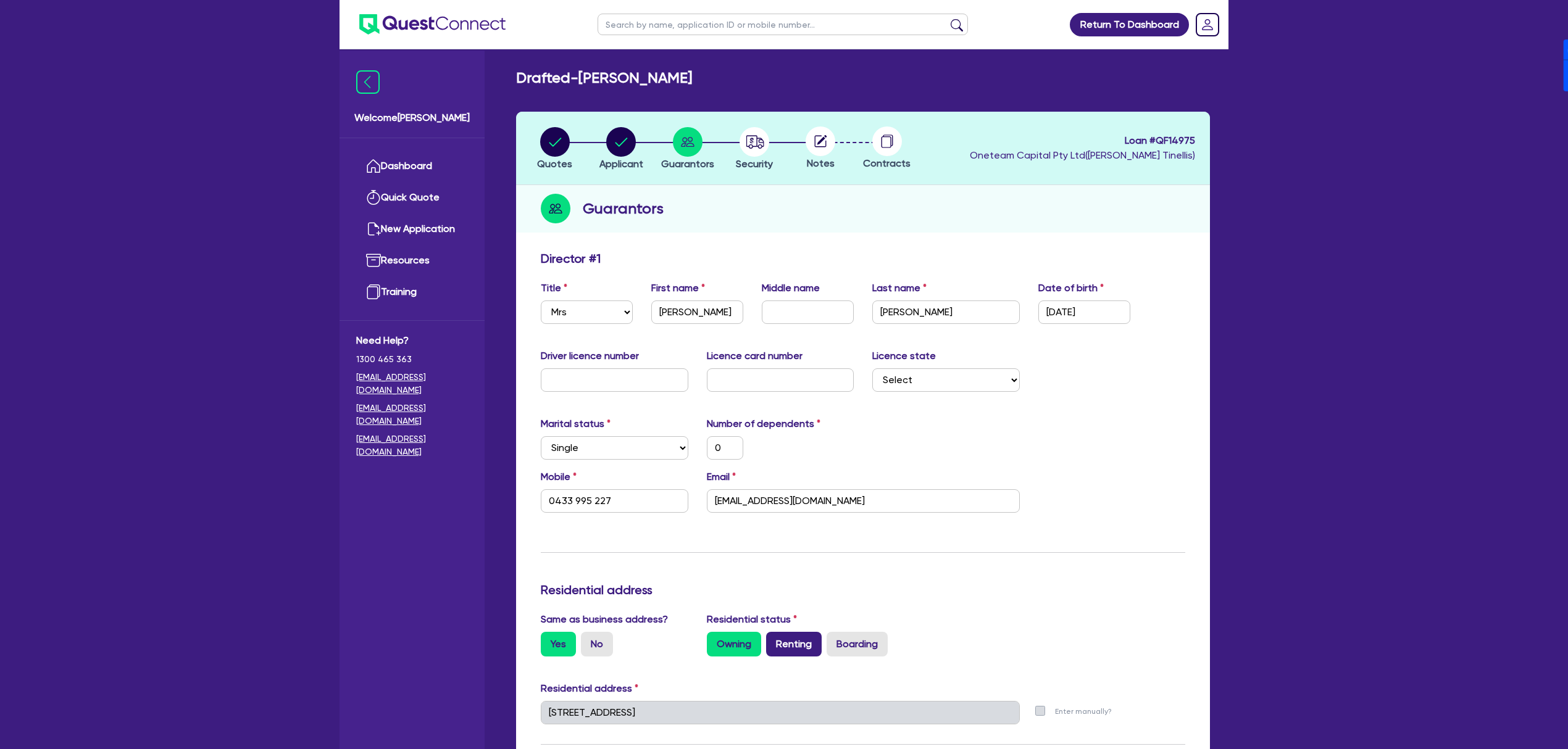
click at [795, 643] on label "Renting" at bounding box center [794, 644] width 56 height 25
click at [774, 640] on input "Renting" at bounding box center [770, 635] width 8 height 8
radio input "true"
type input "0"
type input "0433 995 227"
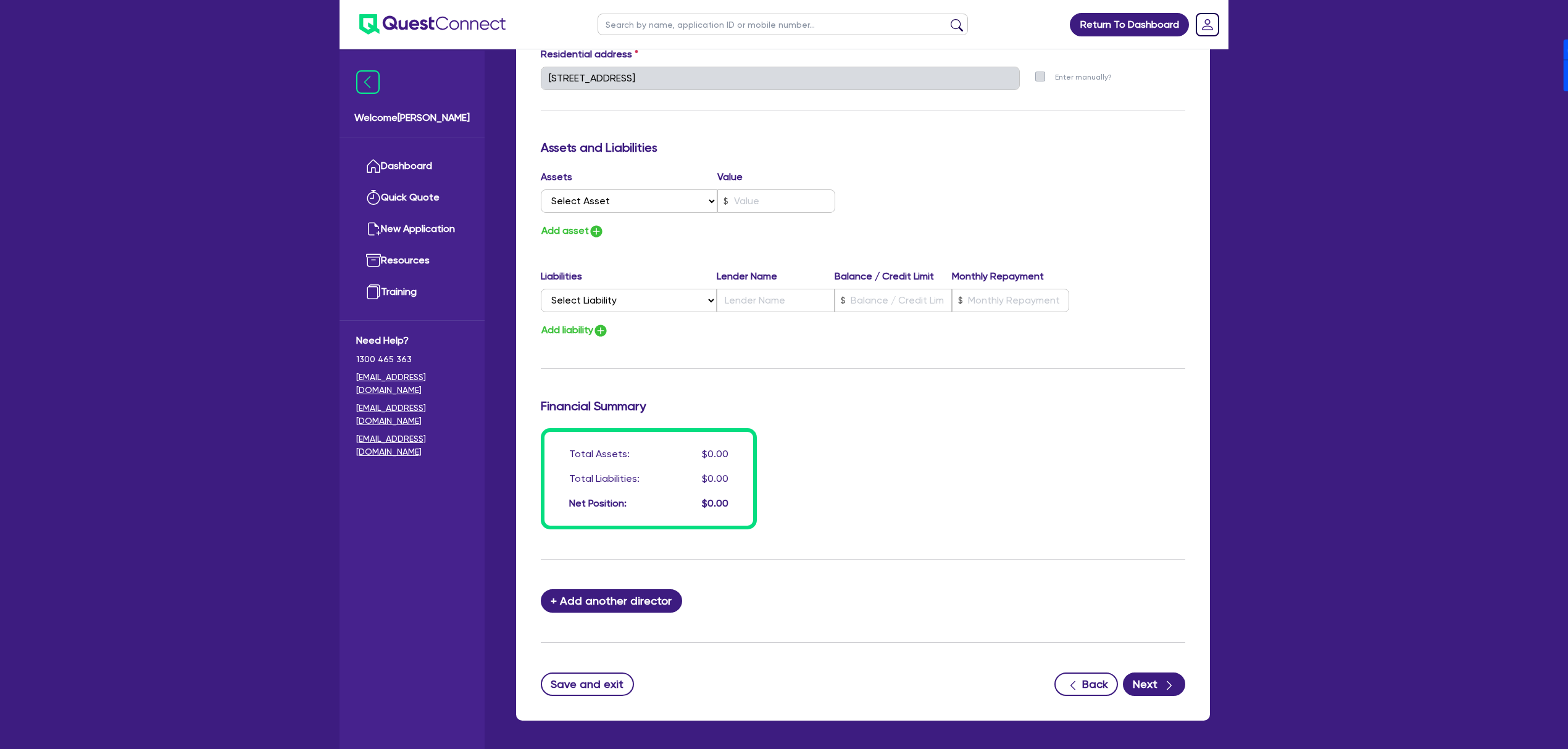
scroll to position [658, 0]
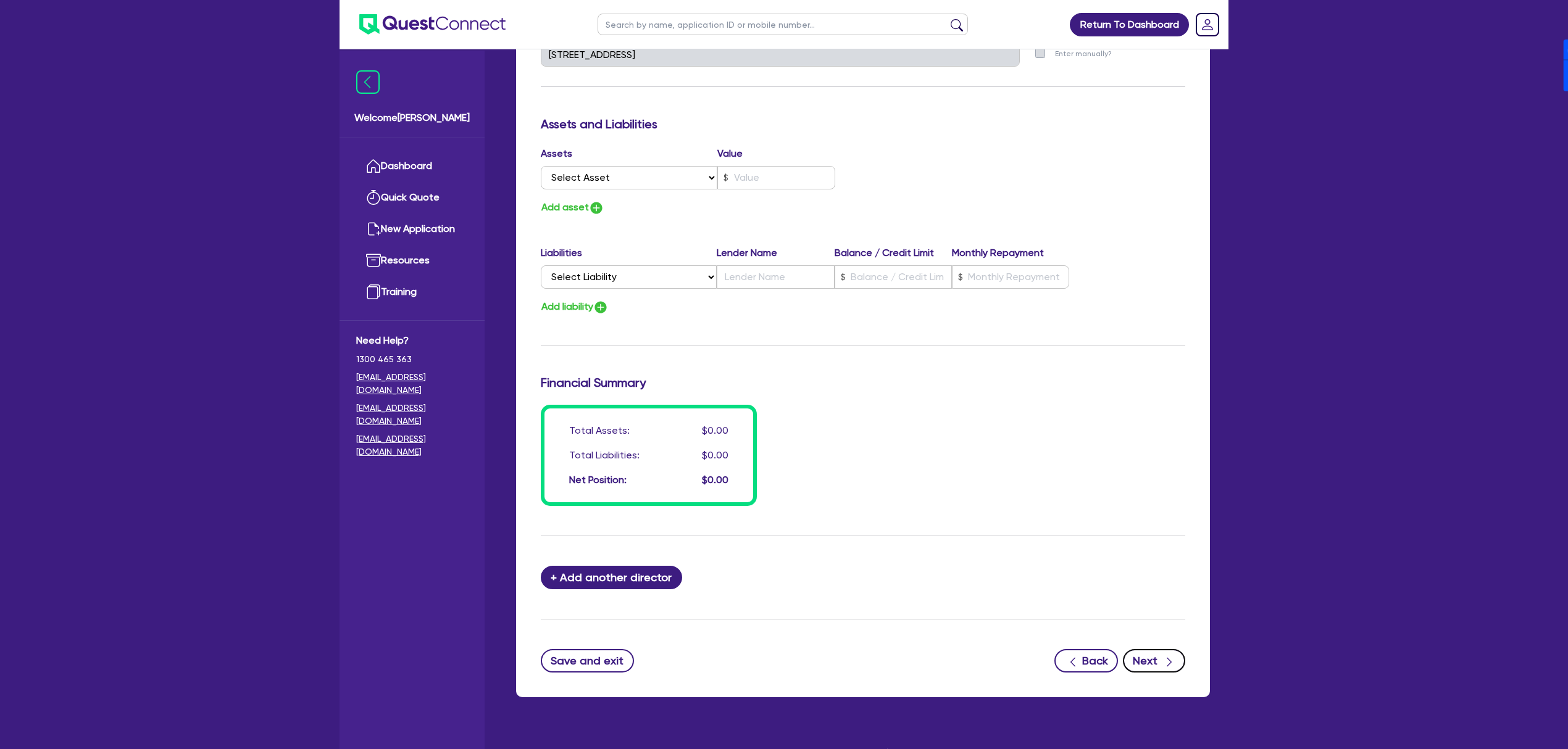
click at [1151, 660] on button "Next" at bounding box center [1153, 660] width 62 height 23
select select "CARS_AND_LIGHT_TRUCKS"
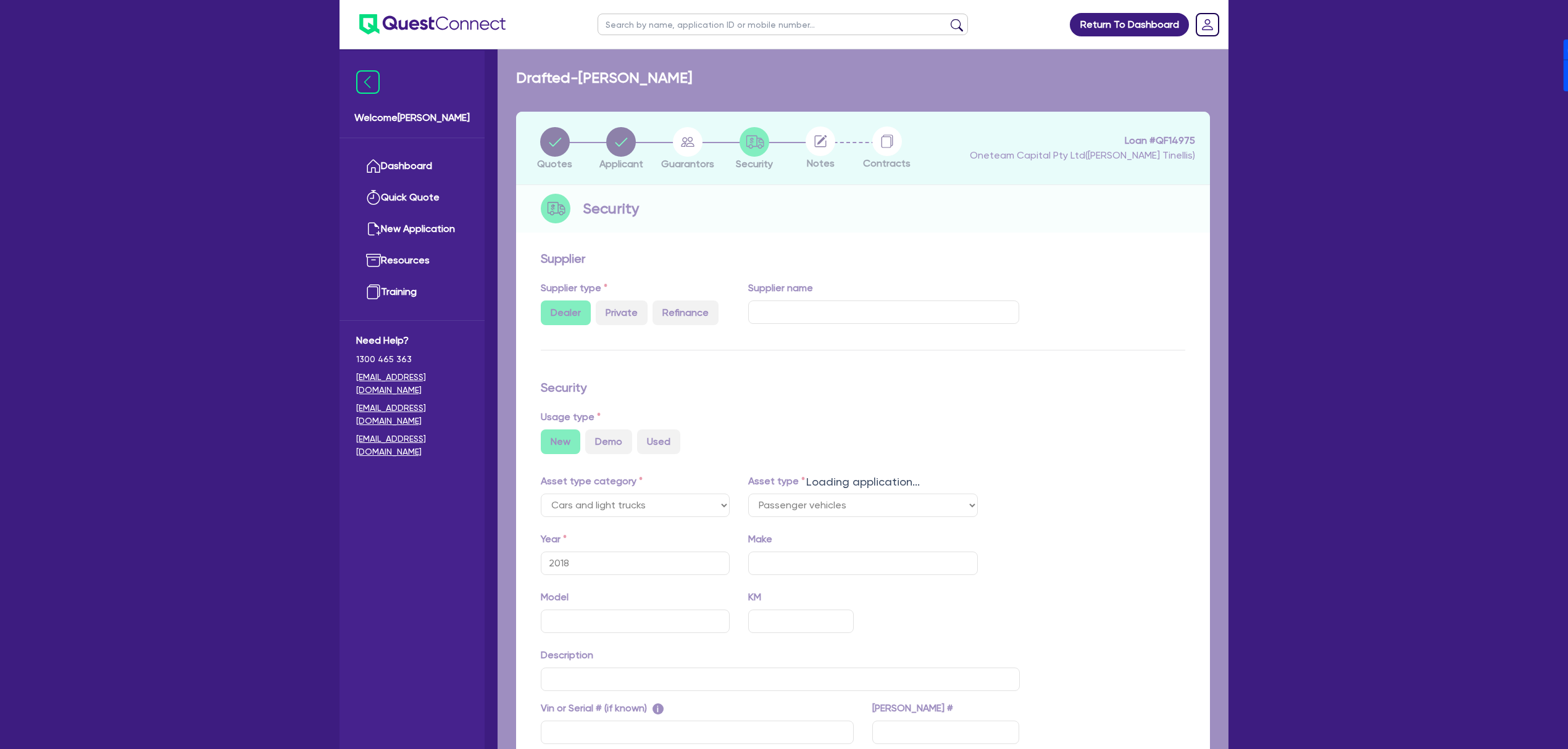
select select "PASSENGER_VEHICLES"
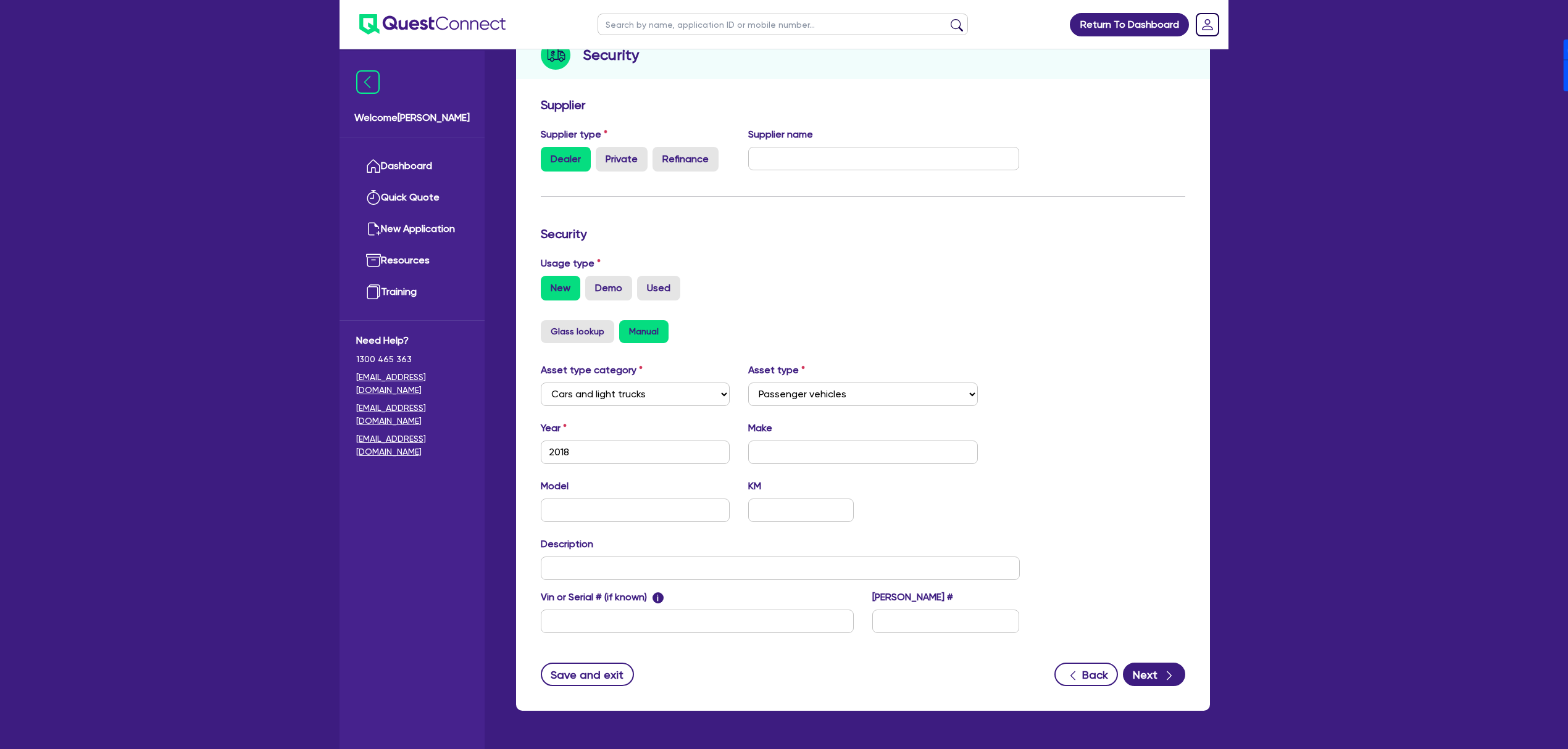
scroll to position [199, 0]
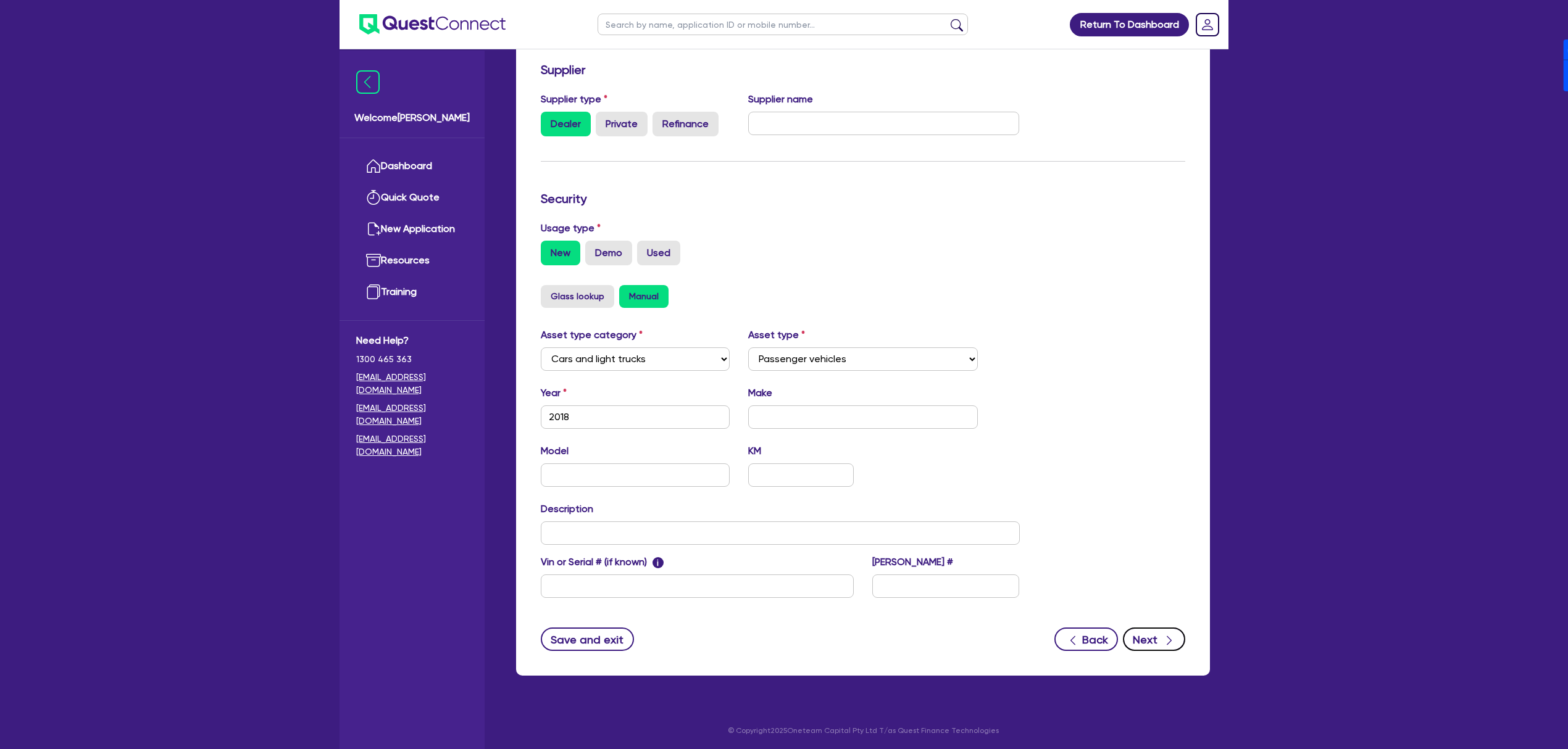
click at [1177, 642] on button "Next" at bounding box center [1153, 639] width 62 height 23
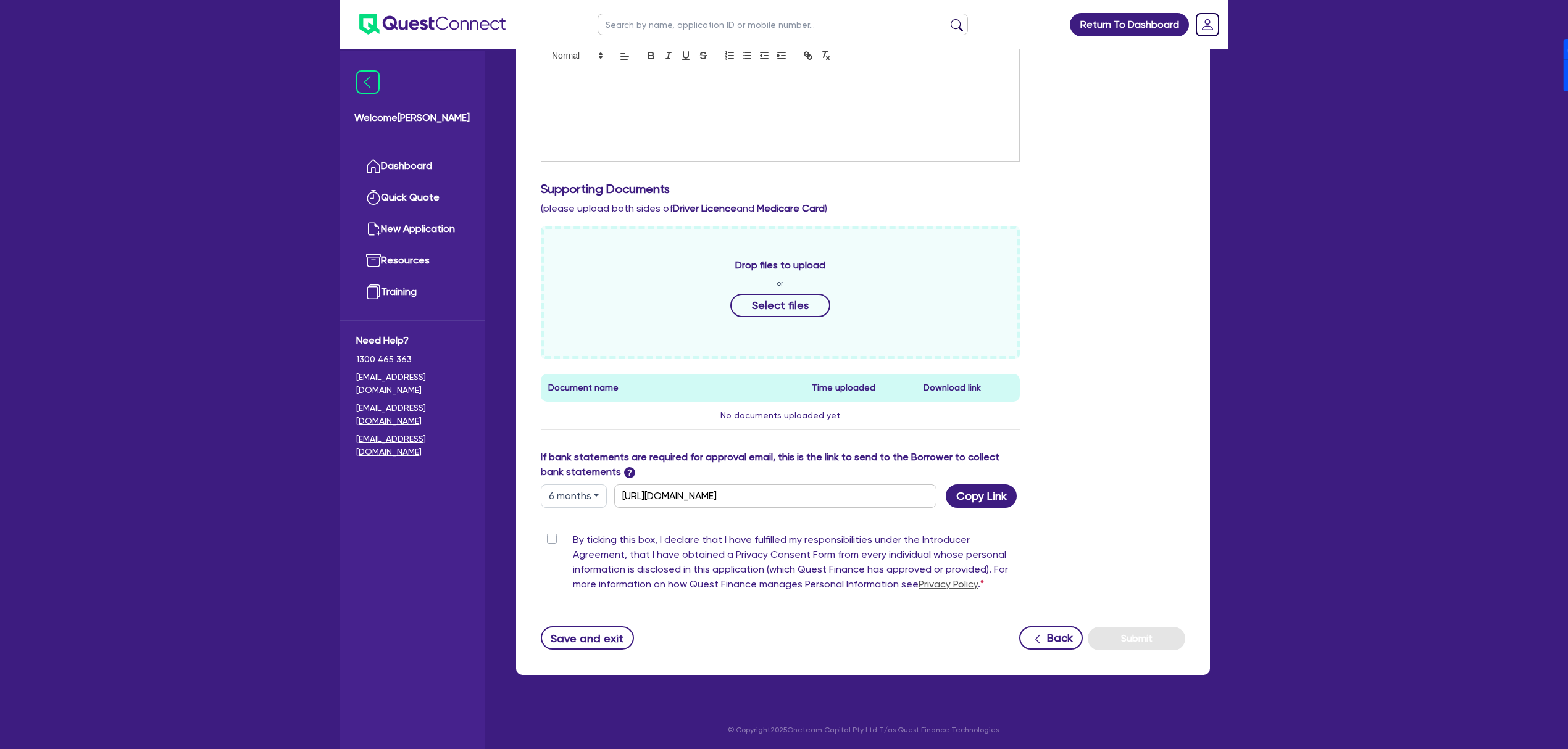
scroll to position [363, 0]
click at [581, 494] on button "6 months" at bounding box center [574, 494] width 66 height 23
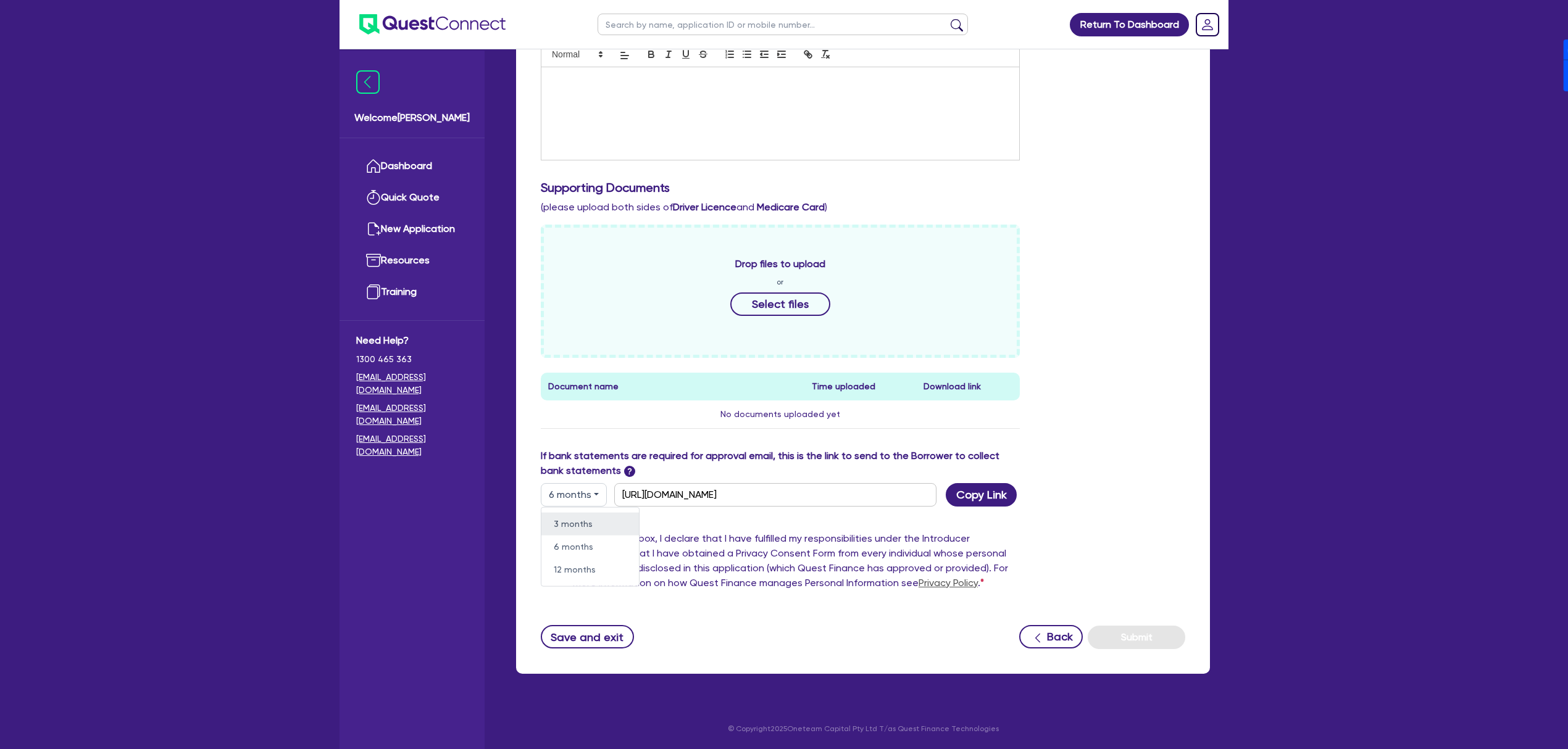
click at [578, 529] on link "3 months" at bounding box center [589, 524] width 97 height 23
type input "[URL][DOMAIN_NAME]"
click at [973, 492] on button "Copy Link" at bounding box center [981, 494] width 71 height 23
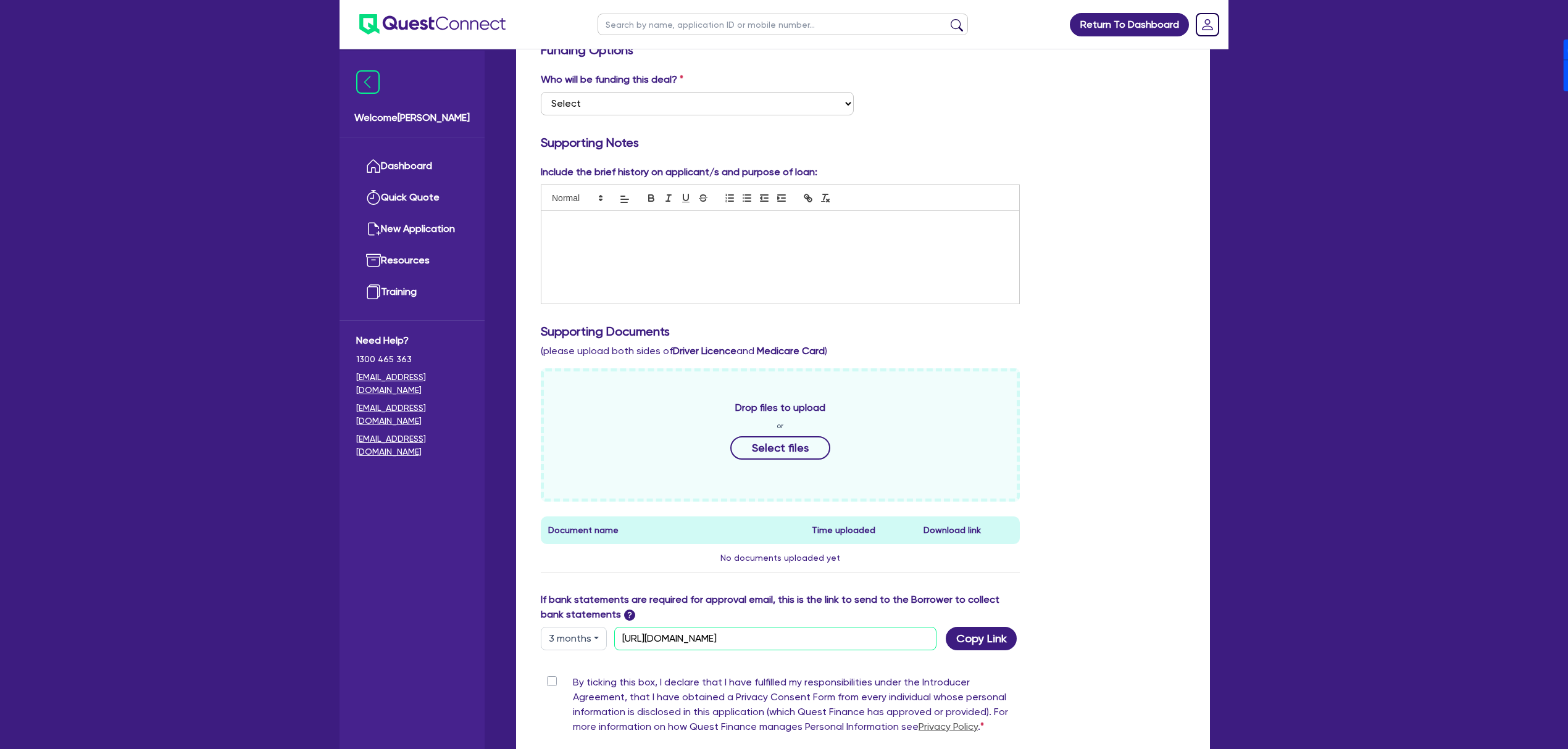
scroll to position [0, 0]
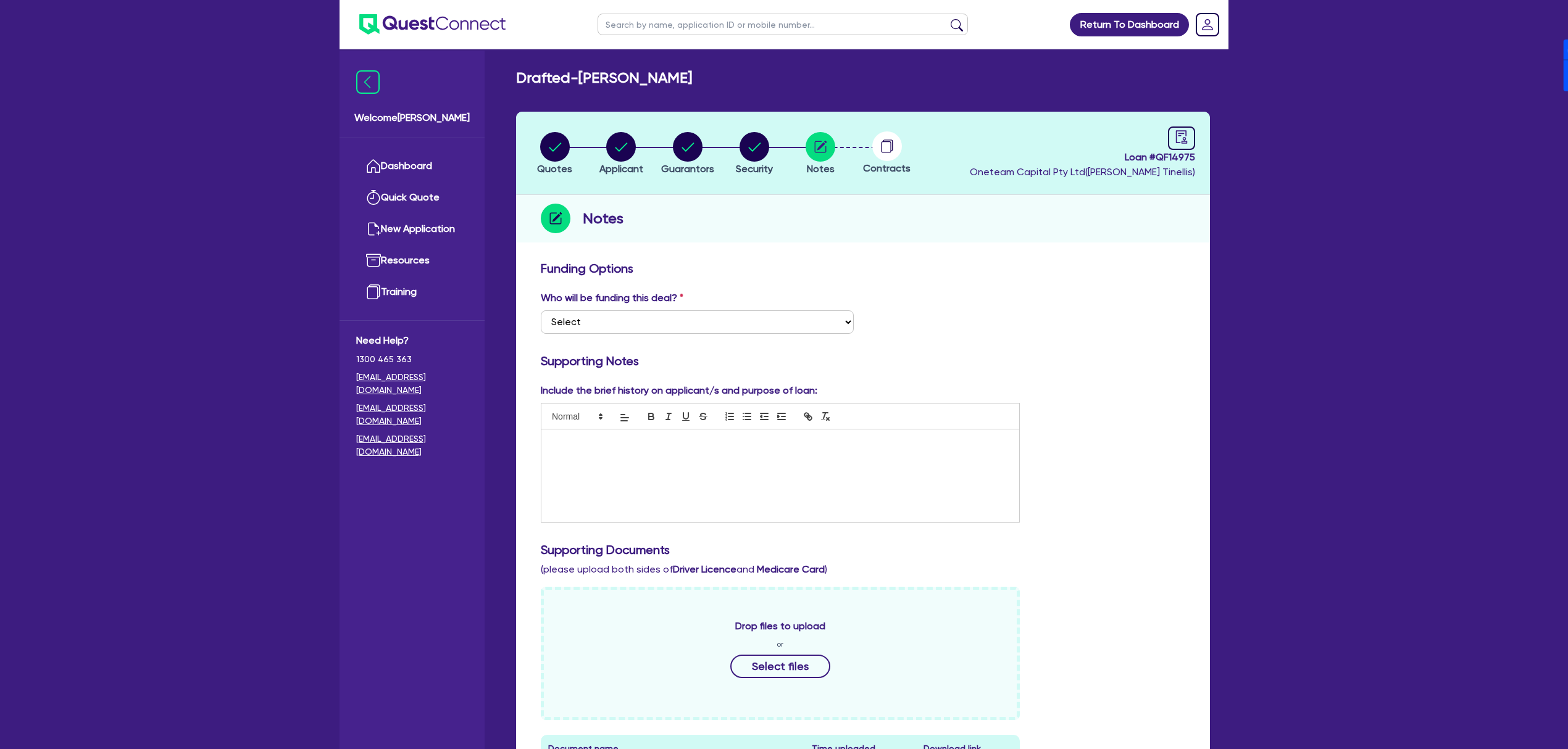
drag, startPoint x: 583, startPoint y: 77, endPoint x: 734, endPoint y: 84, distance: 151.2
click at [734, 84] on div "Drafted - [PERSON_NAME]" at bounding box center [863, 77] width 712 height 18
copy h2 "[PERSON_NAME]"
click at [664, 23] on input "text" at bounding box center [783, 24] width 371 height 21
paste input "32 546 923 589"
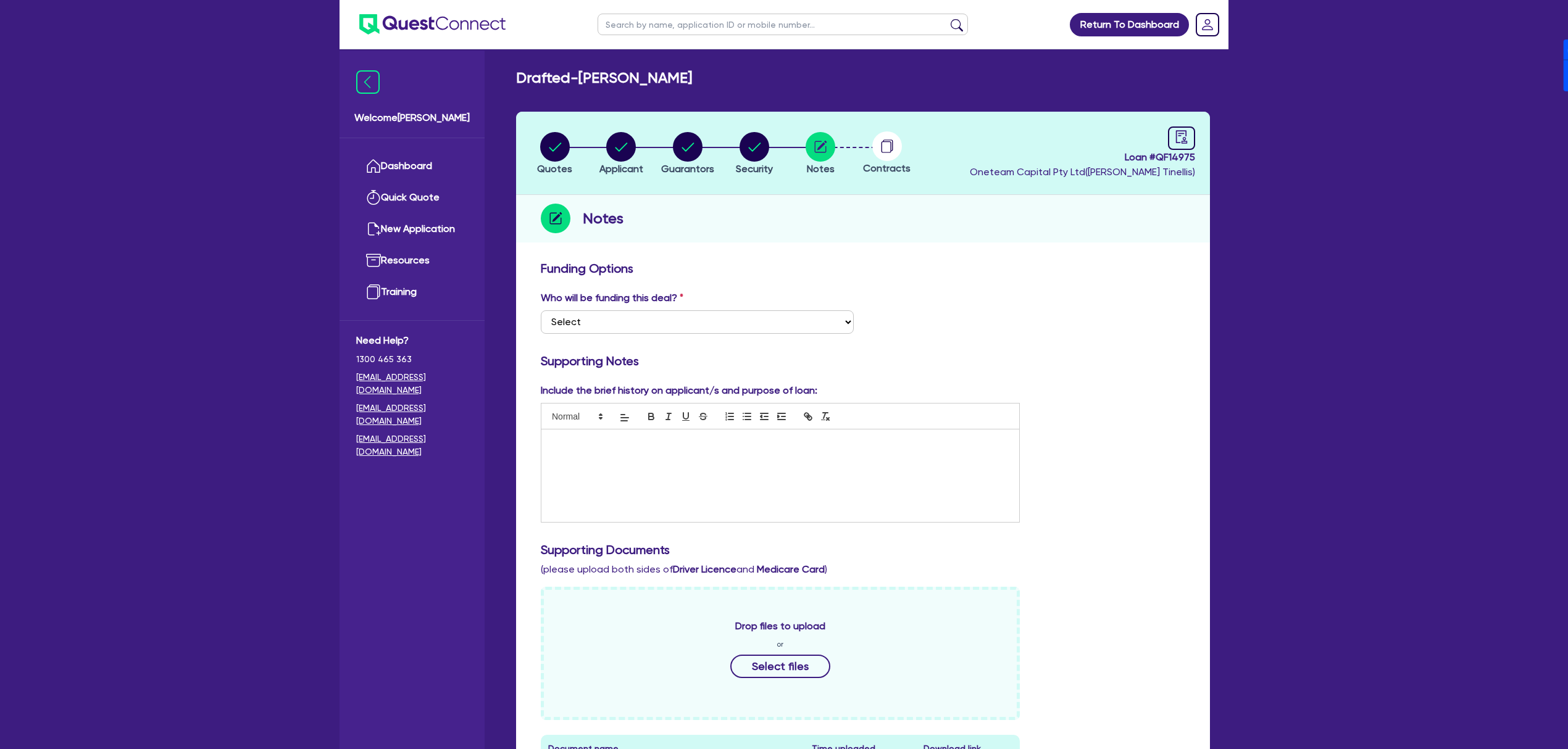
type input "32 546 923 589"
click button "submit" at bounding box center [956, 28] width 20 height 17
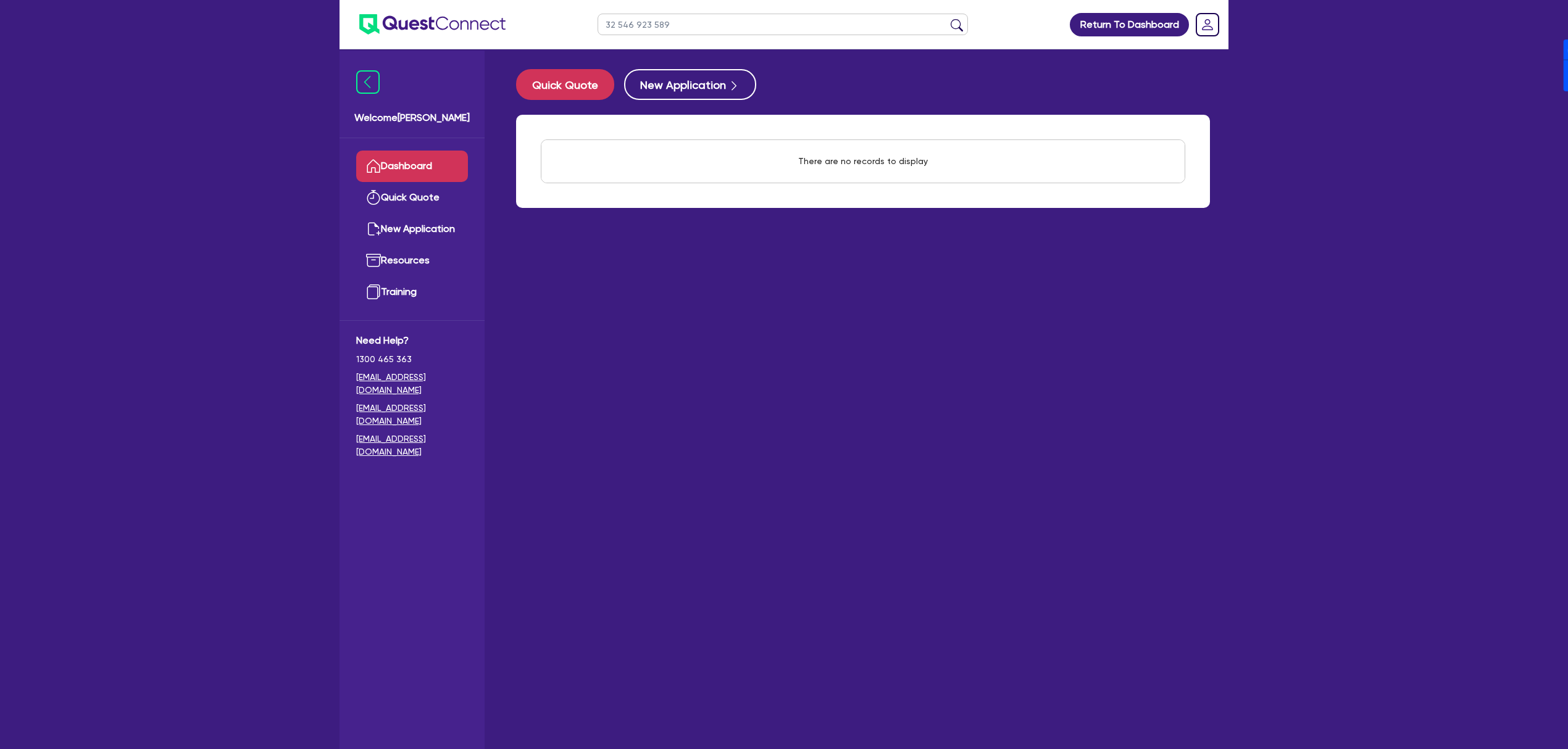
drag, startPoint x: 679, startPoint y: 23, endPoint x: 500, endPoint y: 3, distance: 180.1
click at [500, 3] on header "32 546 923 589 Return To Dashboard Edit Profile Logout" at bounding box center [784, 24] width 889 height 49
click at [921, 383] on main "Quick Quote New Application There are no records to display Withdraw applicatio…" at bounding box center [863, 408] width 731 height 718
click at [644, 72] on button "New Application" at bounding box center [690, 84] width 132 height 31
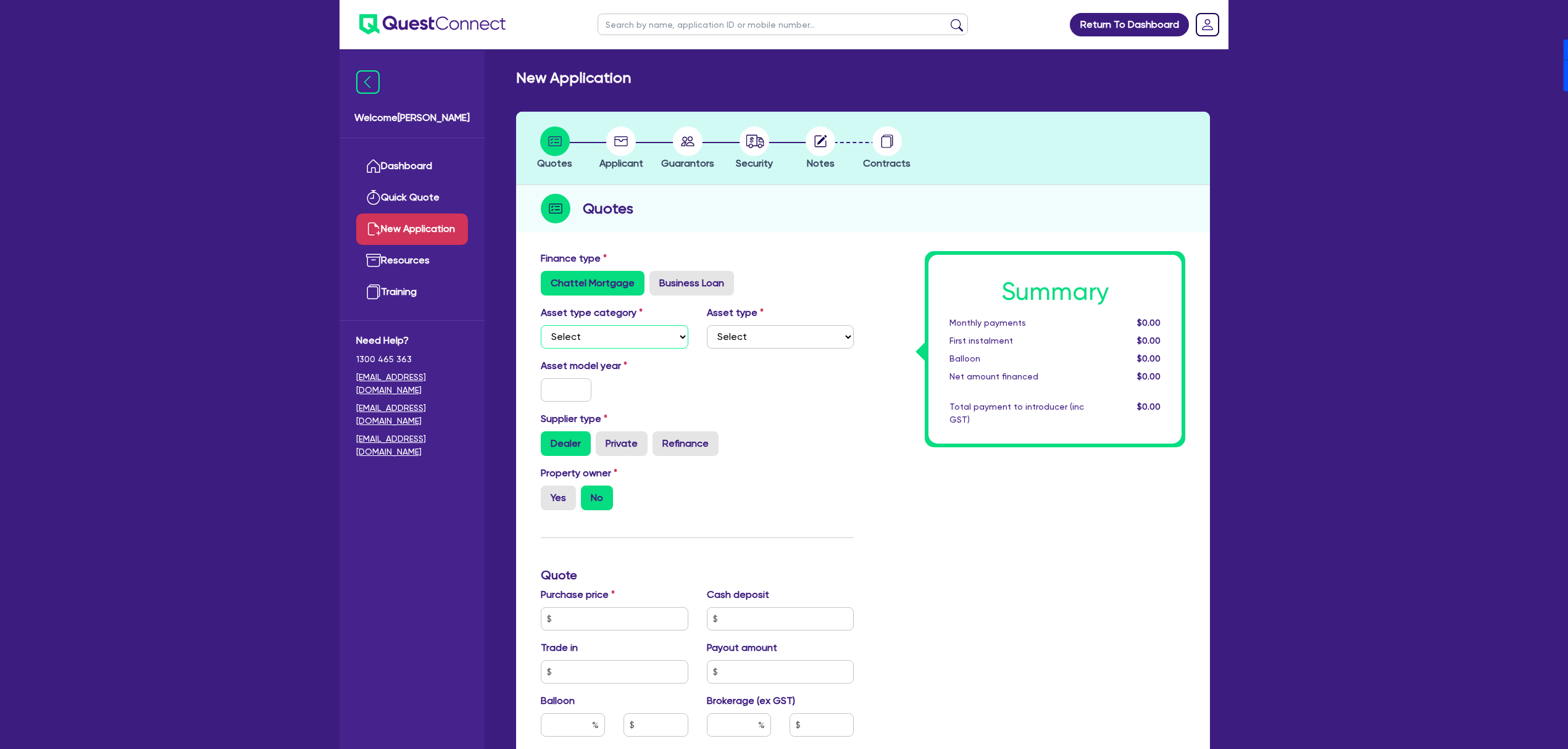
click at [598, 332] on select "Select Cars and light trucks Primary assets Secondary assets Tertiary assets" at bounding box center [615, 336] width 148 height 23
select select "CARS_AND_LIGHT_TRUCKS"
click at [541, 325] on select "Select Cars and light trucks Primary assets Secondary assets Tertiary assets" at bounding box center [615, 336] width 148 height 23
drag, startPoint x: 756, startPoint y: 342, endPoint x: 747, endPoint y: 342, distance: 9.0
click at [756, 342] on select "Select Passenger vehicles Vans and utes Light trucks up to 4.5 tonne" at bounding box center [781, 336] width 148 height 23
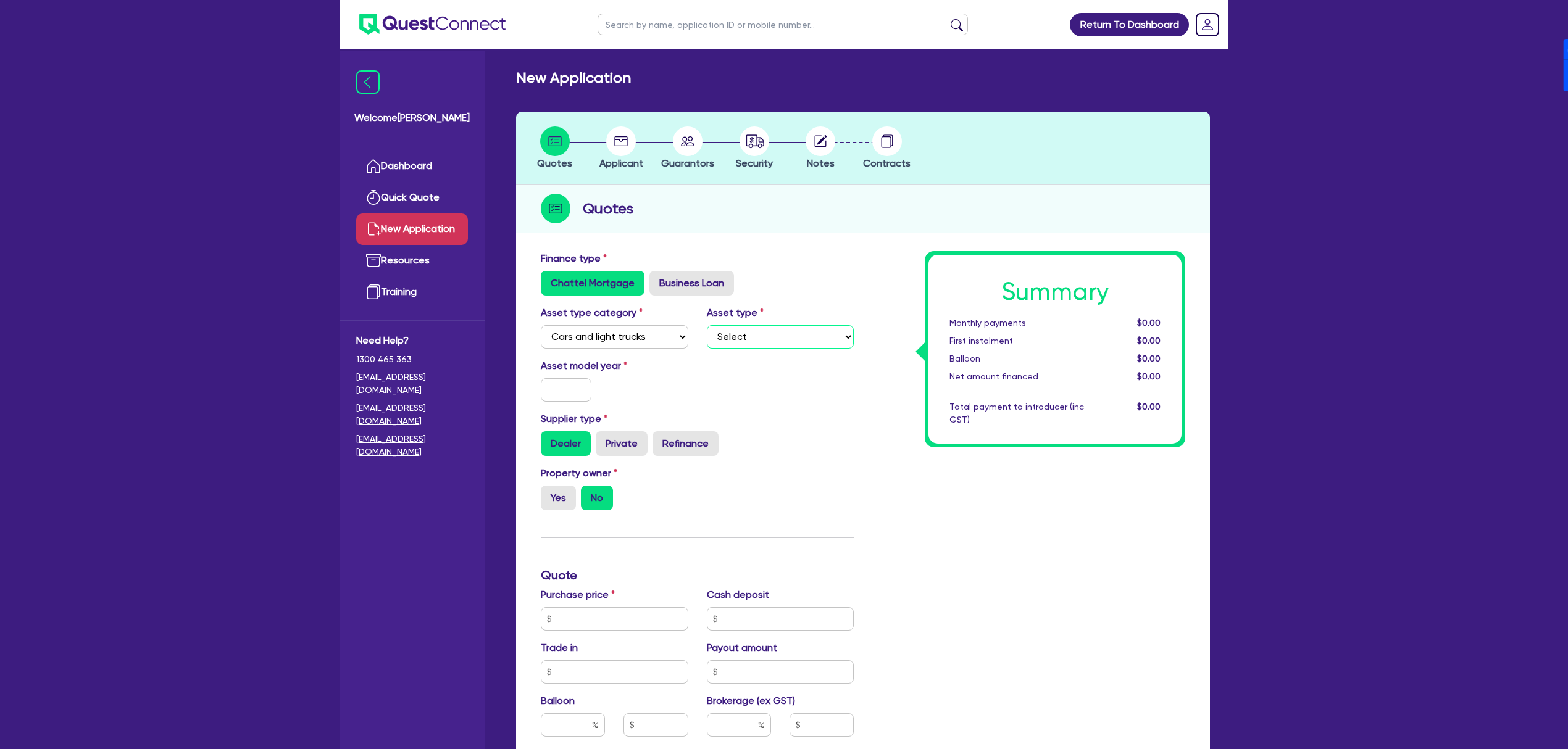
select select "PASSENGER_VEHICLES"
click at [707, 325] on select "Select Passenger vehicles Vans and utes Light trucks up to 4.5 tonne" at bounding box center [781, 336] width 148 height 23
click at [549, 389] on input "text" at bounding box center [566, 390] width 51 height 23
type input "2025"
click at [536, 502] on div "Property owner Yes No" at bounding box center [614, 488] width 166 height 45
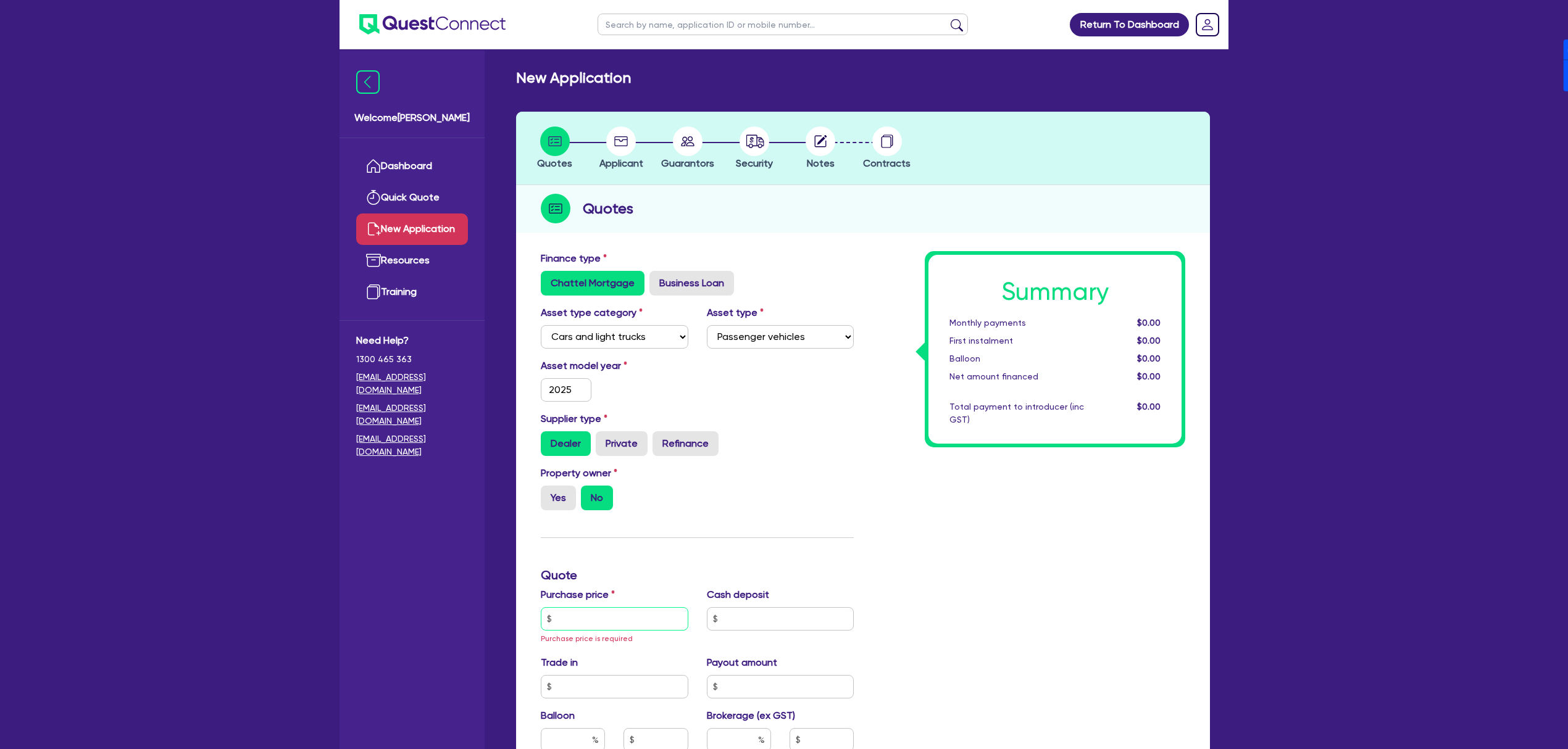
click at [619, 613] on input "text" at bounding box center [615, 618] width 148 height 23
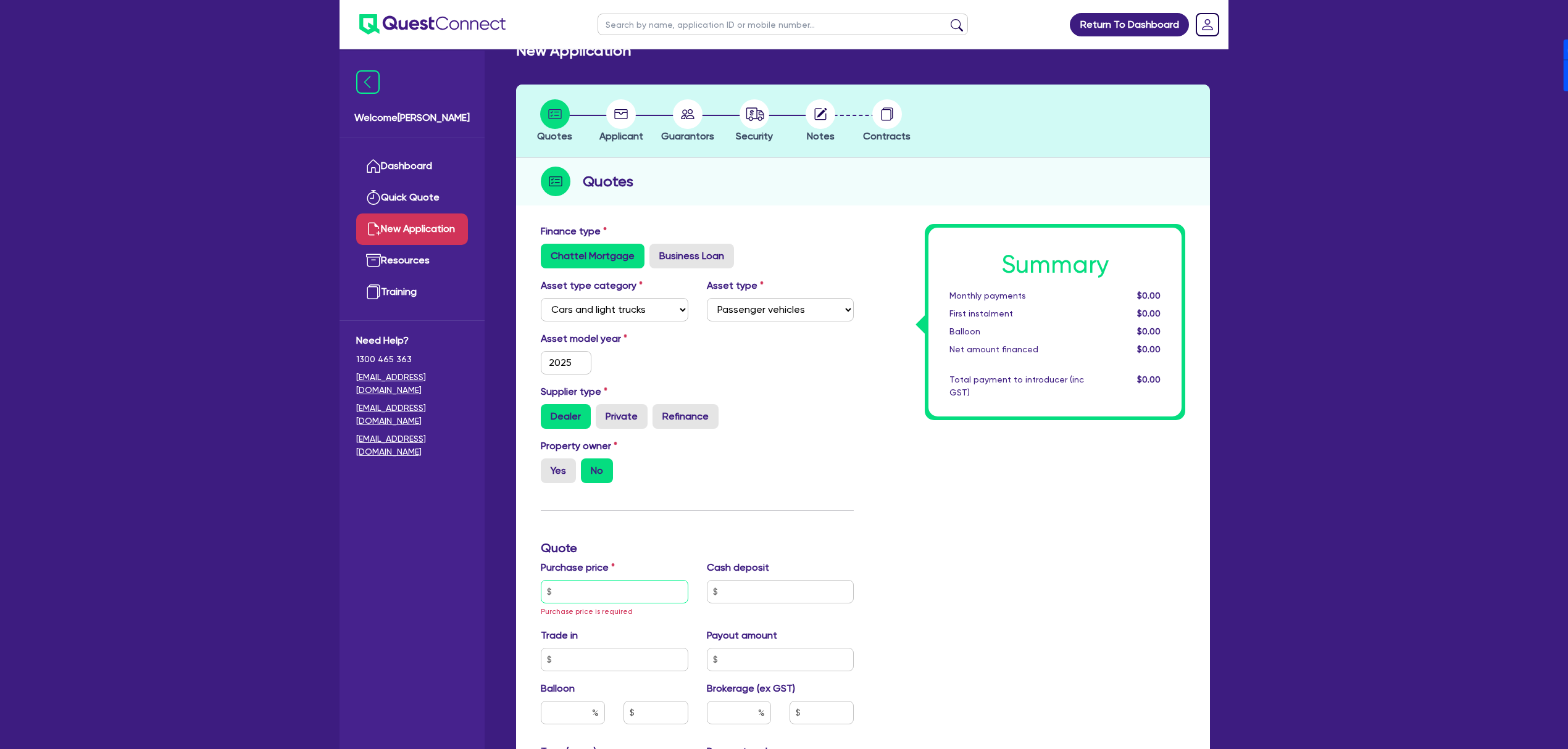
scroll to position [82, 0]
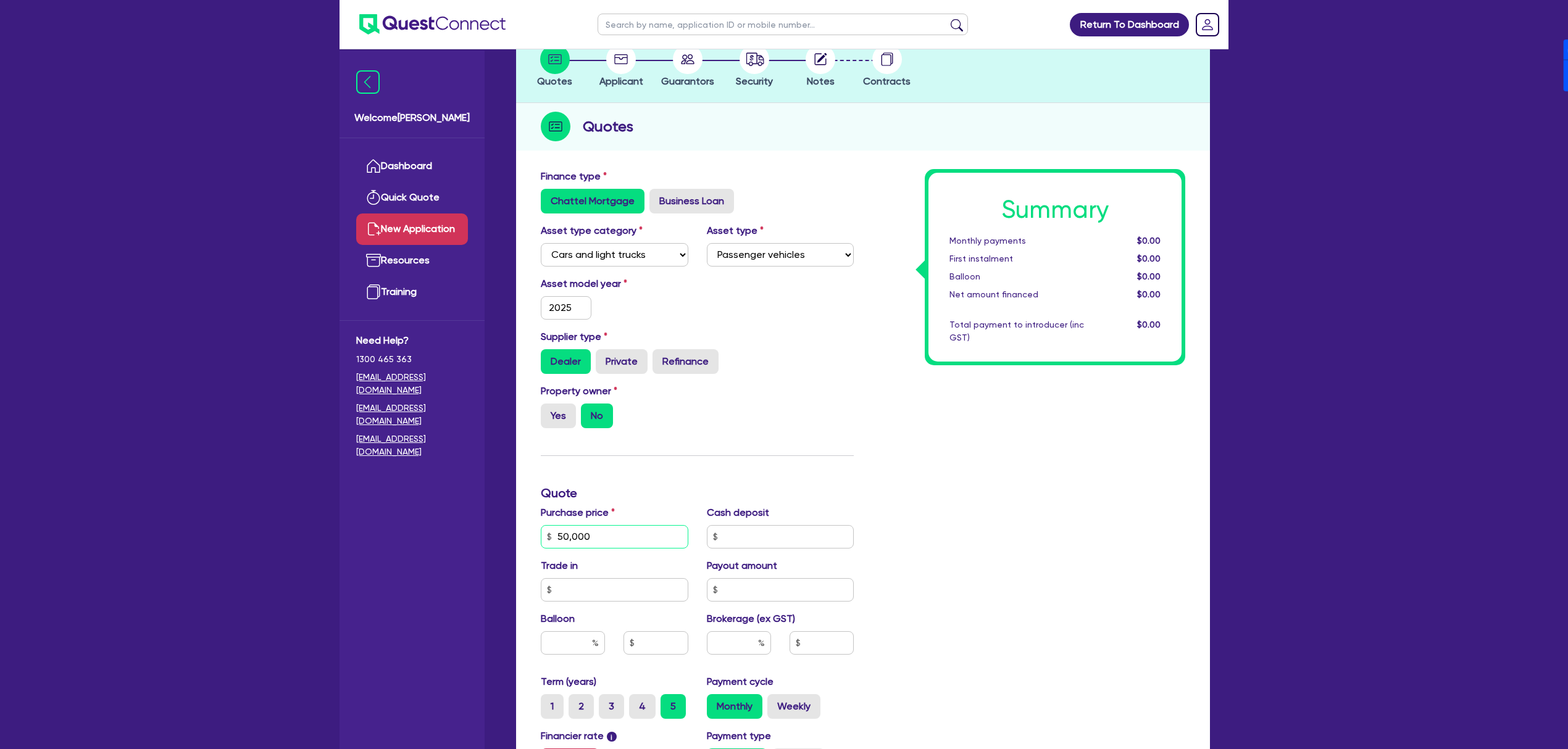
type input "50,000"
click at [718, 645] on input "text" at bounding box center [739, 642] width 65 height 23
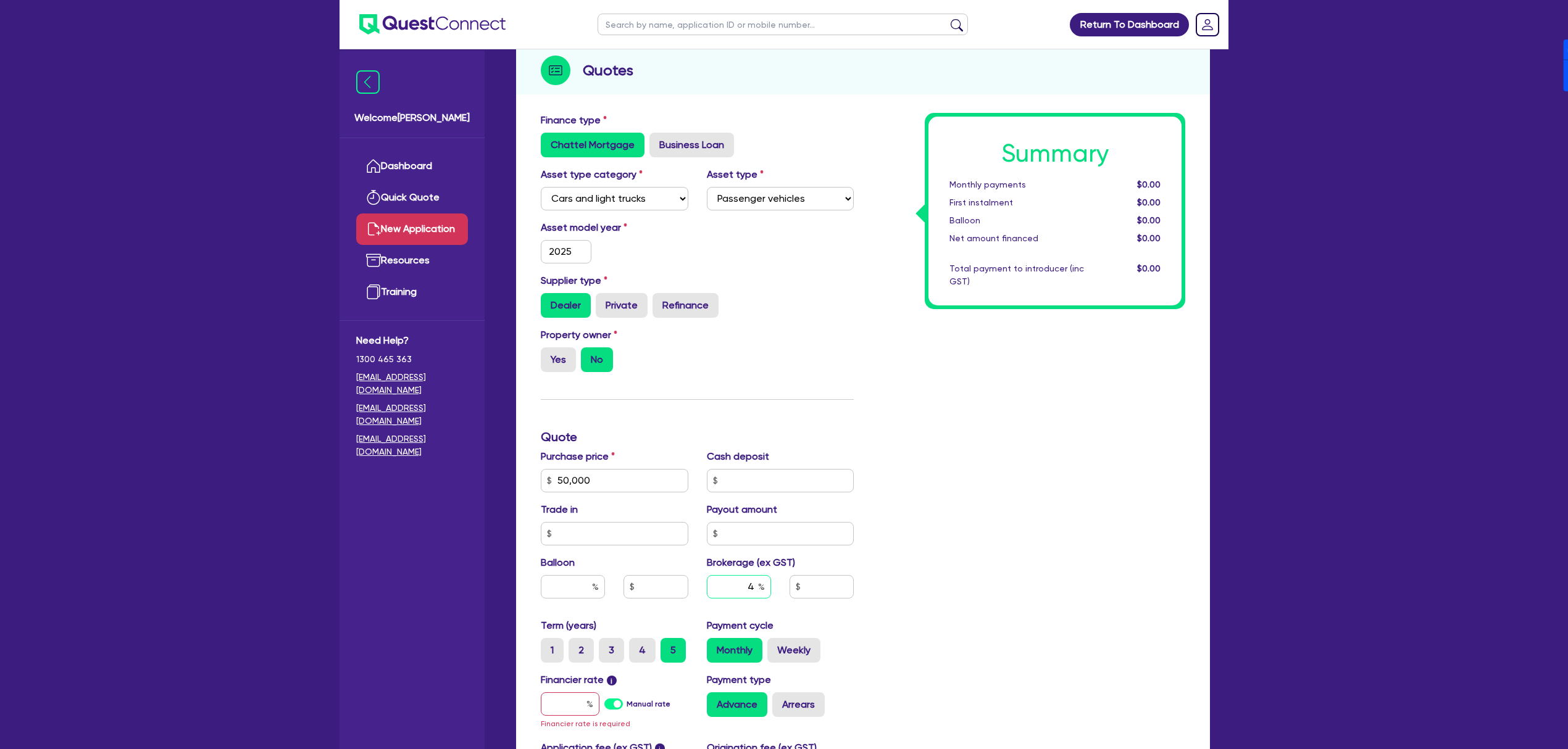
scroll to position [247, 0]
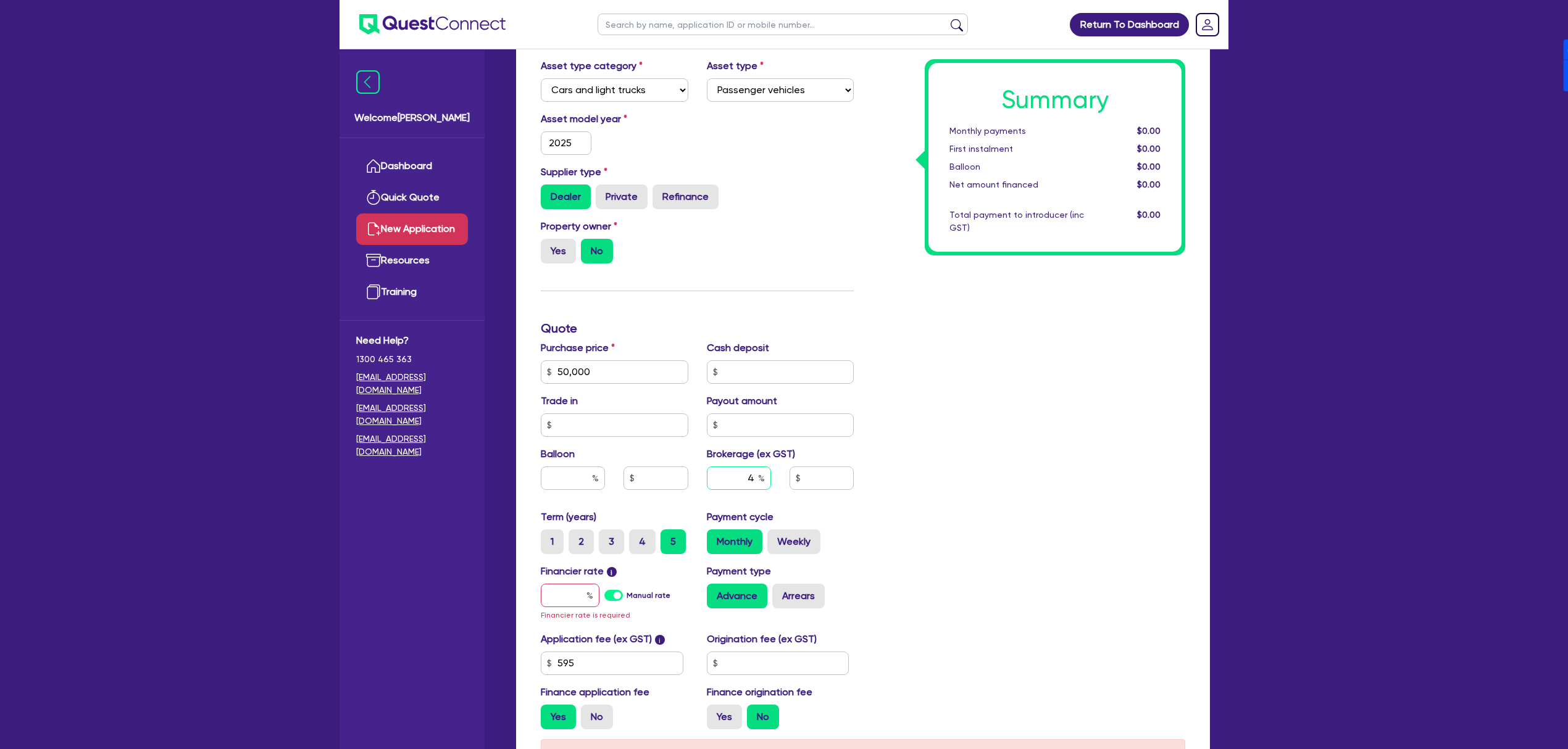
type input "4"
click at [626, 595] on label "Manual rate" at bounding box center [648, 595] width 44 height 11
click at [0, 0] on input "Manual rate" at bounding box center [0, 0] width 0 height 0
type input "2,026.18"
type input "17"
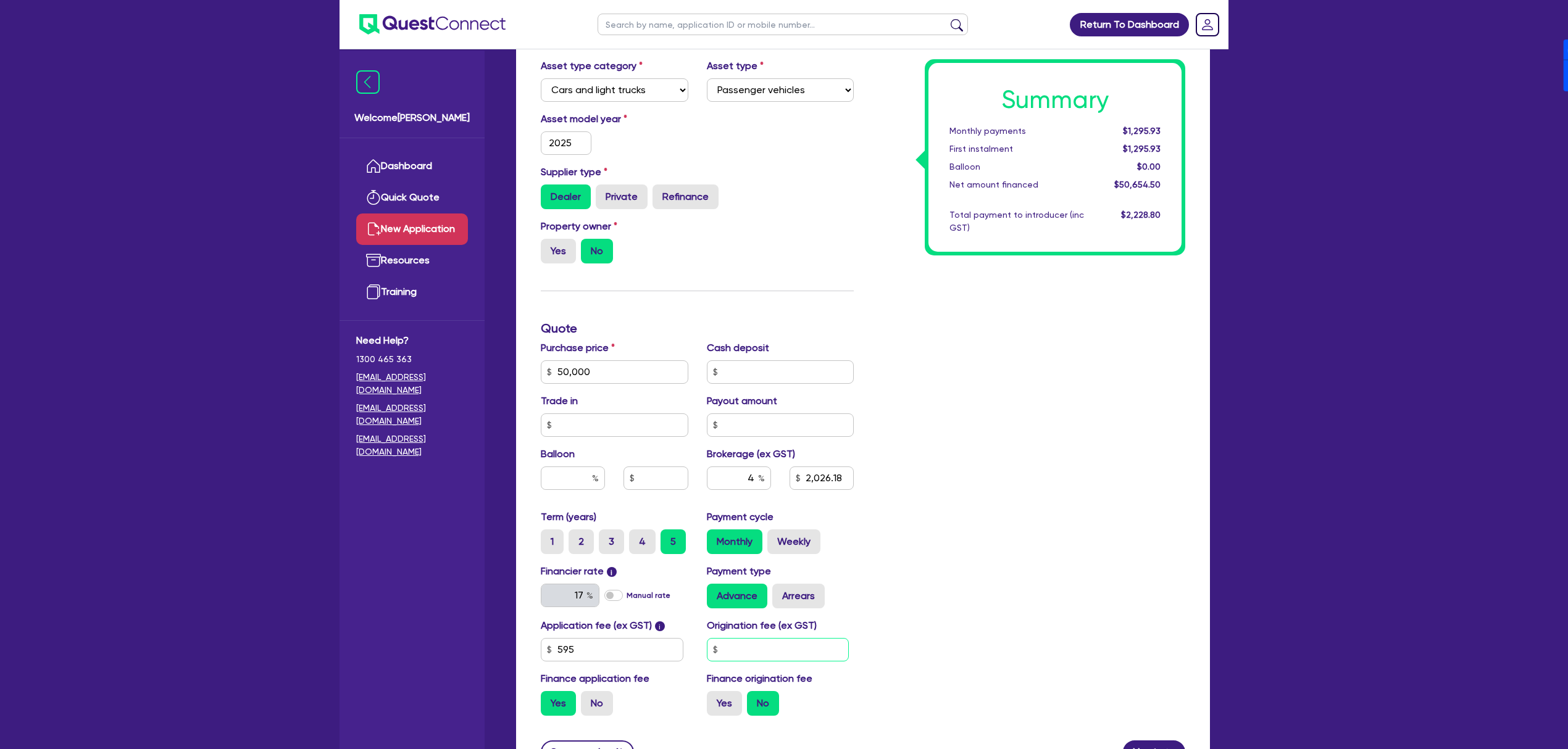
click at [766, 639] on input "text" at bounding box center [778, 649] width 143 height 23
type input "900"
type input "2,026.18"
click at [786, 586] on label "Arrears" at bounding box center [798, 596] width 52 height 25
click at [780, 586] on input "Arrears" at bounding box center [776, 587] width 8 height 8
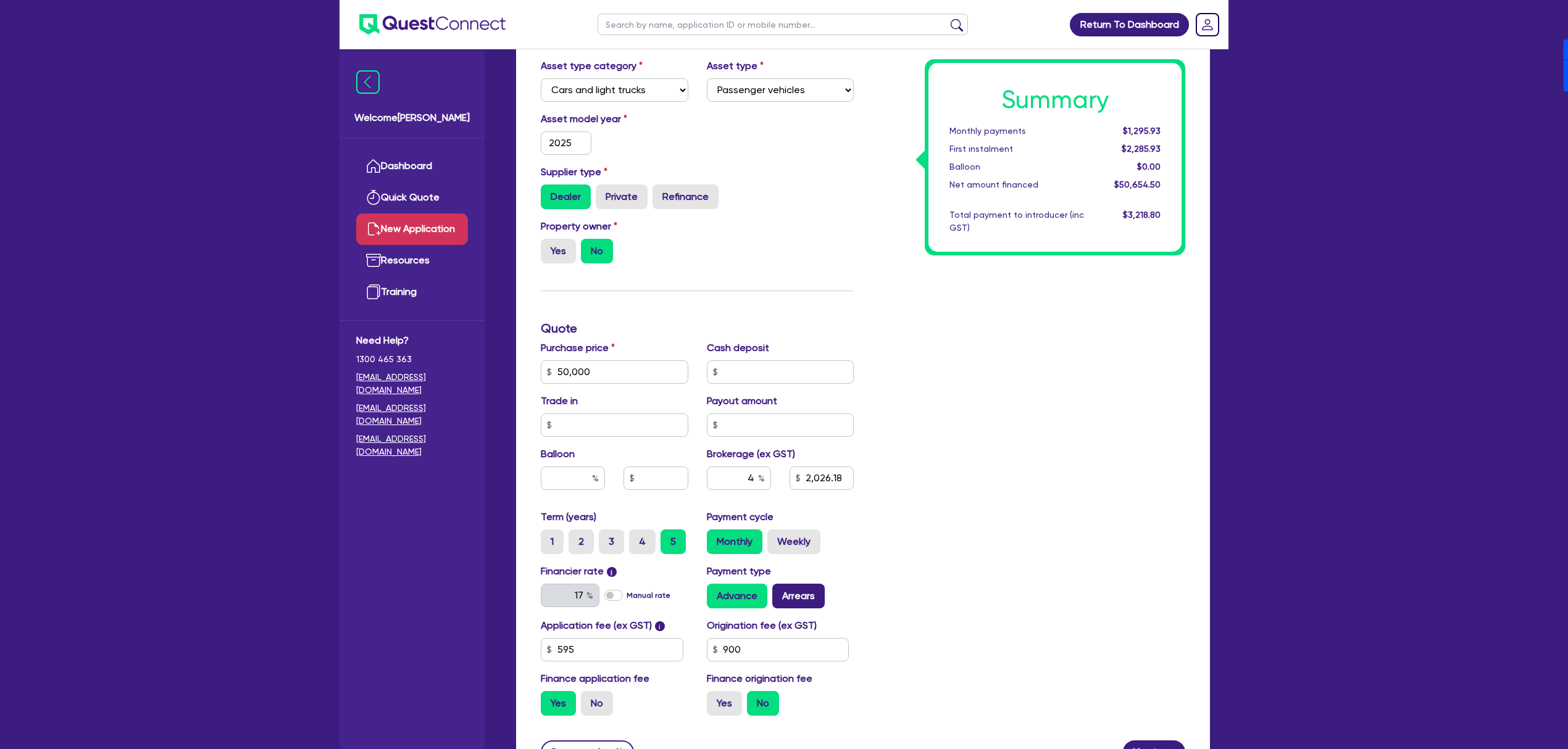
radio input "true"
type input "2,026.18"
click at [720, 720] on div "Application fee (ex GST) i 595 Origination fee (ex GST) 900 Finance application…" at bounding box center [697, 672] width 331 height 107
click at [729, 687] on div "Finance origination fee Yes No" at bounding box center [780, 694] width 166 height 45
click at [741, 703] on div "Yes No" at bounding box center [781, 703] width 148 height 25
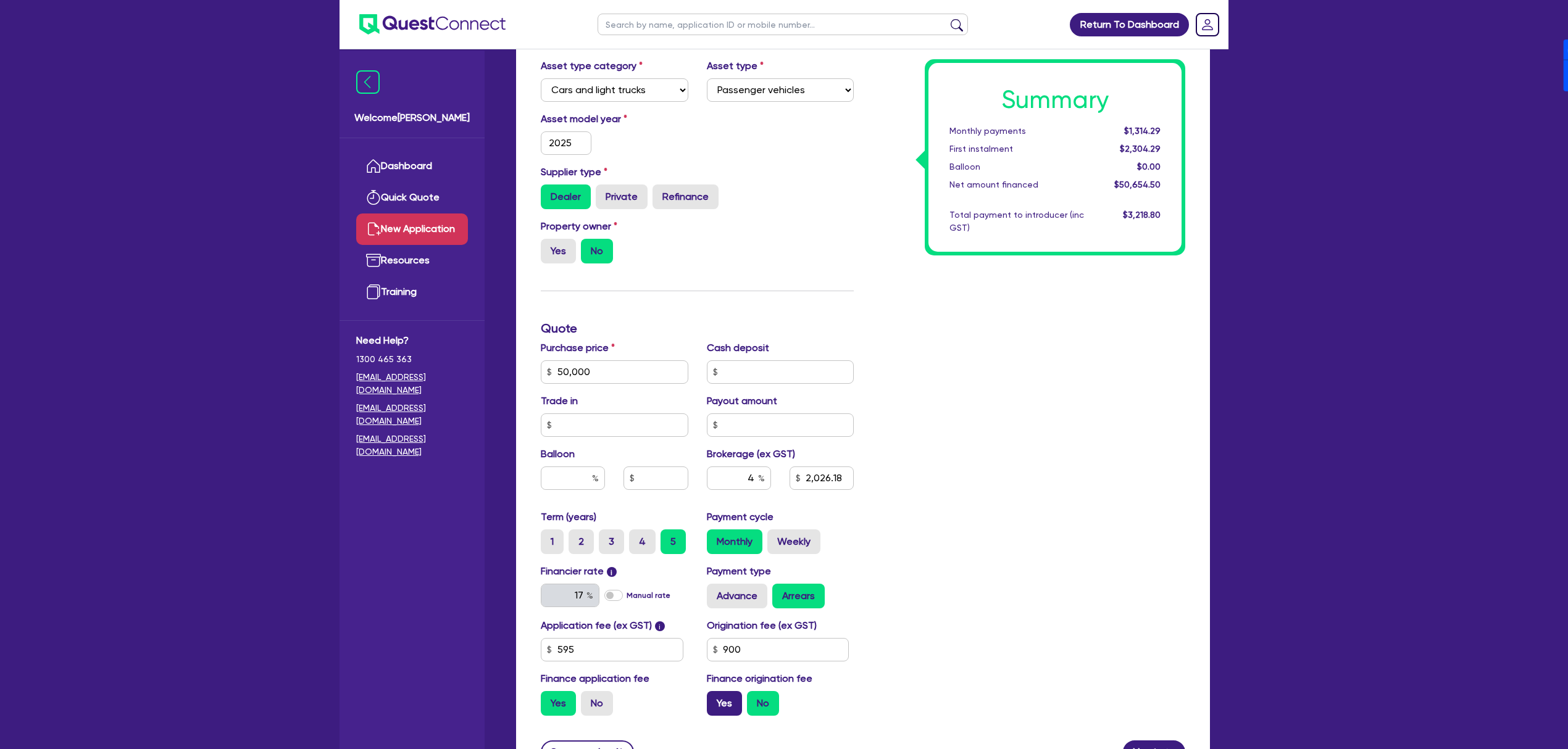
click at [740, 703] on label "Yes" at bounding box center [724, 703] width 35 height 25
click at [715, 699] on input "Yes" at bounding box center [710, 695] width 8 height 8
radio input "true"
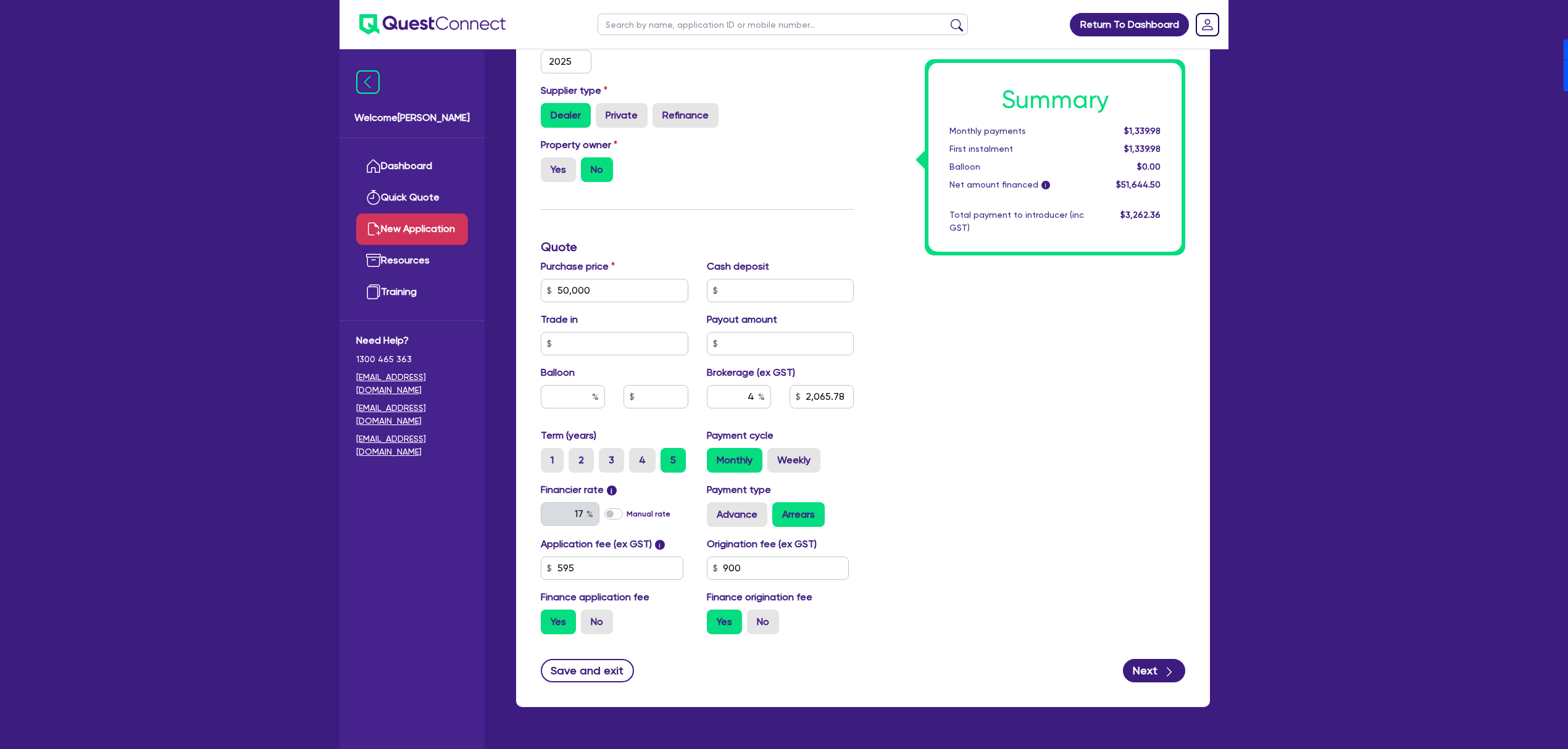
scroll to position [361, 0]
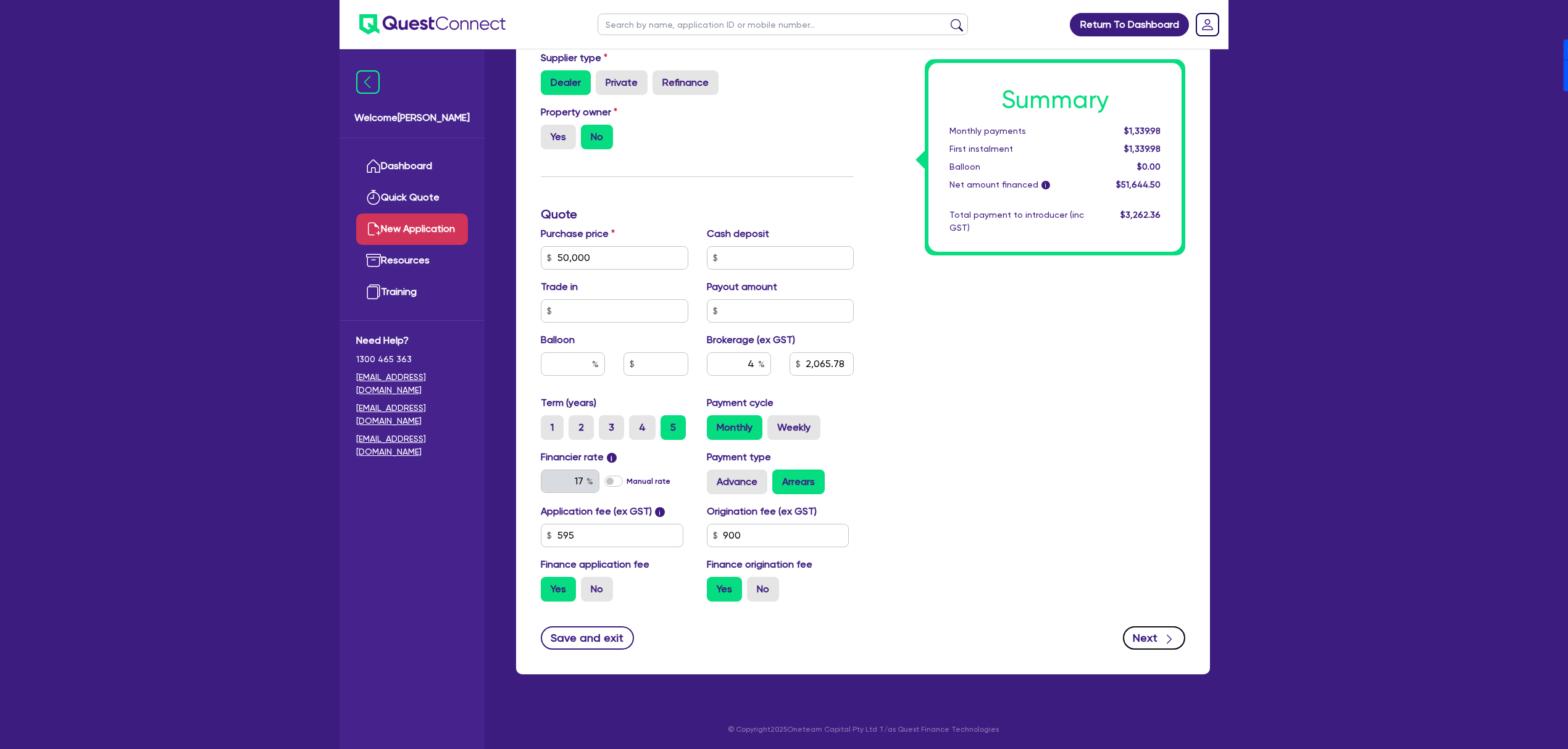
click at [1147, 640] on button "Next" at bounding box center [1153, 637] width 62 height 23
type input "2,065.78"
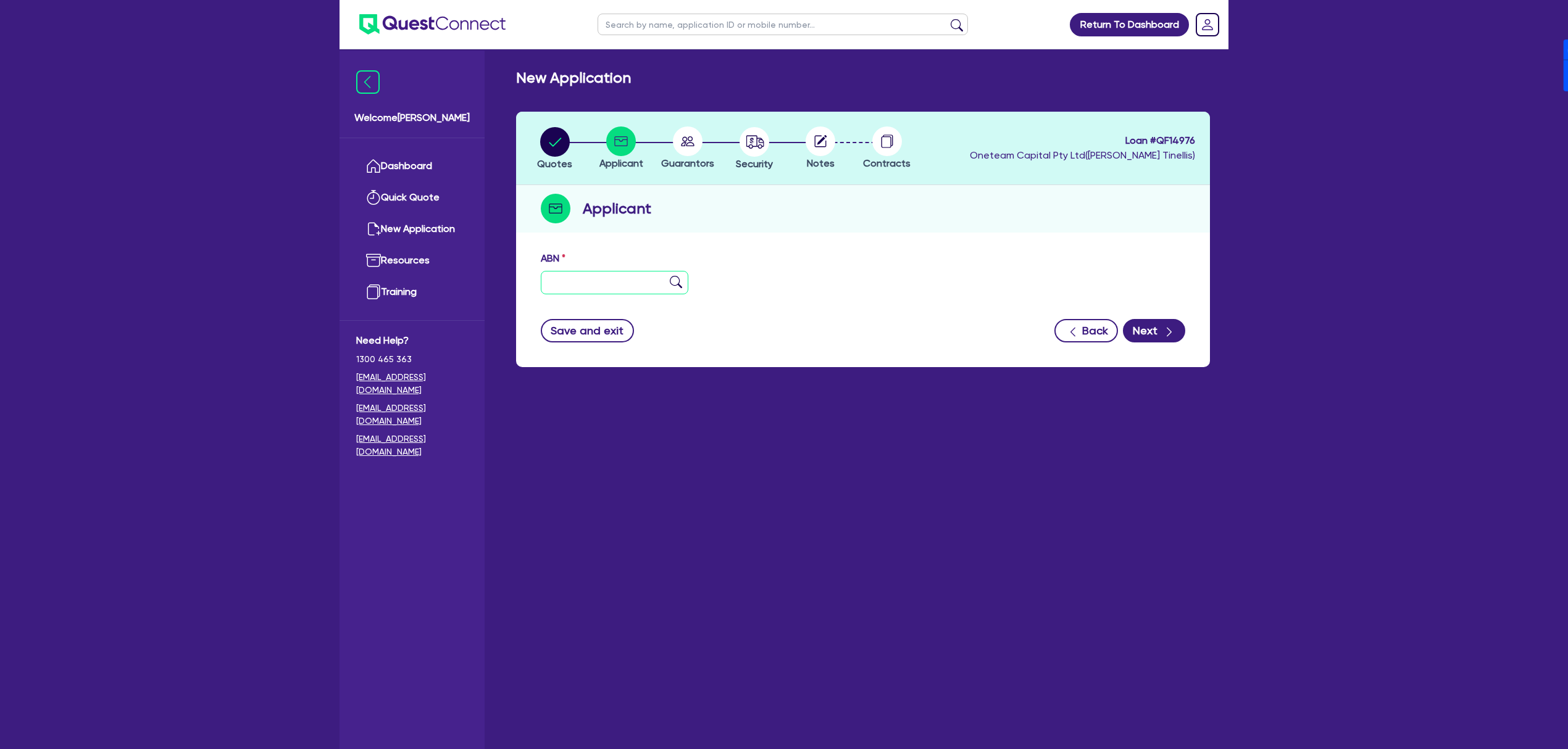
click at [623, 284] on input "text" at bounding box center [615, 282] width 148 height 23
paste input "32 546 923 589"
type input "32 546 923 589"
click at [870, 321] on div "Save and exit Back Next" at bounding box center [863, 330] width 663 height 23
type input "[PERSON_NAME], [PERSON_NAME]"
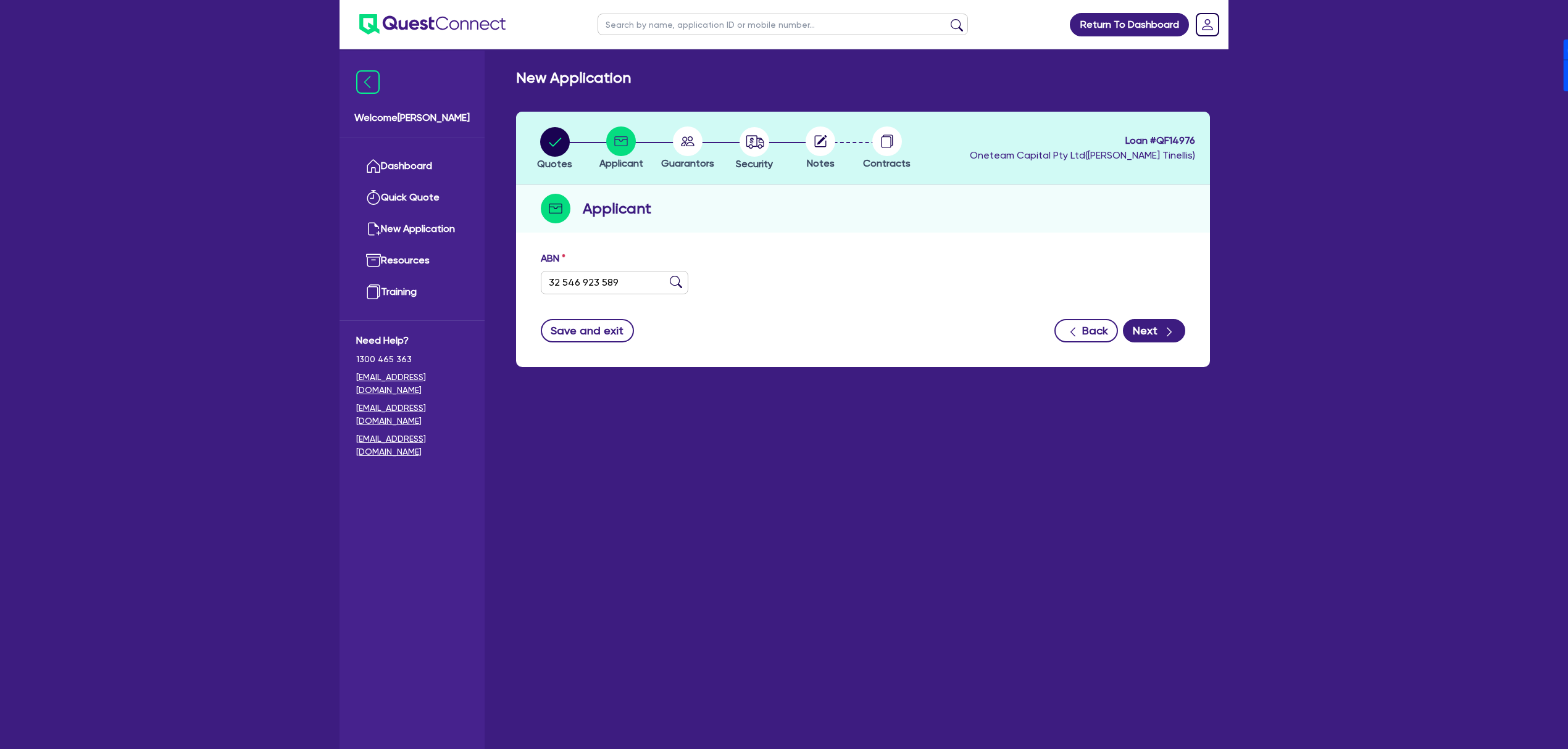
type input "installation [PERSON_NAME]"
select select "SOLE_TRADER"
type input "[DATE]"
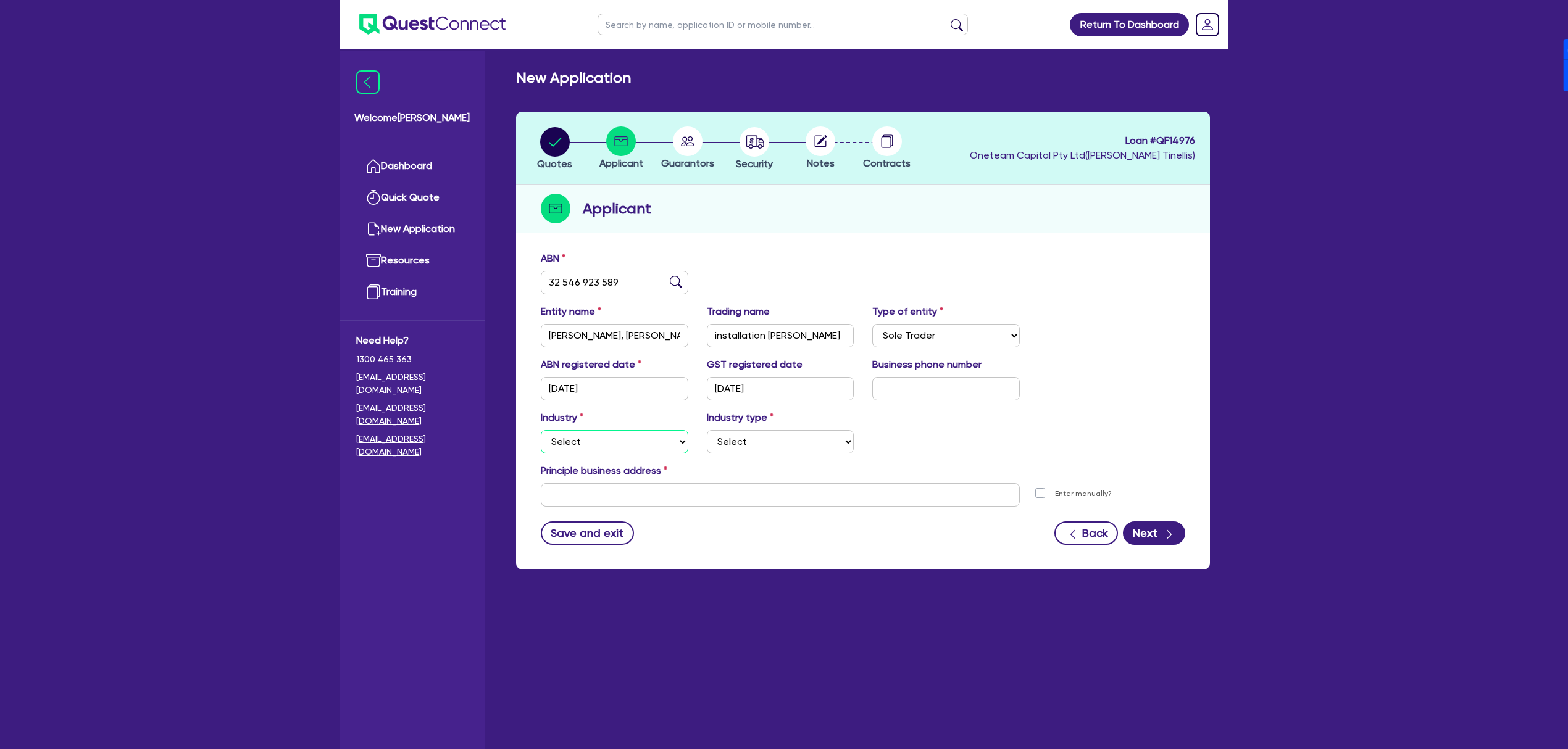
click at [612, 433] on select "Select Accomodation & Food Services Administrative & Support Services Agricultu…" at bounding box center [615, 441] width 148 height 23
click at [573, 445] on select "Select Accomodation & Food Services Administrative & Support Services Agricultu…" at bounding box center [615, 441] width 148 height 23
click at [541, 430] on select "Select Accomodation & Food Services Administrative & Support Services Agricultu…" at bounding box center [615, 441] width 148 height 23
click at [744, 448] on select "Select Electrical, Electronic & Whitegoods Floor Coverings, Furniture & Housewa…" at bounding box center [781, 441] width 148 height 23
click at [632, 442] on select "Select Accomodation & Food Services Administrative & Support Services Agricultu…" at bounding box center [615, 441] width 148 height 23
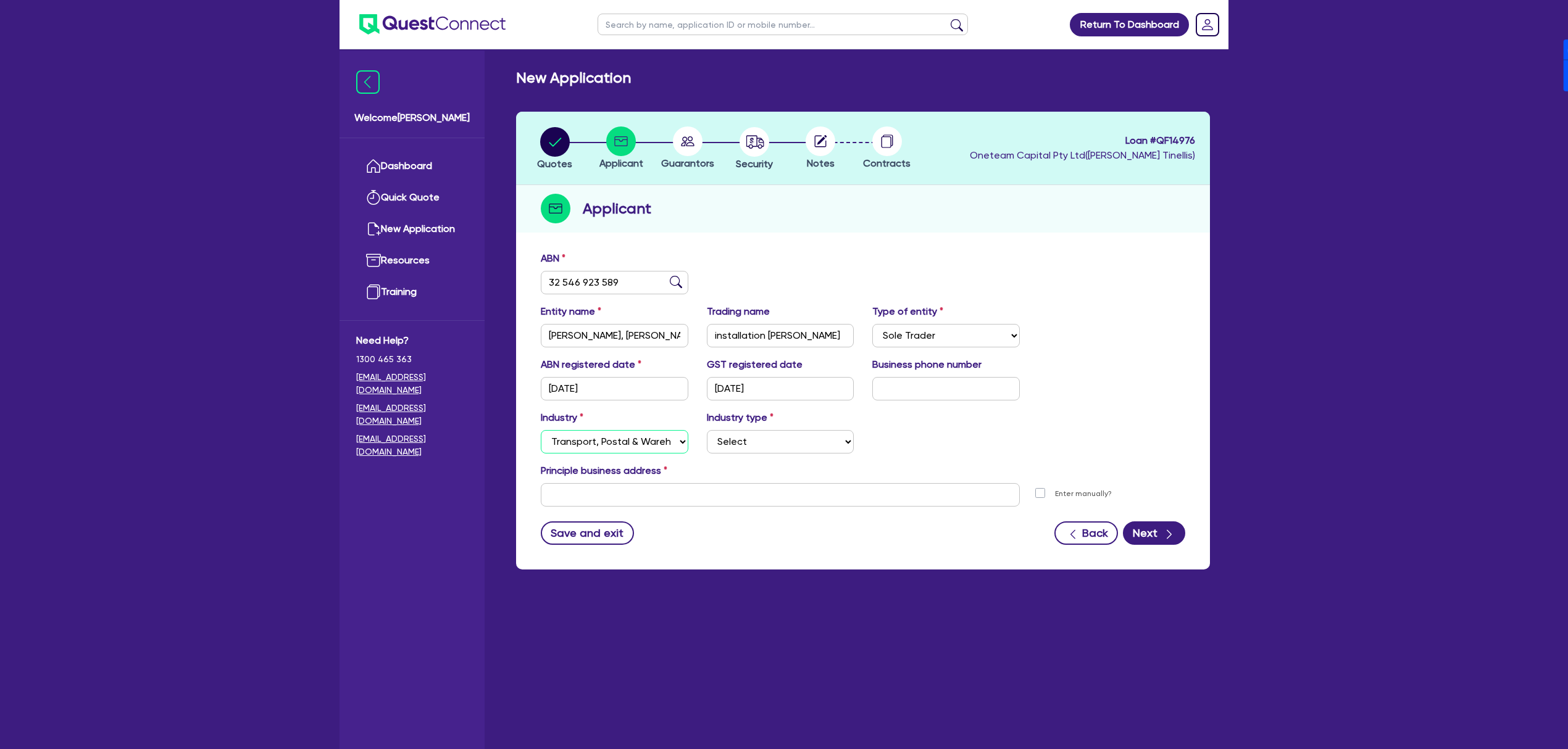
click at [541, 430] on select "Select Accomodation & Food Services Administrative & Support Services Agricultu…" at bounding box center [615, 441] width 148 height 23
click at [801, 438] on select "Select Taxi & Luxury Car Services Passengers & Freight Transport Services Posta…" at bounding box center [781, 441] width 148 height 23
click at [599, 423] on div "Industry Select Accomodation & Food Services Administrative & Support Services …" at bounding box center [614, 432] width 166 height 43
click at [610, 430] on select "Select Accomodation & Food Services Administrative & Support Services Agricultu…" at bounding box center [615, 441] width 148 height 23
select select "BUILDING_CONSTRUCTION"
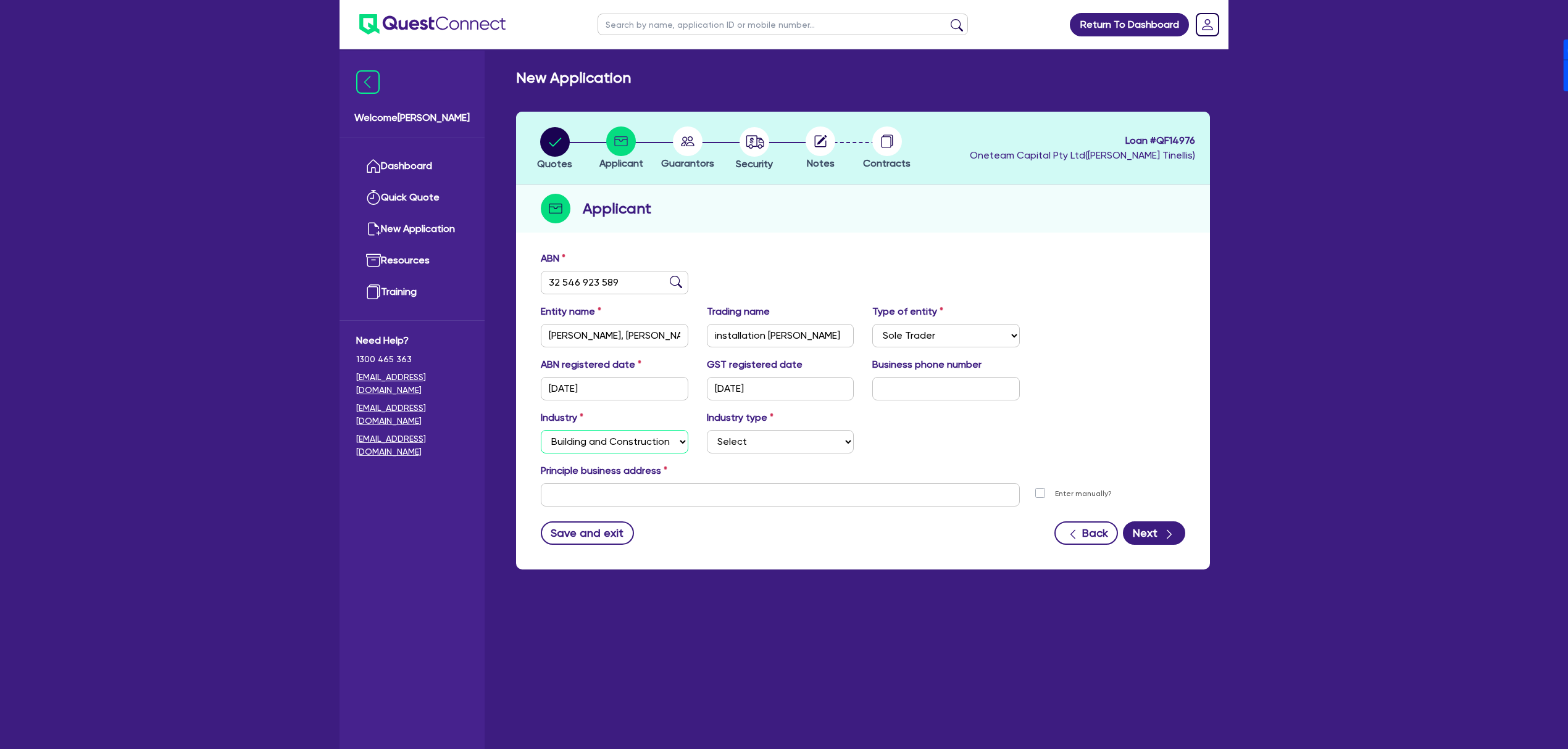
click at [541, 430] on select "Select Accomodation & Food Services Administrative & Support Services Agricultu…" at bounding box center [615, 441] width 148 height 23
click at [792, 440] on select "Select Trades People Providing Services Direct to Consumers Trades People Provi…" at bounding box center [781, 441] width 148 height 23
select select "TRADES_SERVICES_CONSUMERS"
click at [707, 430] on select "Select Trades People Providing Services Direct to Consumers Trades People Provi…" at bounding box center [781, 441] width 148 height 23
click at [747, 489] on input "text" at bounding box center [780, 494] width 479 height 23
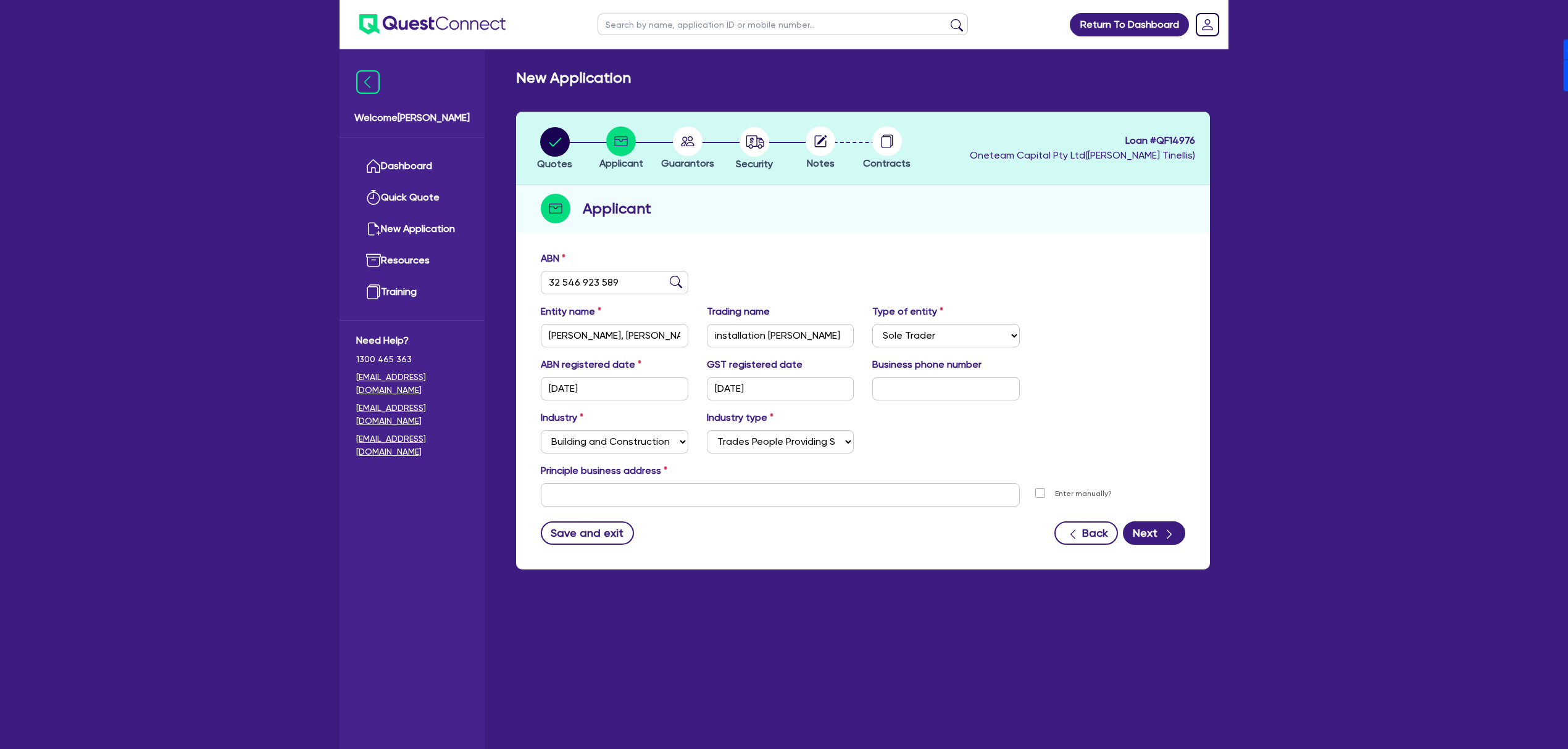
click at [1070, 422] on div "Industry Select Accomodation & Food Services Administrative & Support Services …" at bounding box center [863, 437] width 663 height 53
click at [876, 493] on input "text" at bounding box center [780, 494] width 479 height 23
type input "[STREET_ADDRESS]"
type input "04 5035 5483"
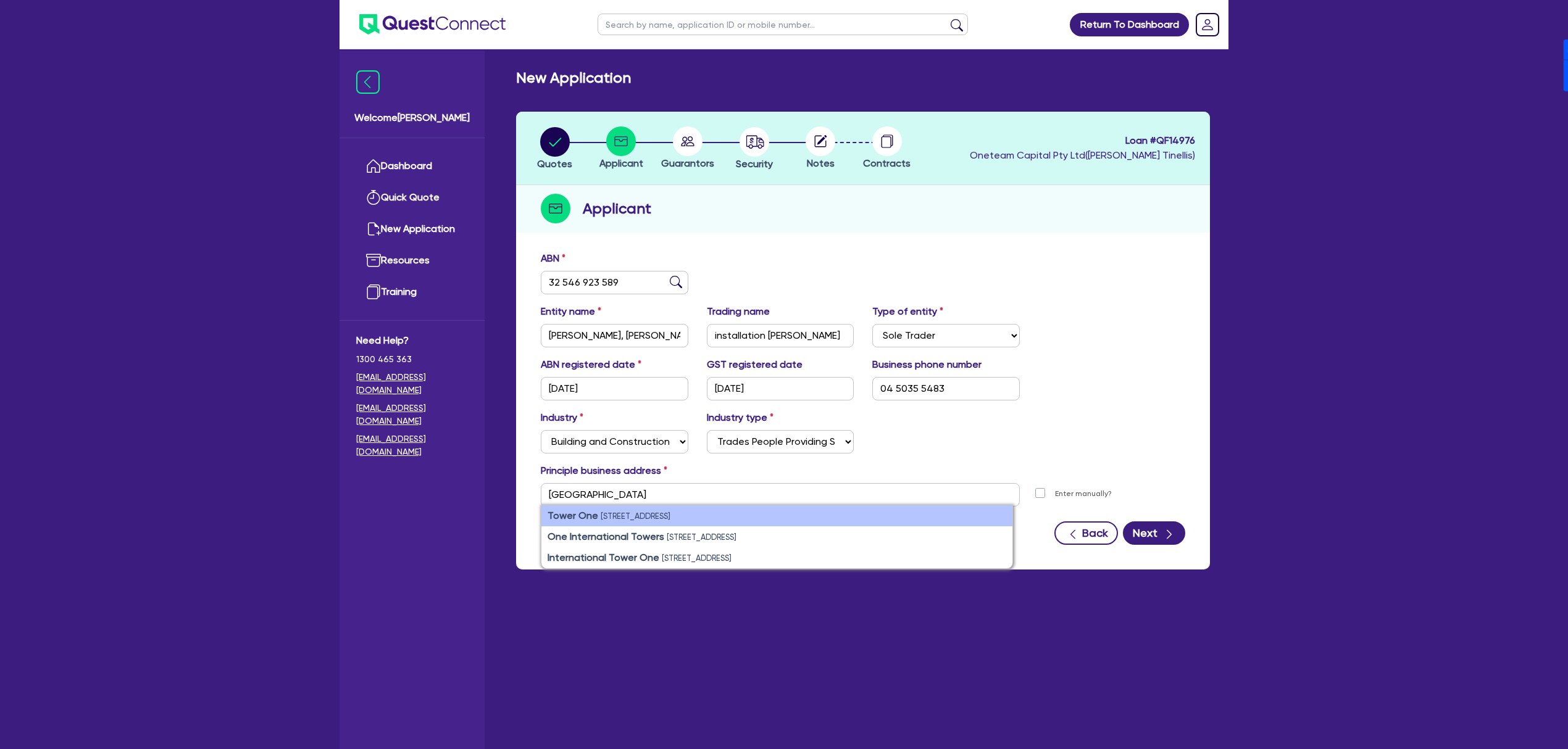
click at [670, 521] on small "[STREET_ADDRESS]" at bounding box center [635, 516] width 70 height 9
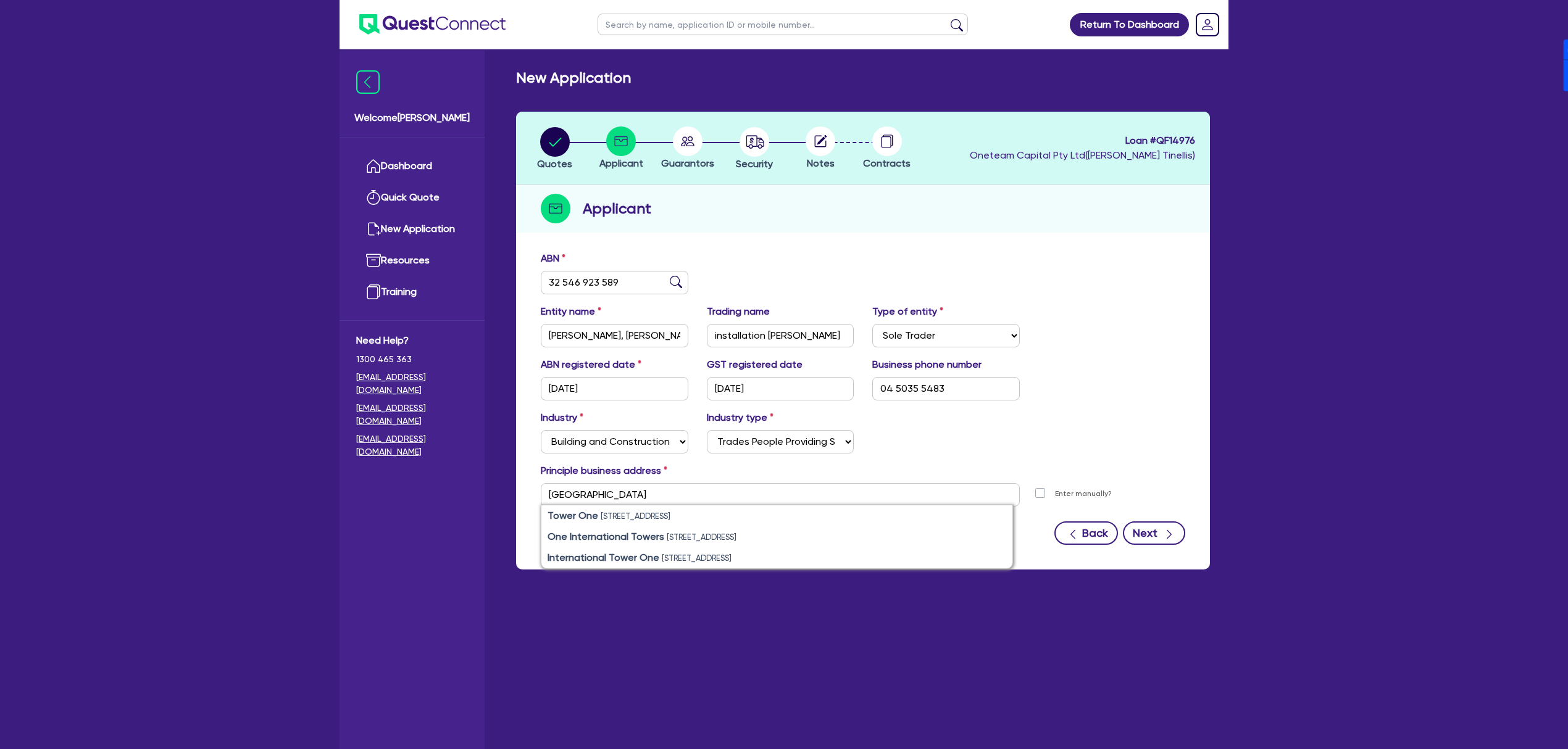
type input "[STREET_ADDRESS]"
click at [1165, 543] on button "Next" at bounding box center [1153, 532] width 62 height 23
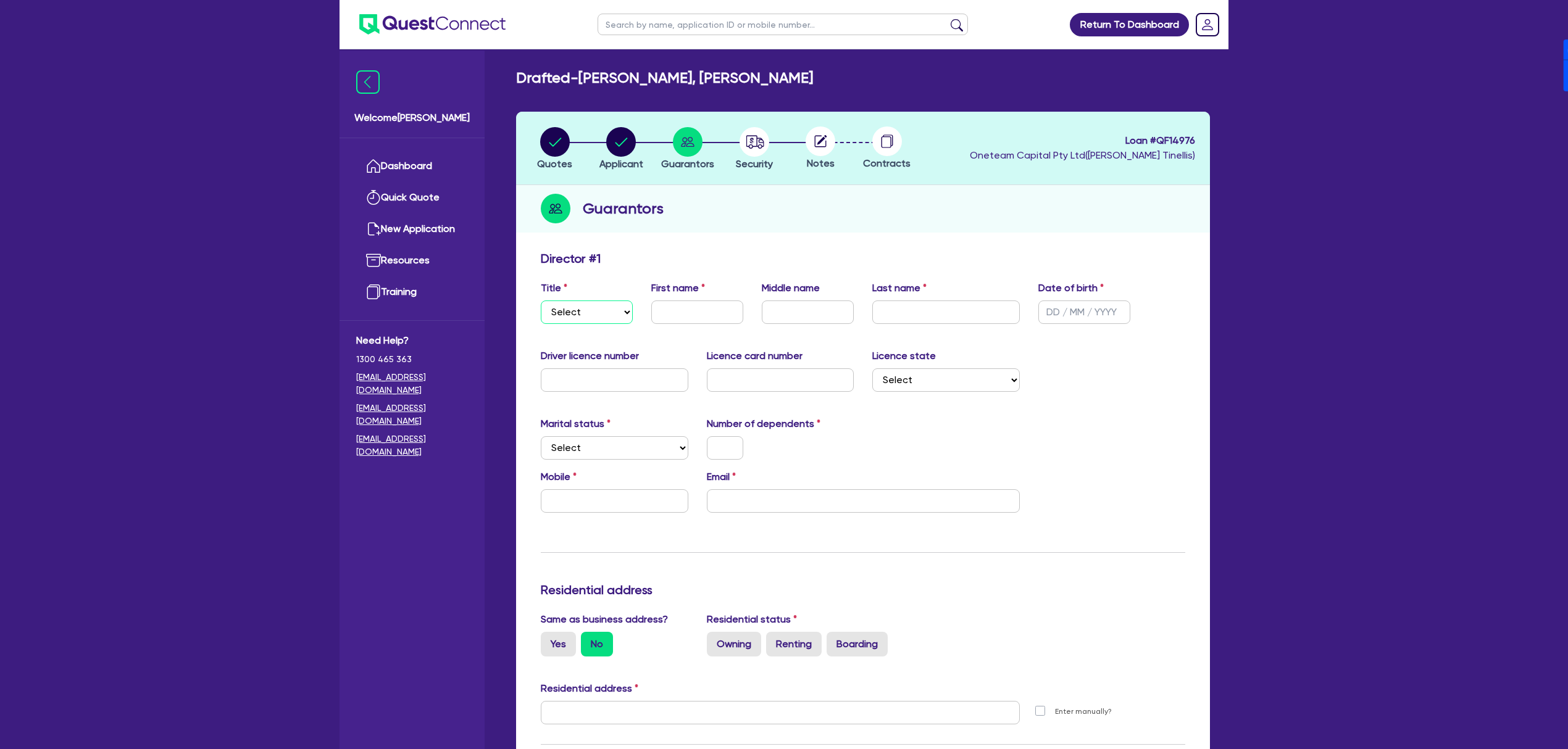
drag, startPoint x: 611, startPoint y: 311, endPoint x: 607, endPoint y: 323, distance: 12.6
click at [611, 311] on select "Select Mr Mrs Ms Miss Dr" at bounding box center [587, 311] width 92 height 23
select select "MR"
click at [541, 300] on select "Select Mr Mrs Ms Miss Dr" at bounding box center [587, 311] width 92 height 23
click at [672, 315] on input "text" at bounding box center [697, 311] width 92 height 23
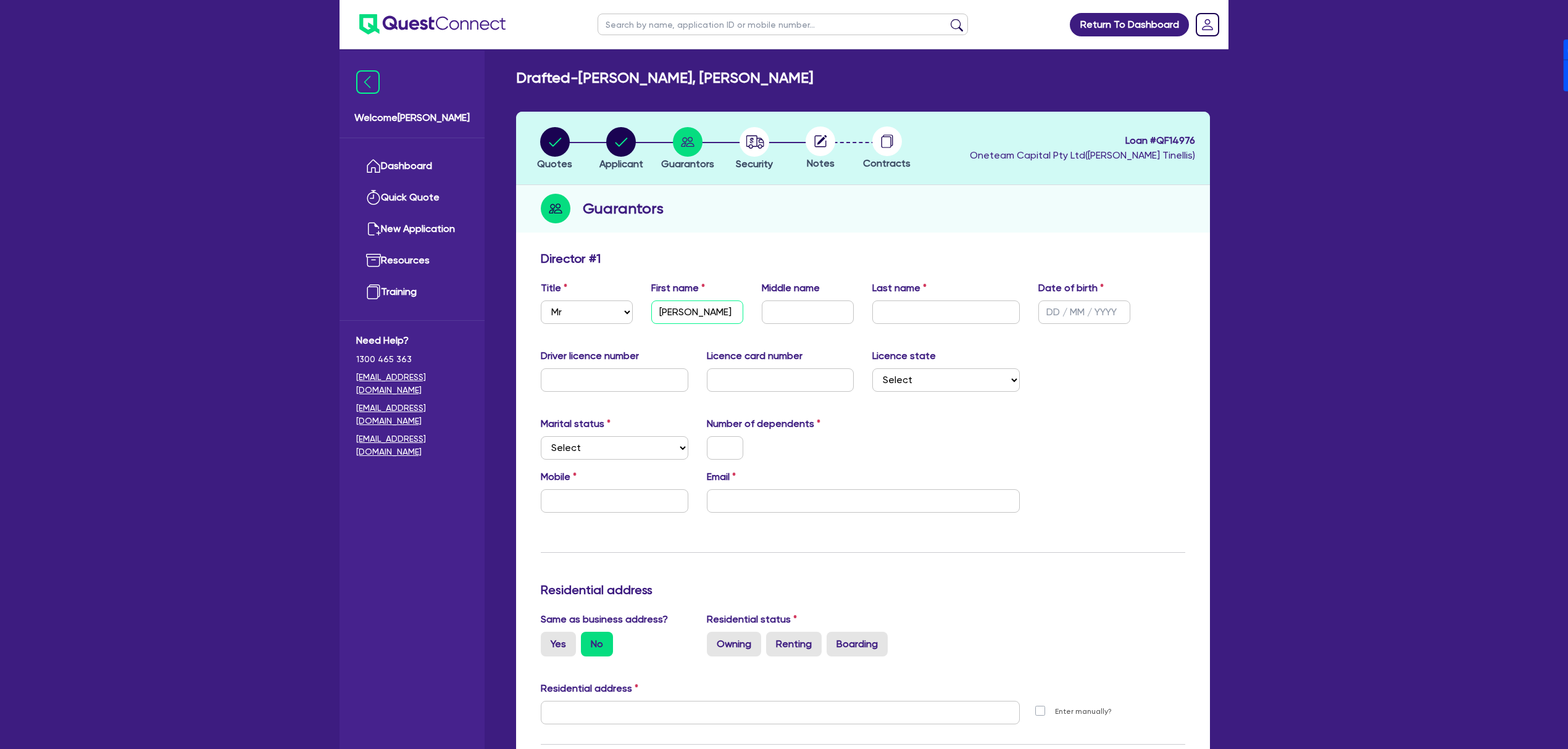
type input "[PERSON_NAME]"
click at [827, 321] on input "[PERSON_NAME]" at bounding box center [808, 311] width 92 height 23
type input "[PERSON_NAME]"
paste input "[PERSON_NAME]"
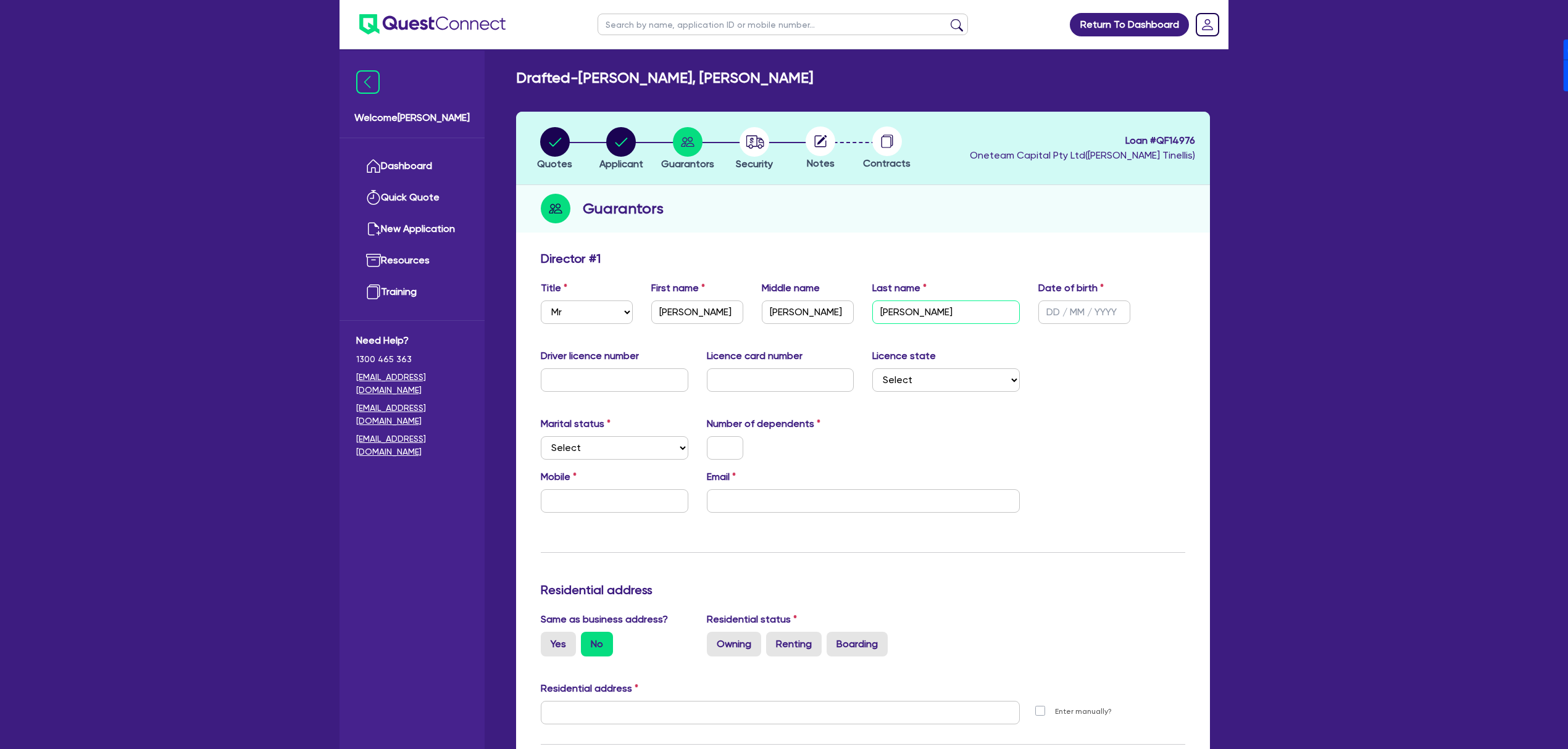
type input "[PERSON_NAME]"
type input "[DATE]"
select select "[GEOGRAPHIC_DATA]"
select select "SINGLE"
type input "0"
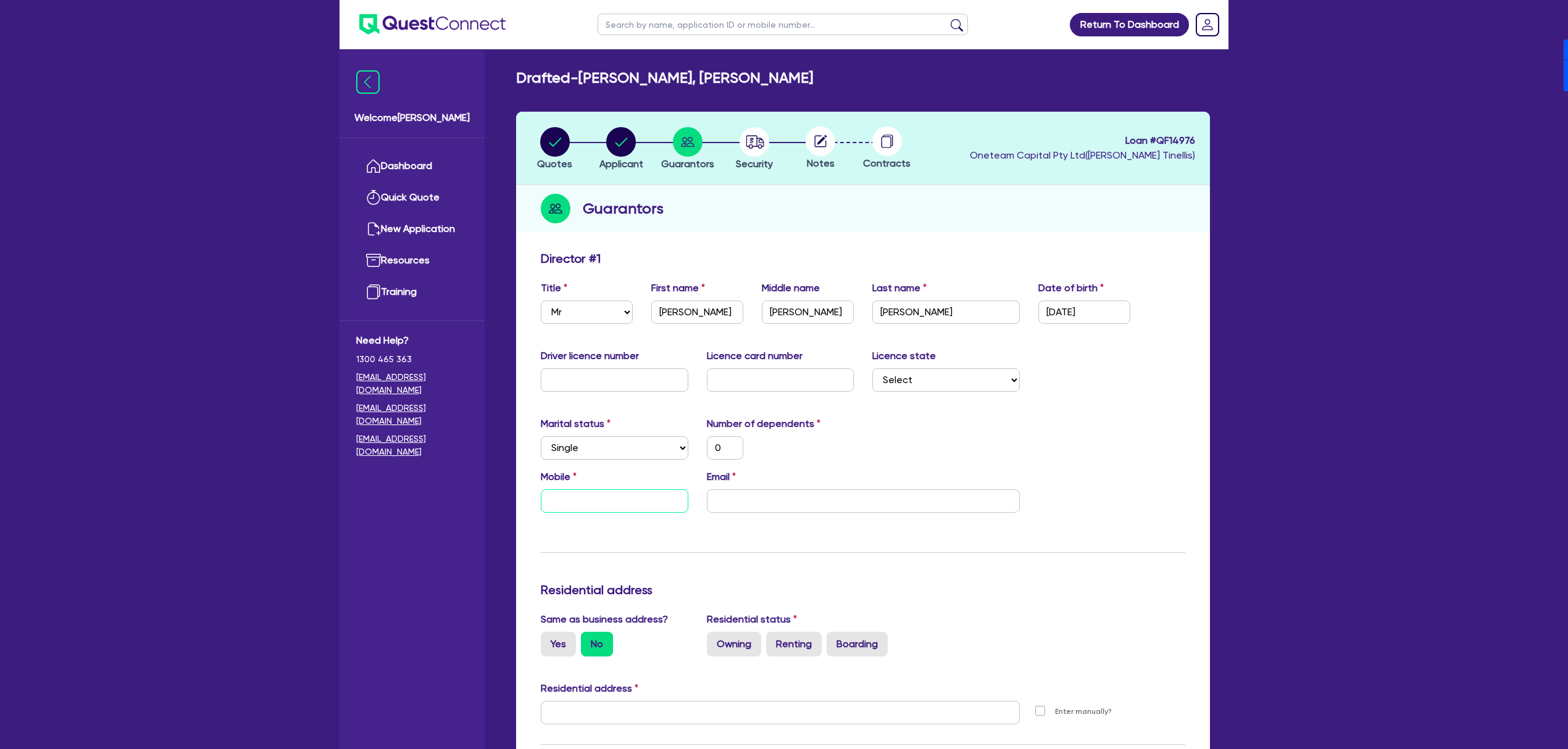
type input "0"
paste input "422 804 452"
type input "0"
type input "0422 804 452"
click at [860, 502] on input "email" at bounding box center [864, 500] width 313 height 23
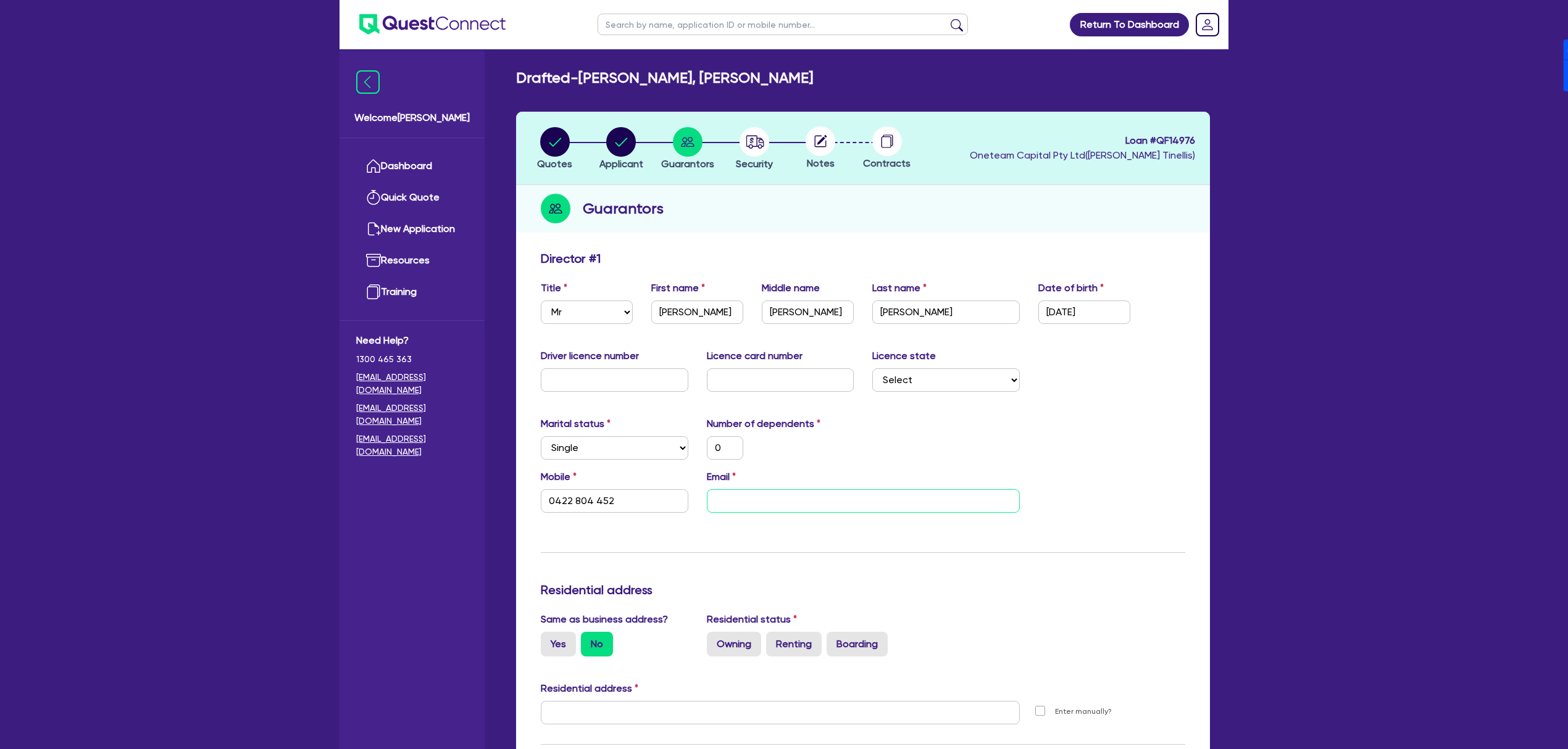
paste input "[EMAIL_ADDRESS][DOMAIN_NAME]"
type input "0"
type input "0422 804 452"
type input "[EMAIL_ADDRESS][DOMAIN_NAME]"
click at [556, 648] on label "Yes" at bounding box center [558, 644] width 35 height 25
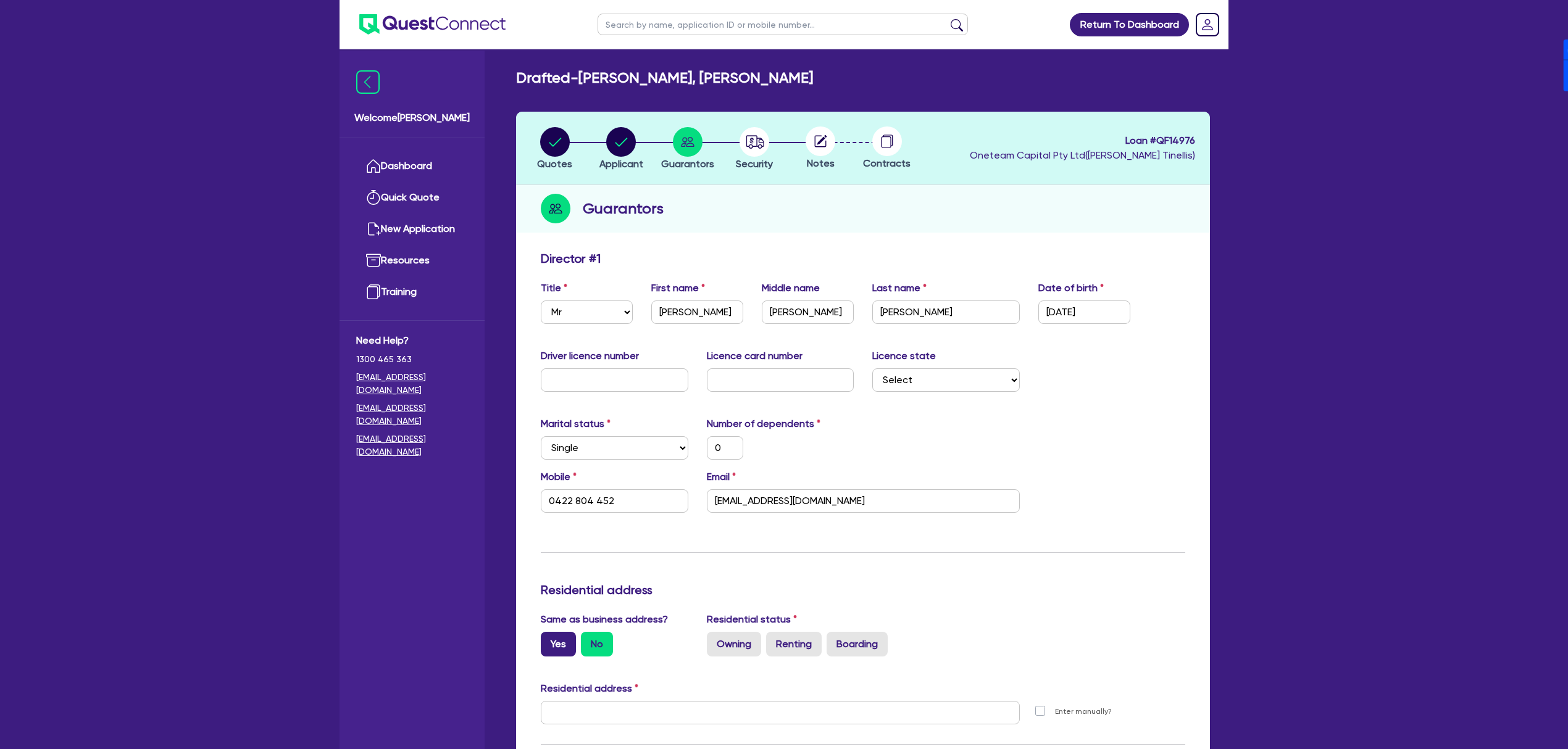
click at [549, 640] on input "Yes" at bounding box center [544, 635] width 8 height 8
radio input "true"
type input "0"
type input "0422 804 452"
type input "[STREET_ADDRESS]"
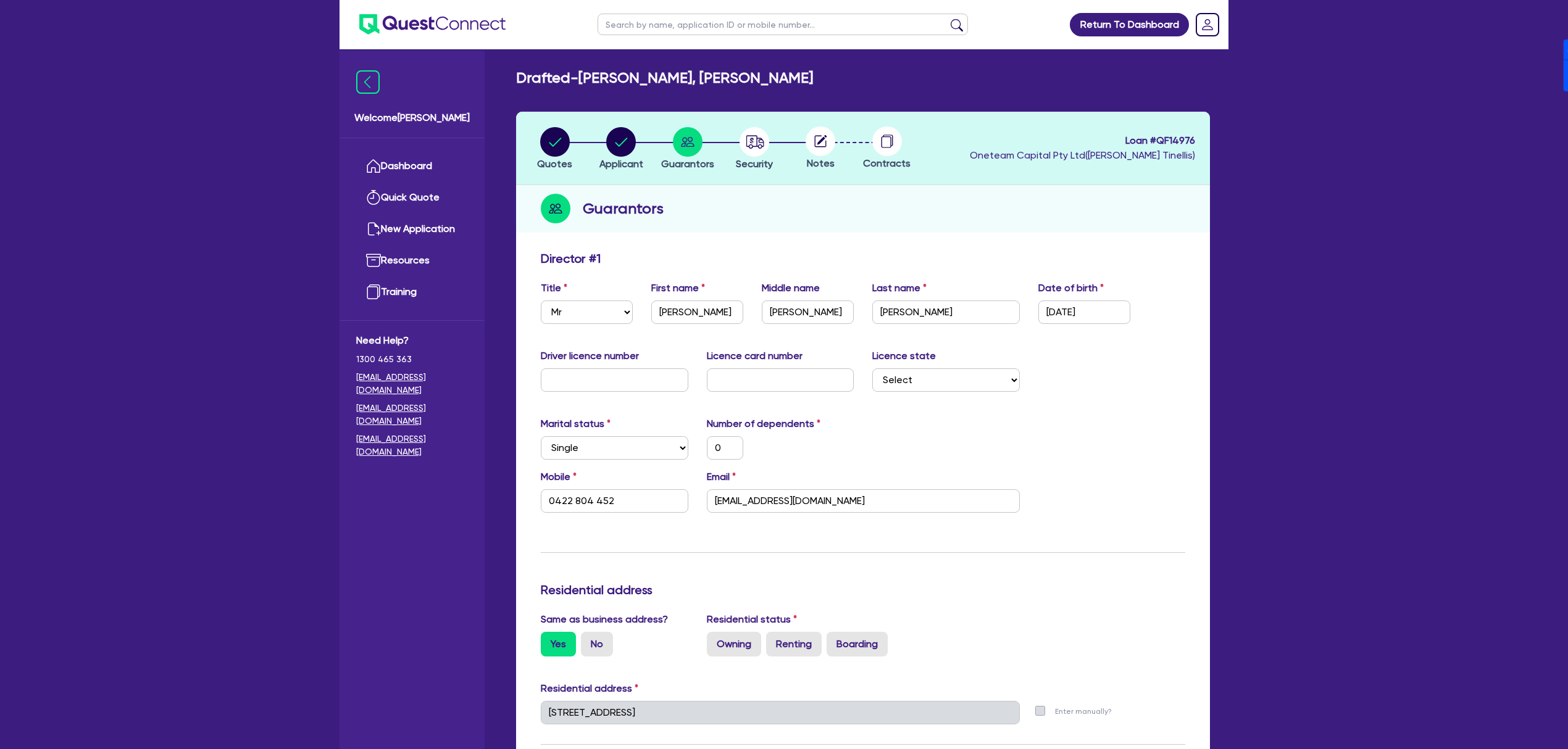
click at [763, 638] on div "Owning Renting Boarding" at bounding box center [864, 644] width 313 height 25
click at [734, 646] on label "Owning" at bounding box center [734, 644] width 54 height 25
click at [715, 640] on input "Owning" at bounding box center [710, 635] width 8 height 8
radio input "true"
type input "0"
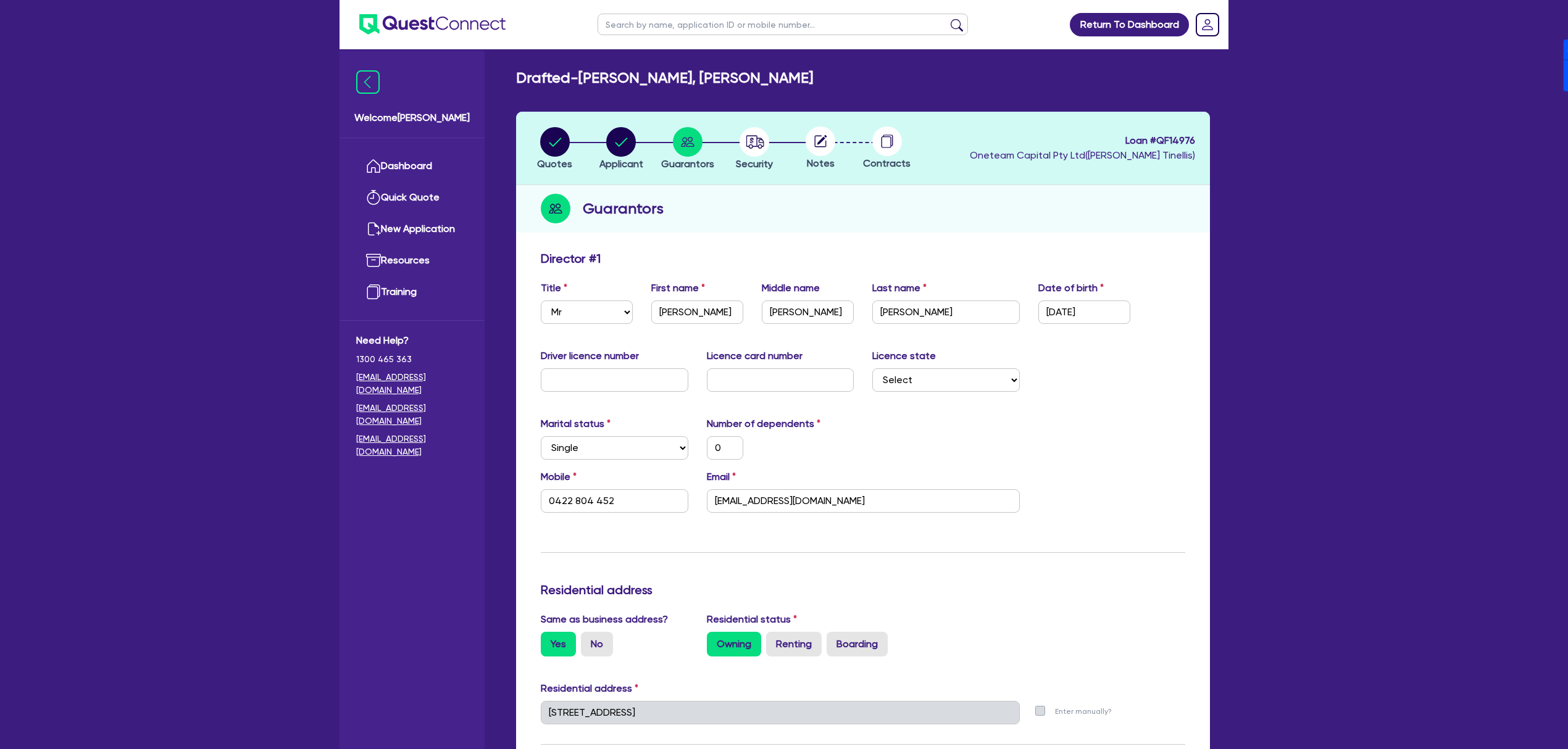
type input "0422 804 452"
click at [1172, 453] on div "Marital status Select [DEMOGRAPHIC_DATA] Married De Facto / Partner Number of d…" at bounding box center [863, 443] width 663 height 53
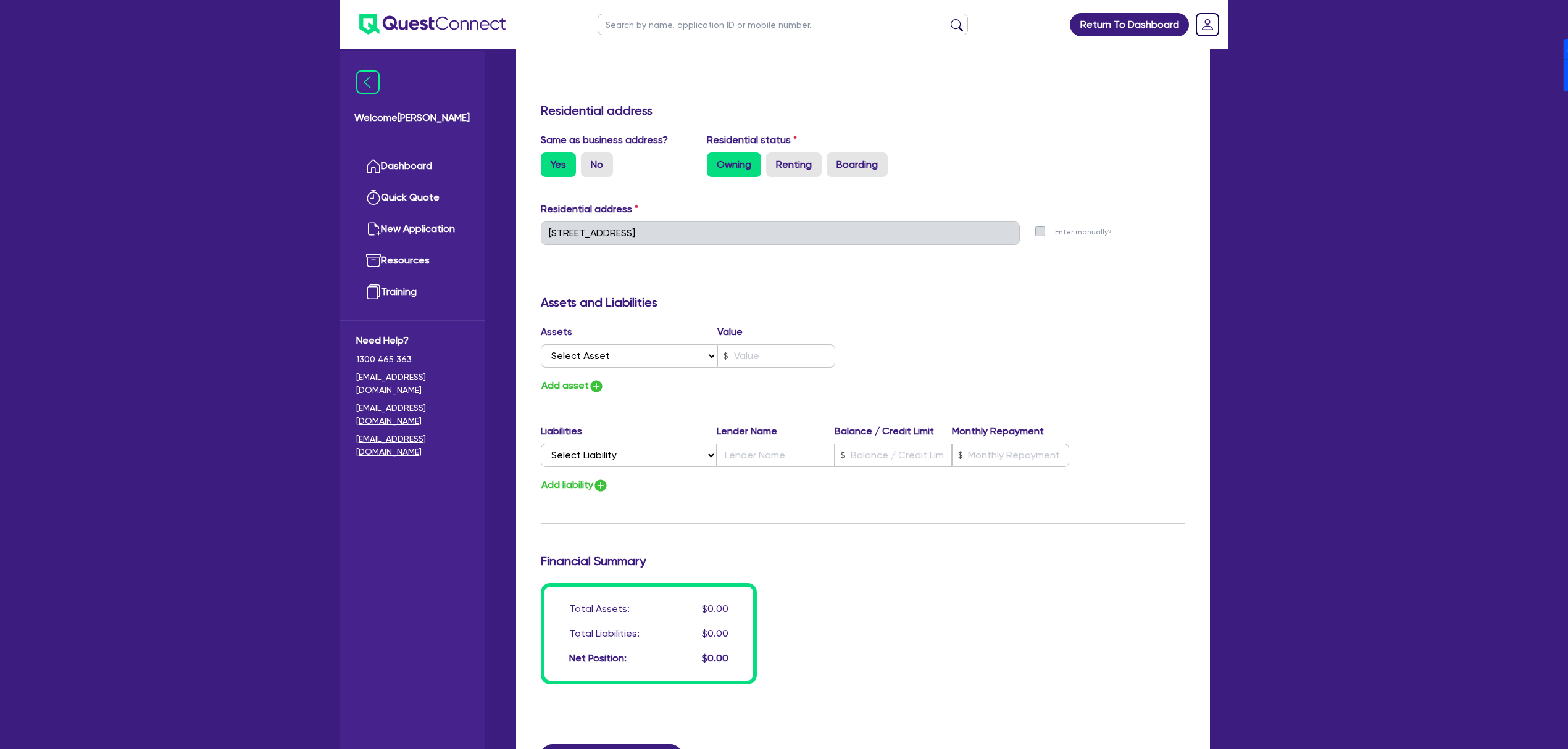
scroll to position [682, 0]
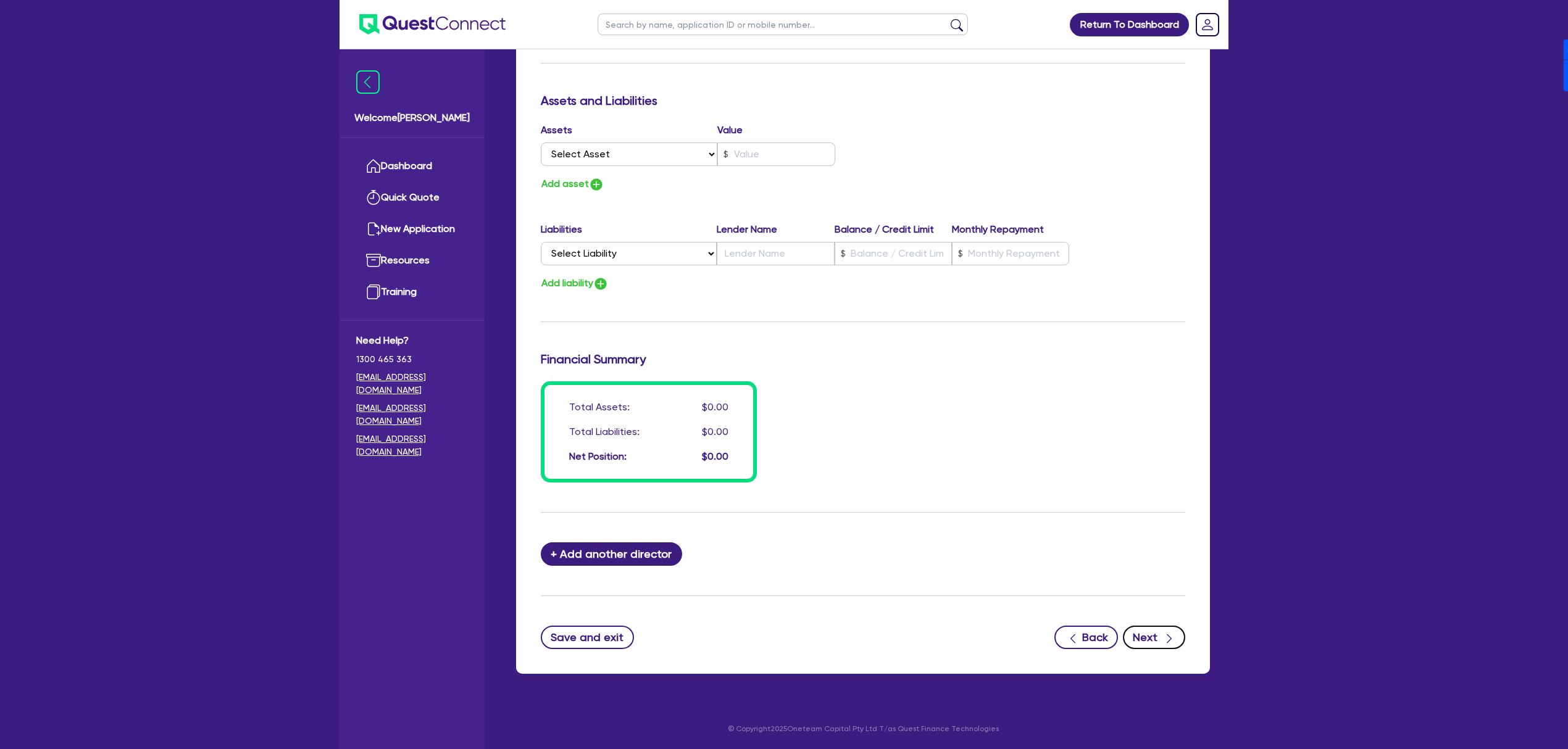
click at [1171, 643] on icon "button" at bounding box center [1169, 639] width 12 height 12
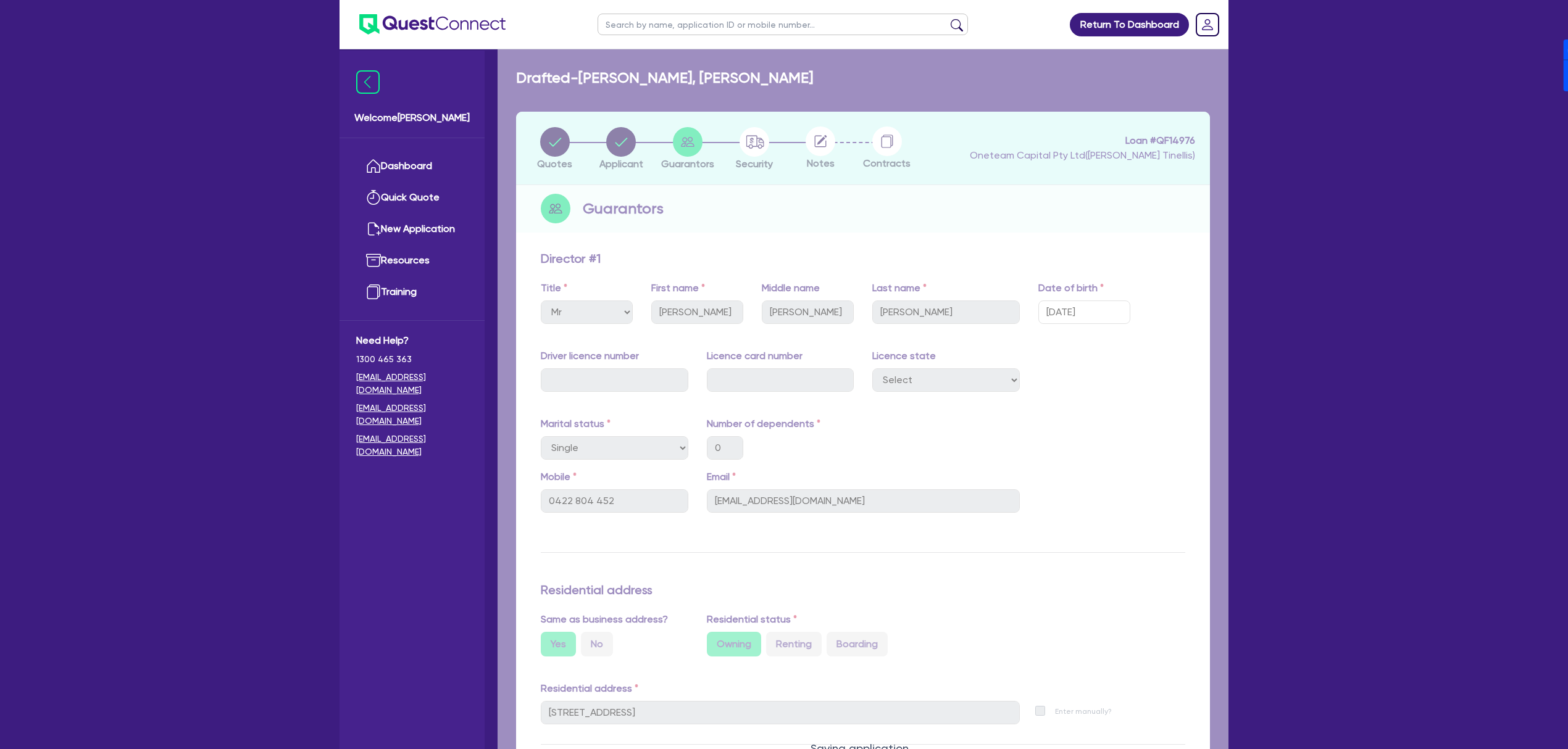
select select "CARS_AND_LIGHT_TRUCKS"
select select "PASSENGER_VEHICLES"
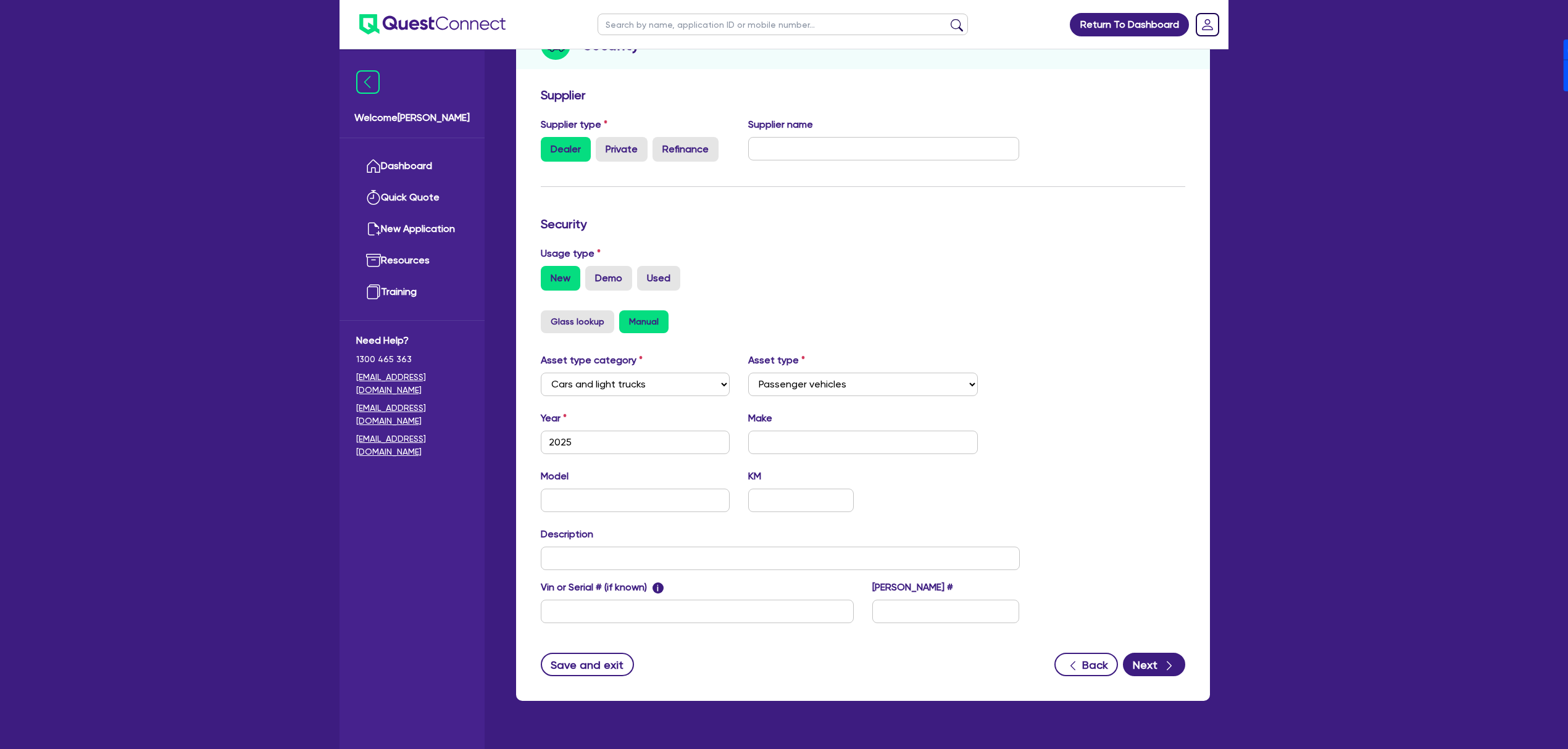
scroll to position [199, 0]
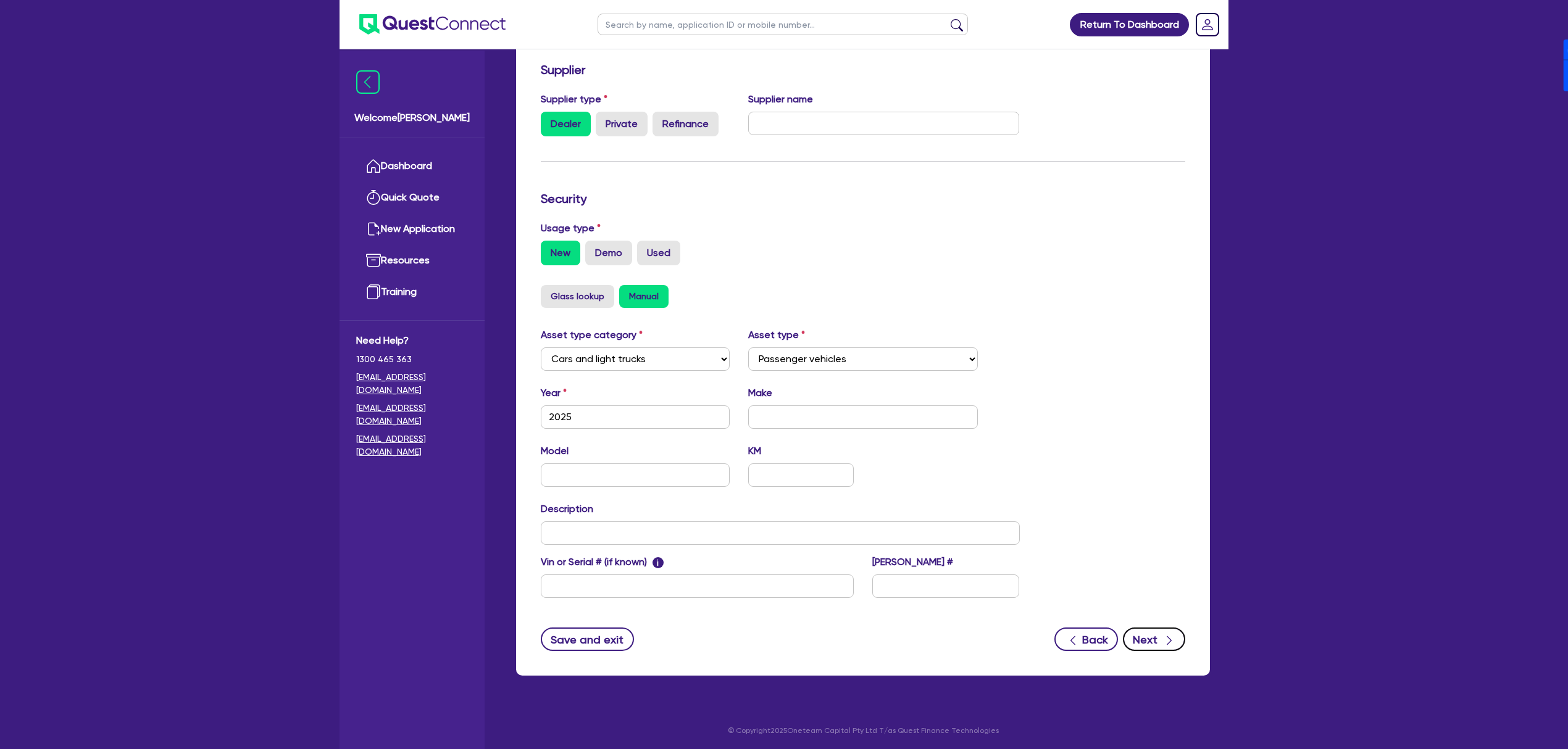
click at [1173, 641] on icon "button" at bounding box center [1169, 641] width 12 height 12
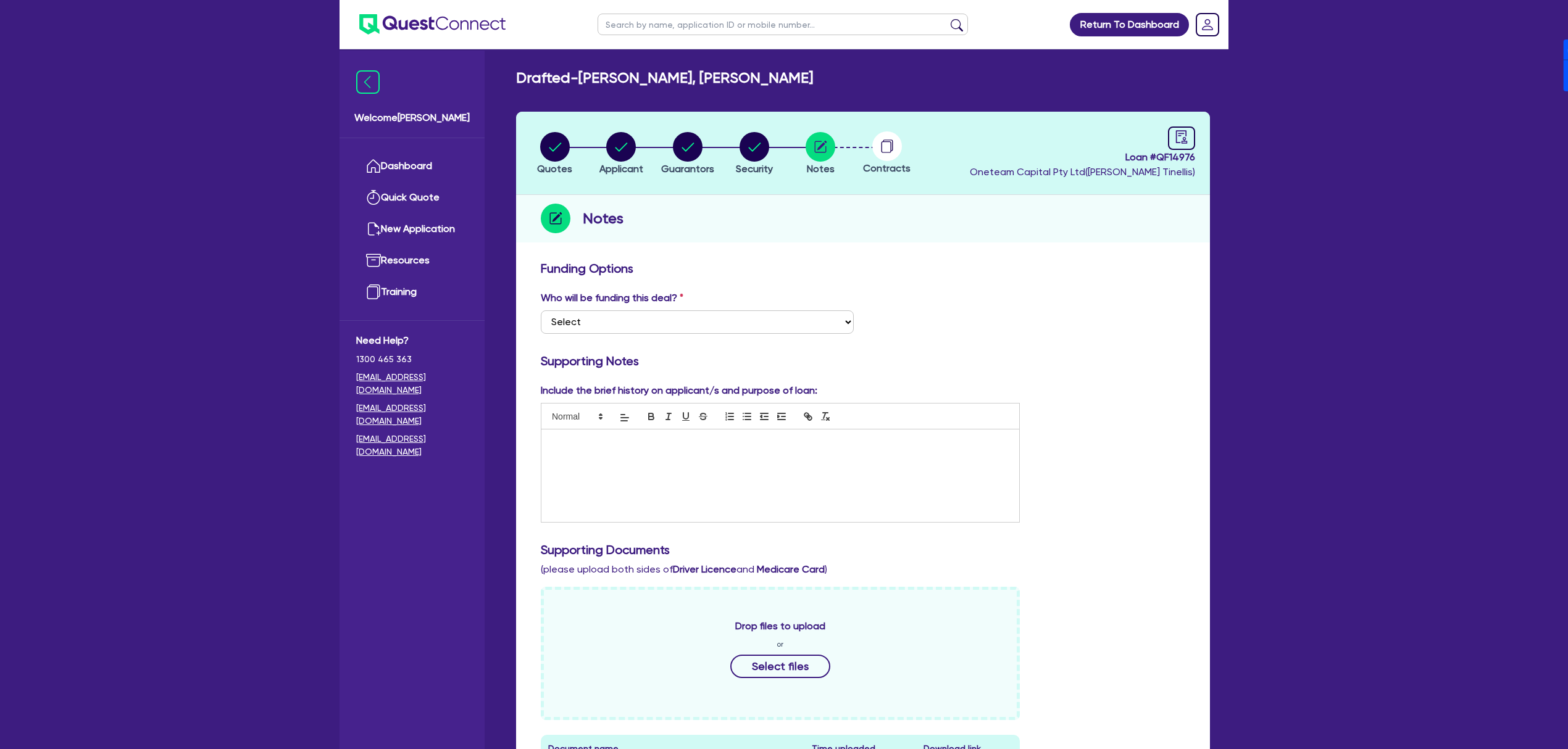
click at [638, 303] on label "Who will be funding this deal?" at bounding box center [612, 298] width 143 height 15
drag, startPoint x: 637, startPoint y: 310, endPoint x: 637, endPoint y: 326, distance: 16.0
click at [637, 310] on select "Select I want Quest to fund 100% I will fund 100% I will co-fund with Quest Oth…" at bounding box center [698, 322] width 313 height 23
select select "Other"
click at [541, 310] on select "Select I want Quest to fund 100% I will fund 100% I will co-fund with Quest Oth…" at bounding box center [698, 322] width 313 height 23
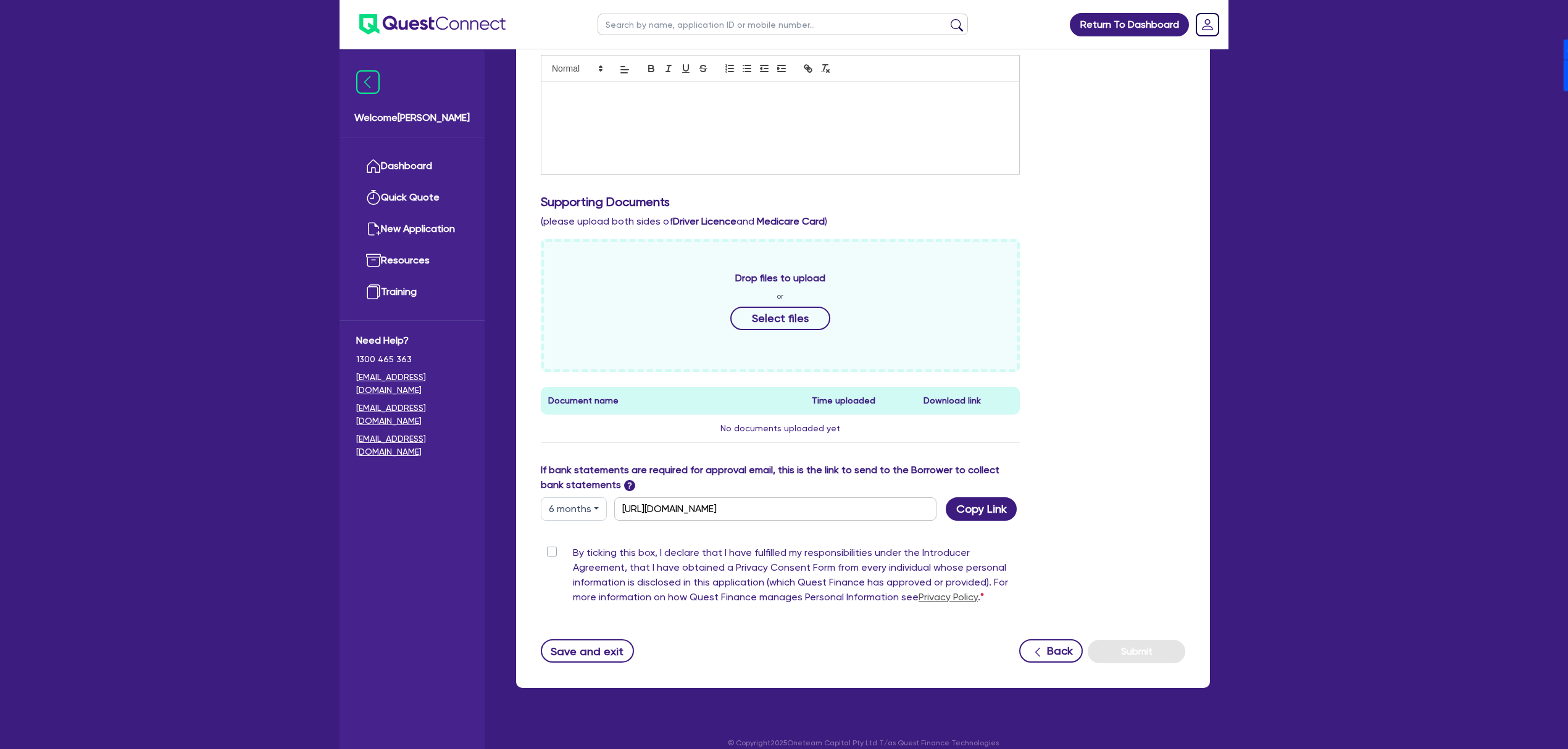
scroll to position [363, 0]
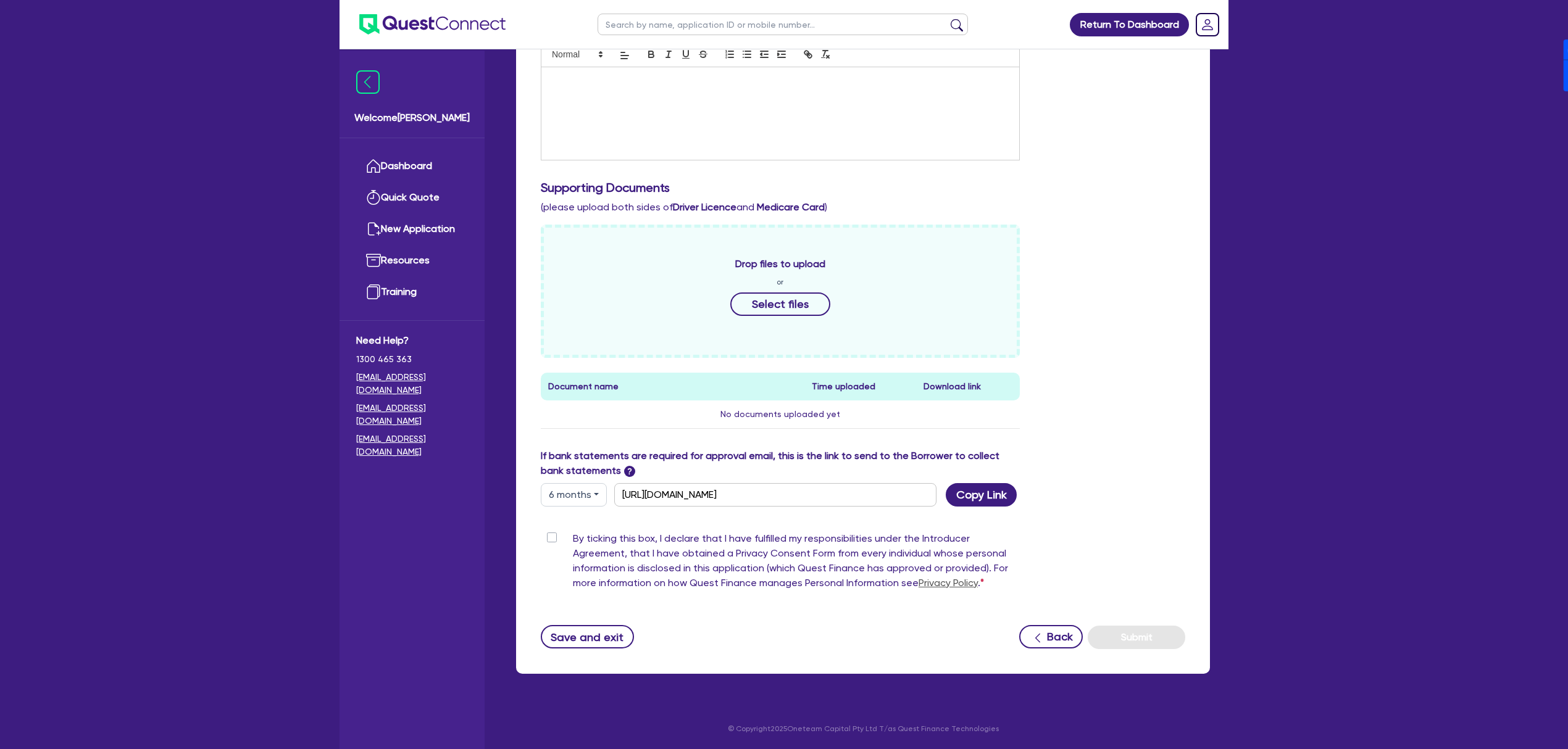
click at [581, 491] on button "6 months" at bounding box center [574, 494] width 66 height 23
click at [585, 547] on link "6 months" at bounding box center [589, 546] width 97 height 23
click at [993, 497] on button "Copy Link" at bounding box center [981, 494] width 71 height 23
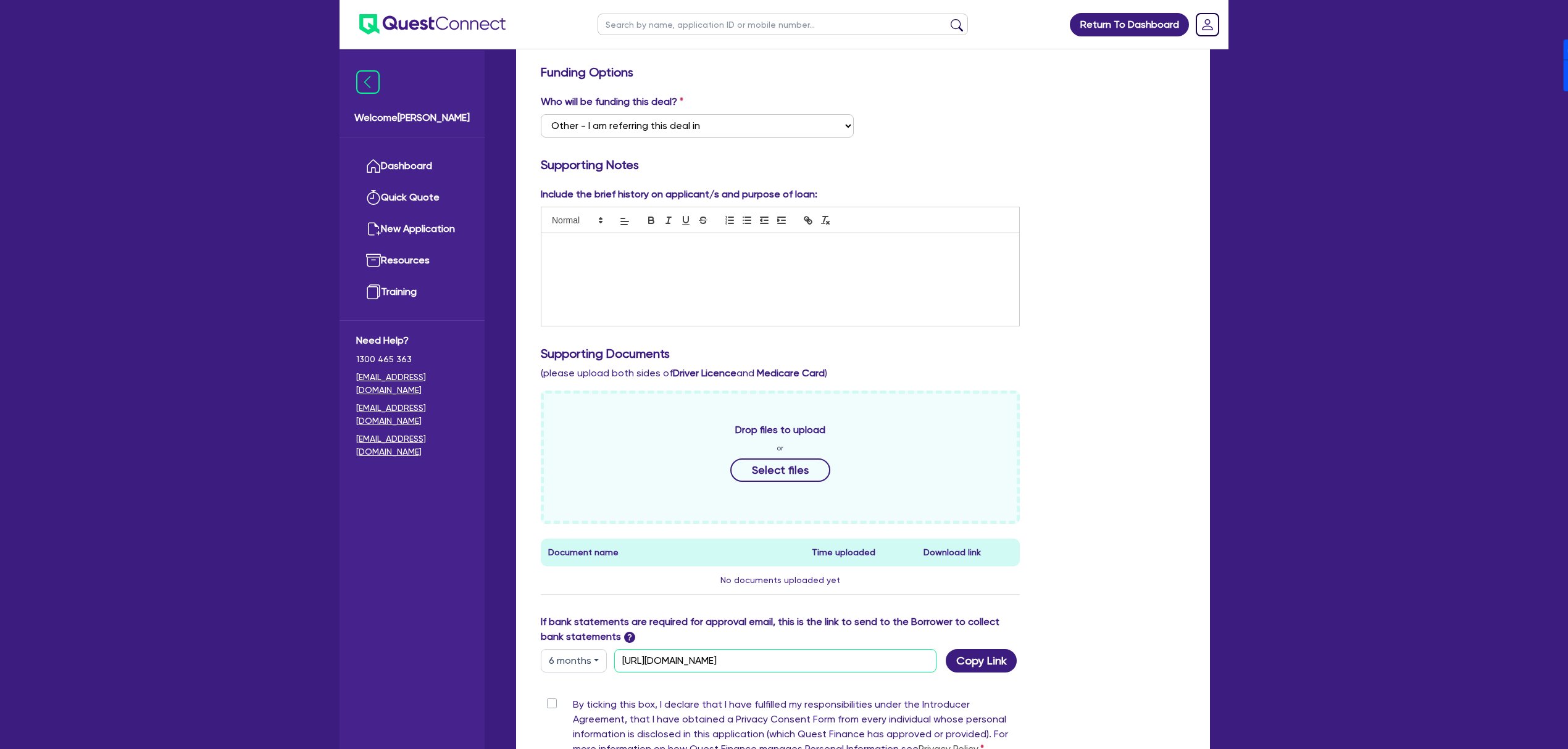
scroll to position [0, 0]
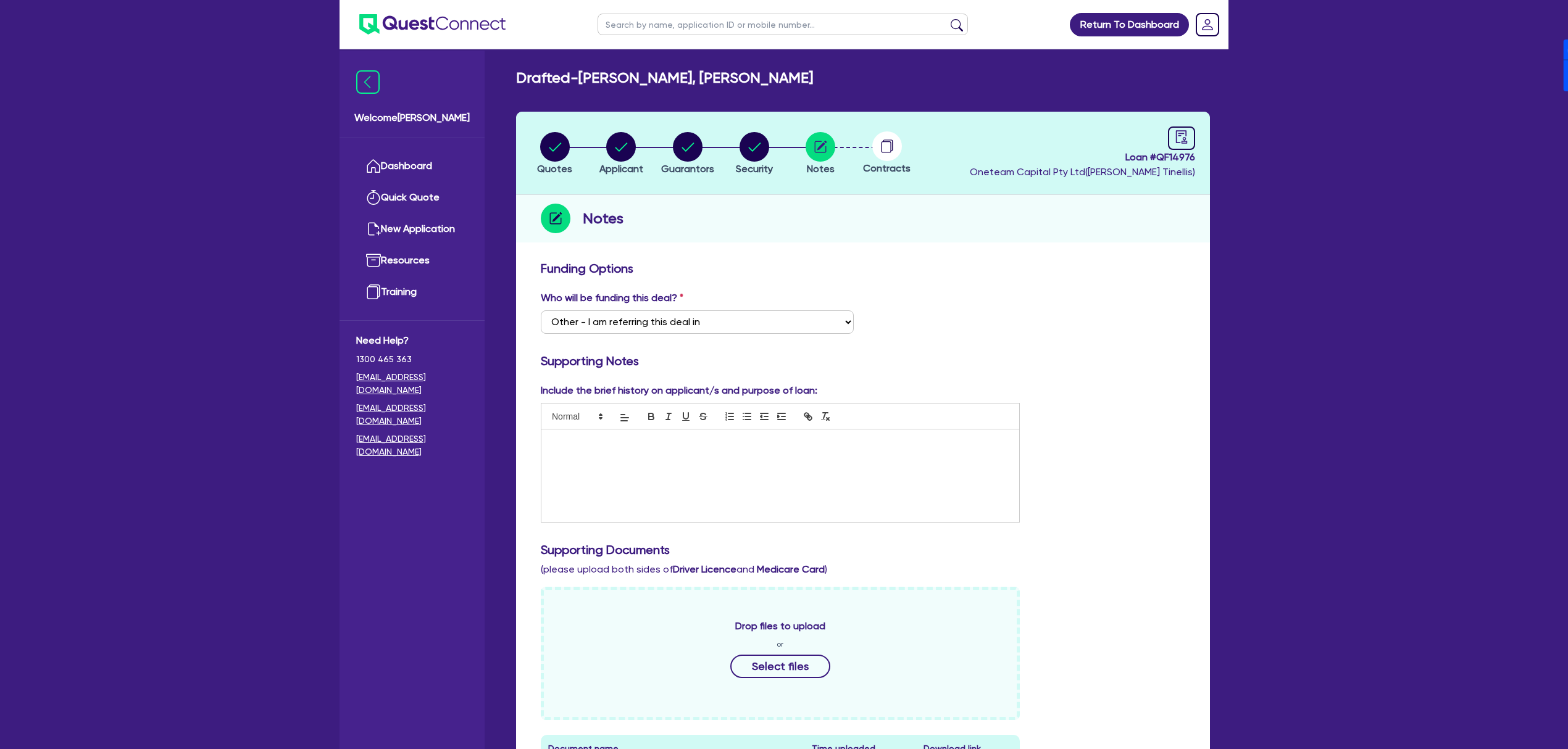
drag, startPoint x: 581, startPoint y: 77, endPoint x: 820, endPoint y: 74, distance: 239.0
click at [820, 74] on div "Drafted - [PERSON_NAME], [PERSON_NAME]" at bounding box center [863, 77] width 712 height 18
copy h2 "[PERSON_NAME], [PERSON_NAME]"
click at [696, 142] on circle "button" at bounding box center [687, 147] width 29 height 29
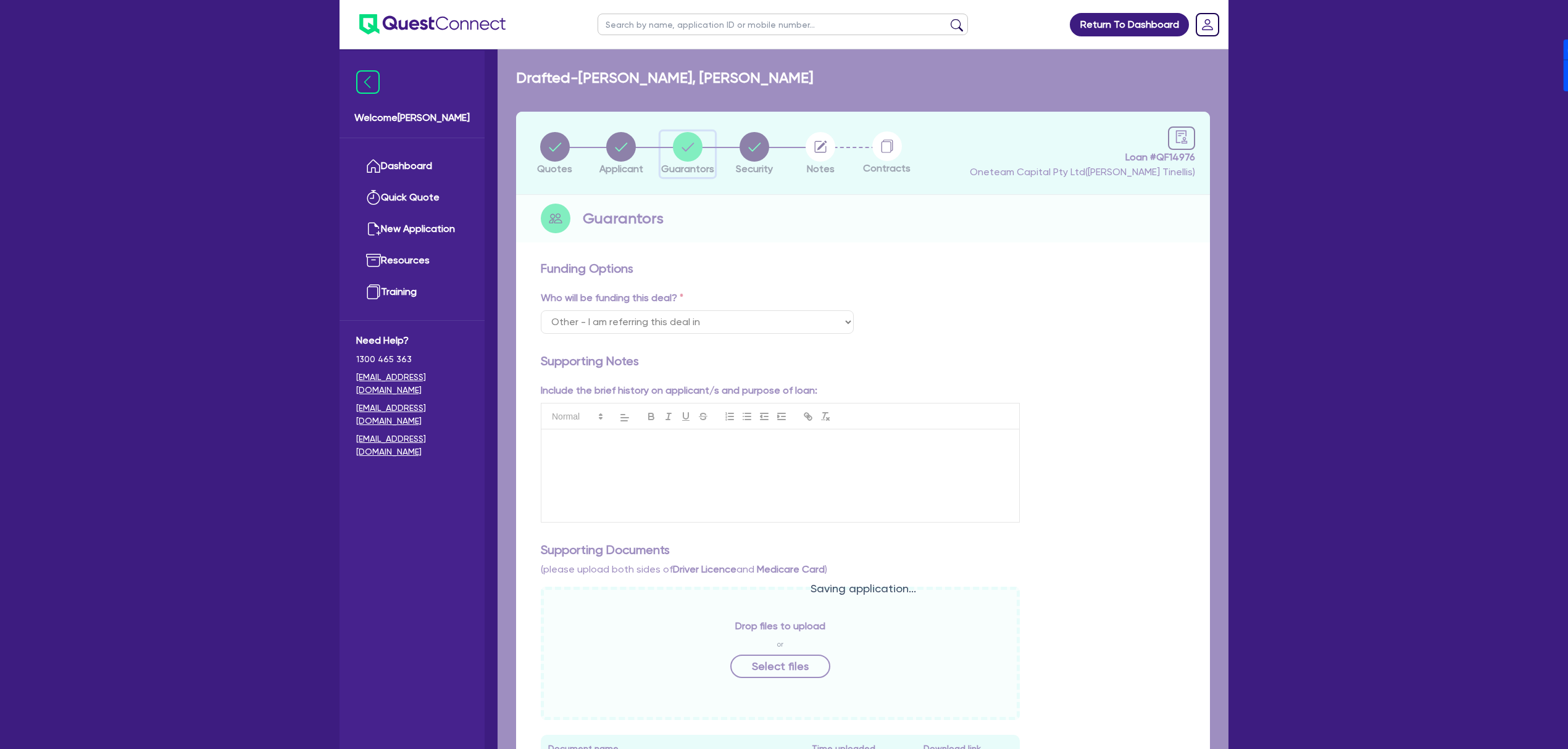
select select "MR"
select select "[GEOGRAPHIC_DATA]"
select select "SINGLE"
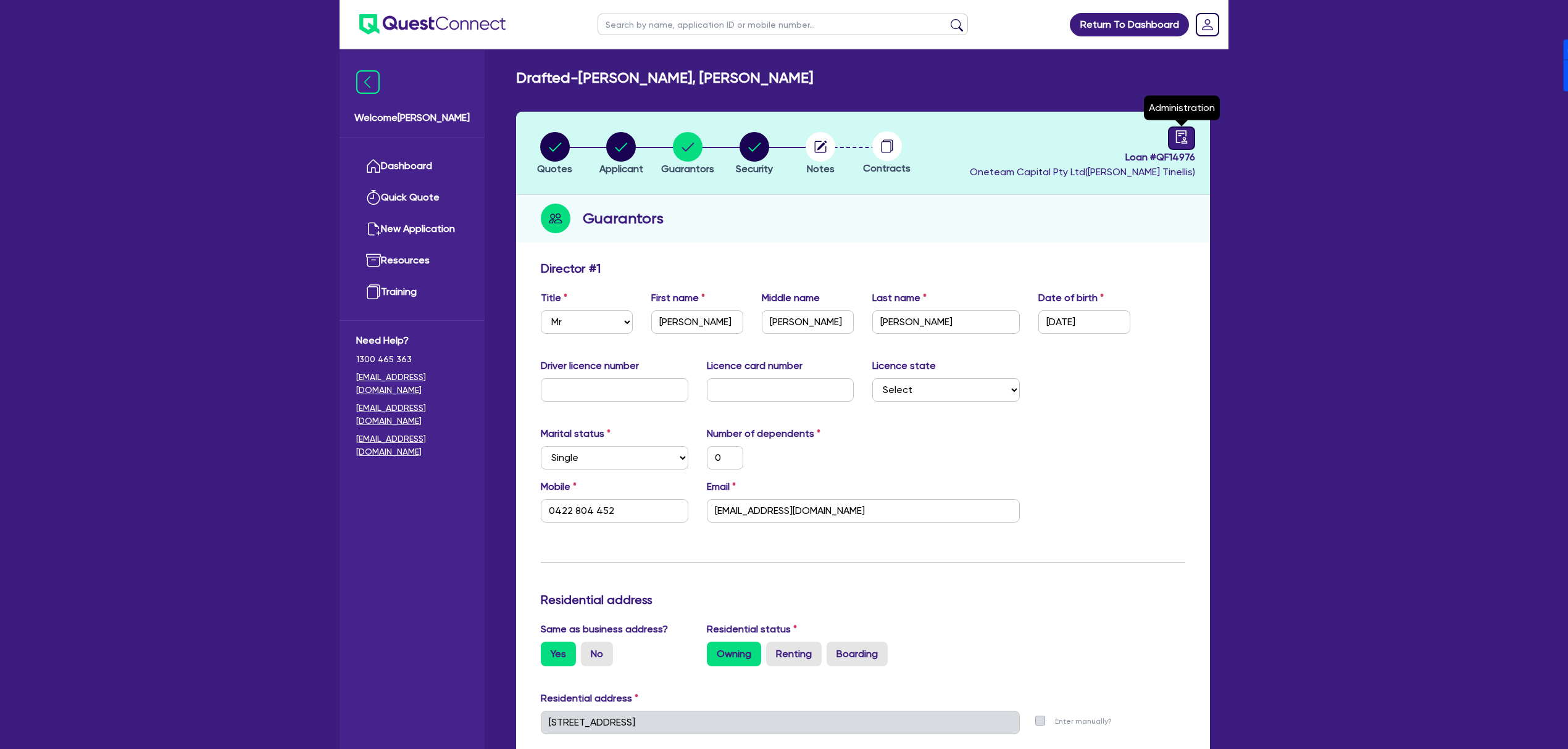
click at [1176, 141] on icon "audit" at bounding box center [1181, 136] width 11 height 13
select select "DRAFTED_NEW"
select select "Other"
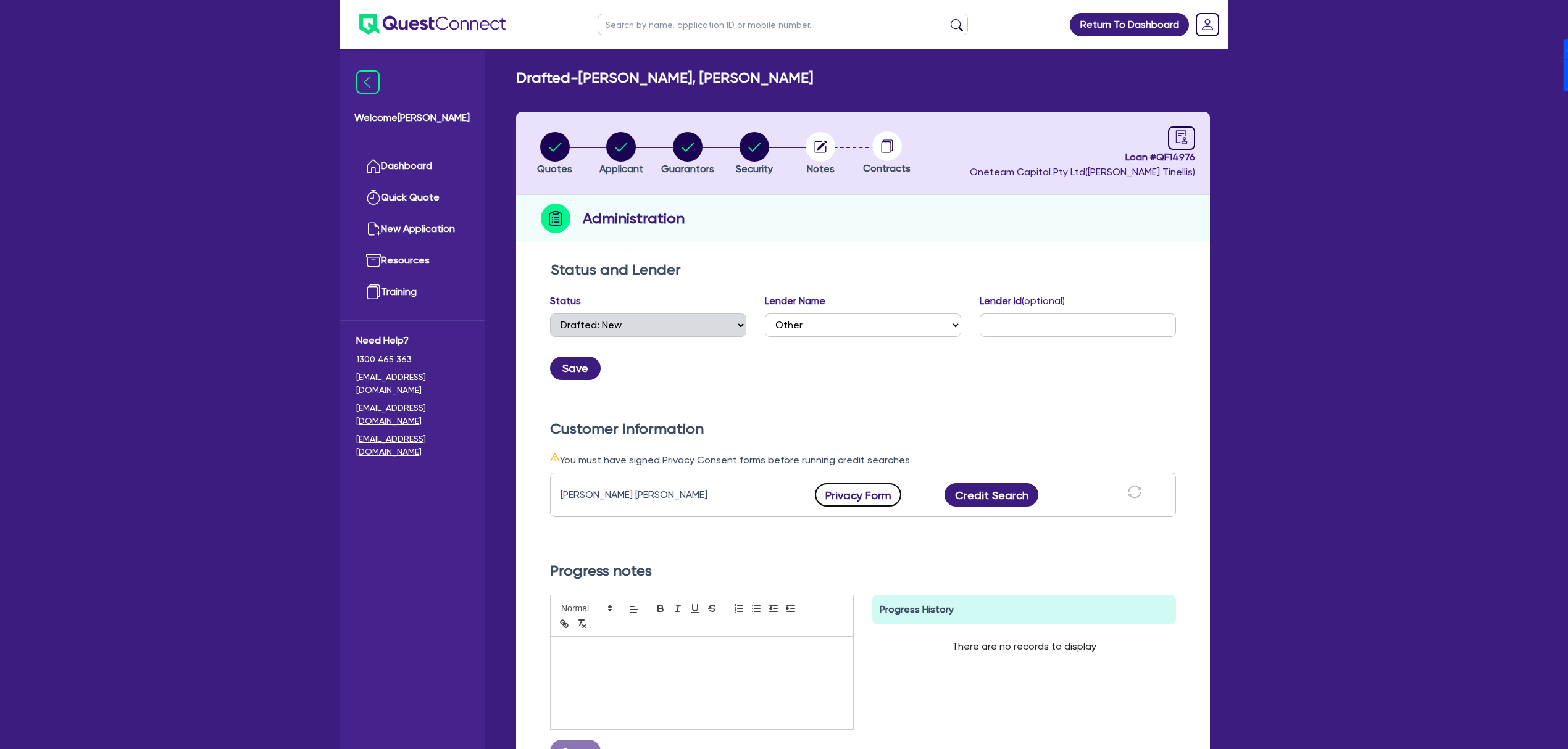
click at [842, 497] on button "Privacy Form" at bounding box center [858, 494] width 86 height 23
